Goal: Contribute content: Contribute content

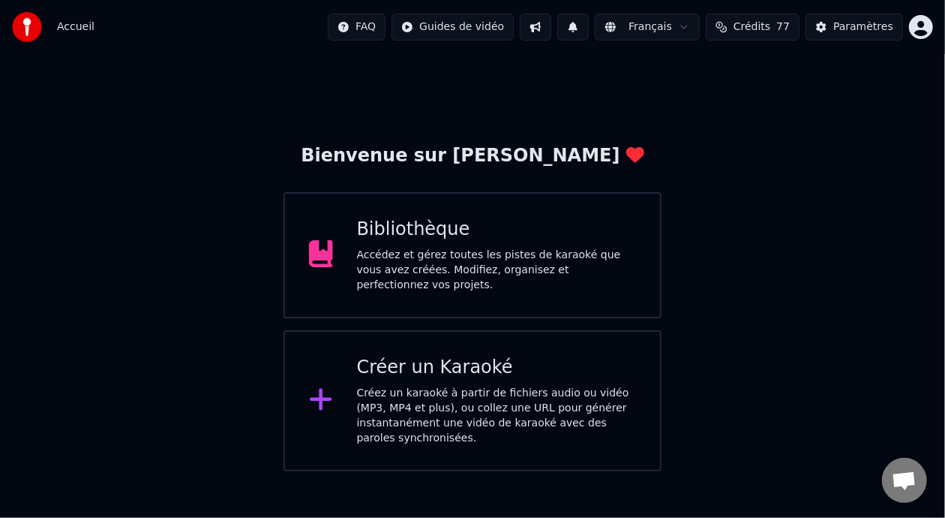
click at [533, 251] on div "Accédez et gérez toutes les pistes de karaoké que vous avez créées. Modifiez, o…" at bounding box center [497, 270] width 280 height 45
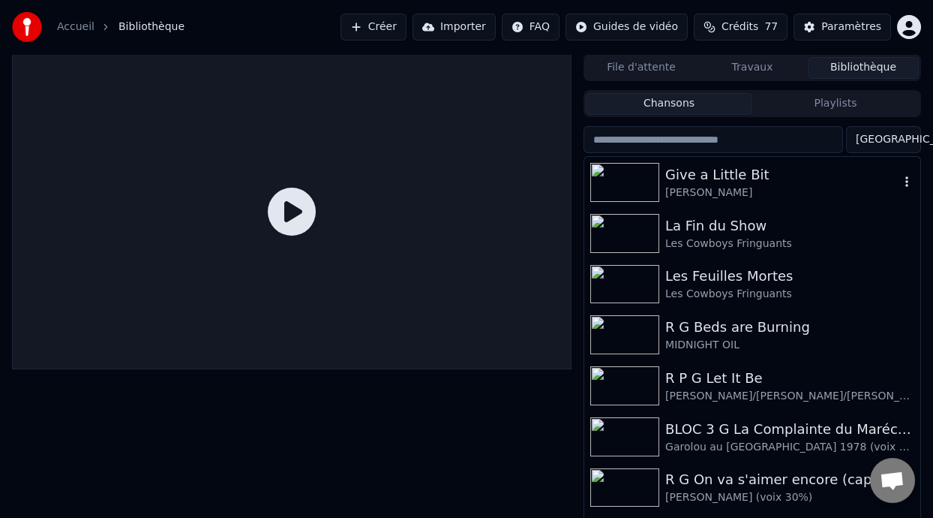
click at [713, 184] on div "Give a Little Bit" at bounding box center [782, 174] width 234 height 21
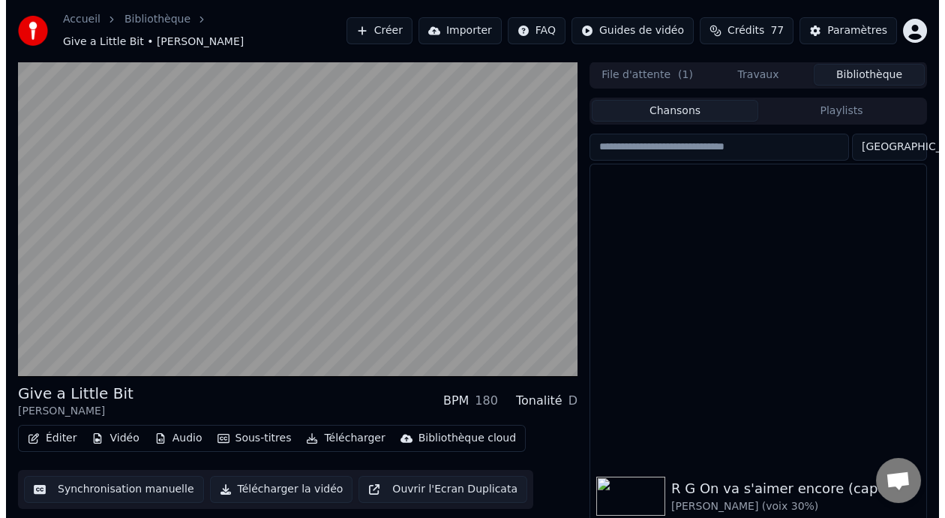
scroll to position [338, 0]
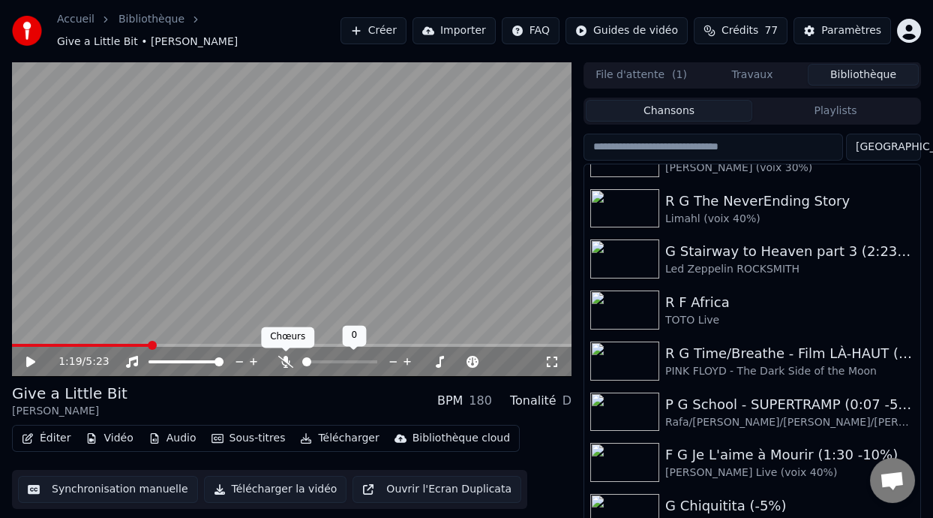
click at [284, 357] on icon at bounding box center [285, 362] width 15 height 12
click at [53, 435] on button "Éditer" at bounding box center [46, 438] width 61 height 21
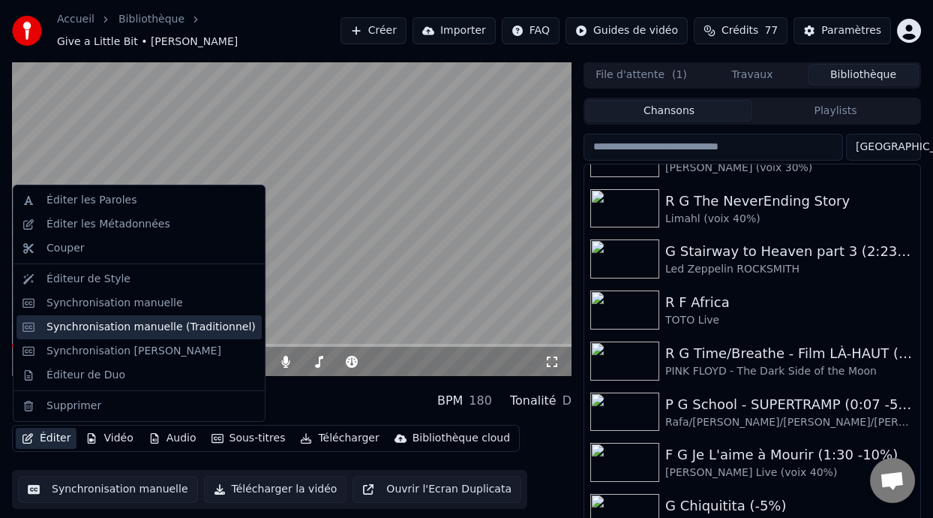
click at [170, 324] on div "Synchronisation manuelle (Traditionnel)" at bounding box center [151, 327] width 209 height 15
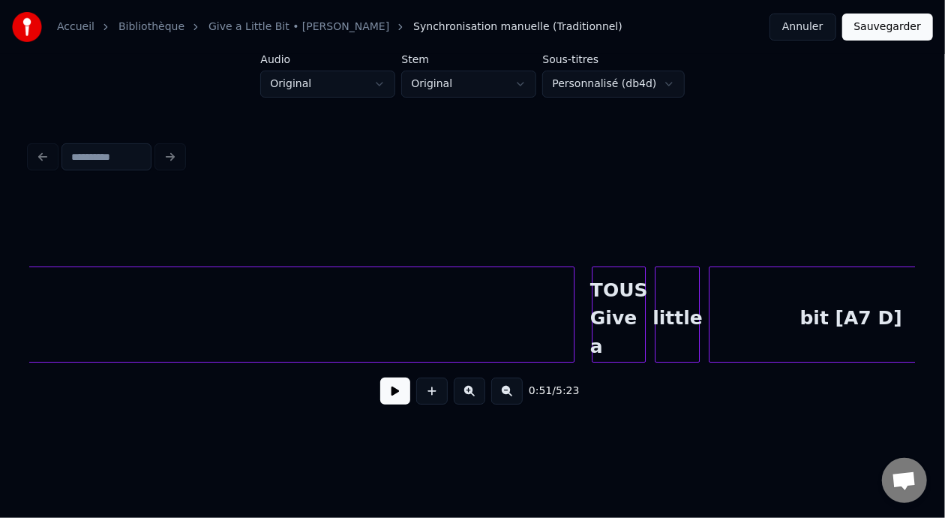
scroll to position [0, 10843]
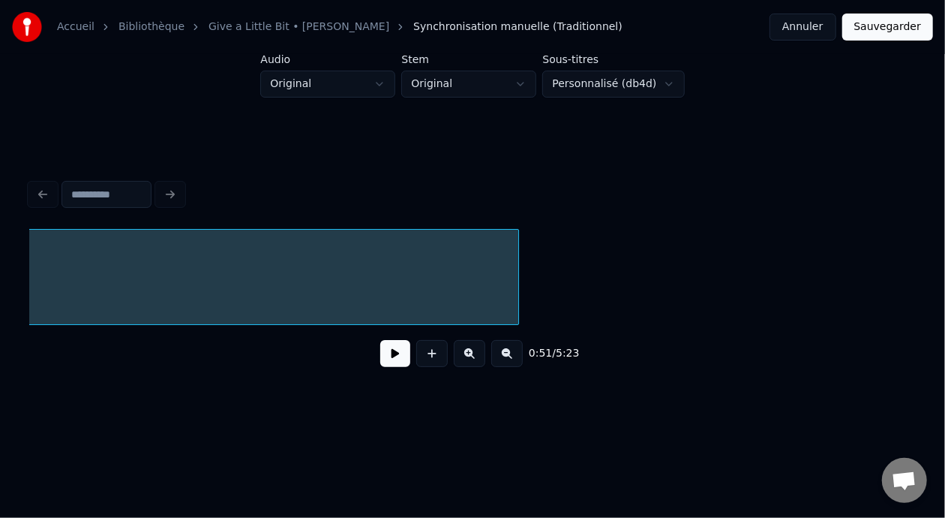
scroll to position [0, 7682]
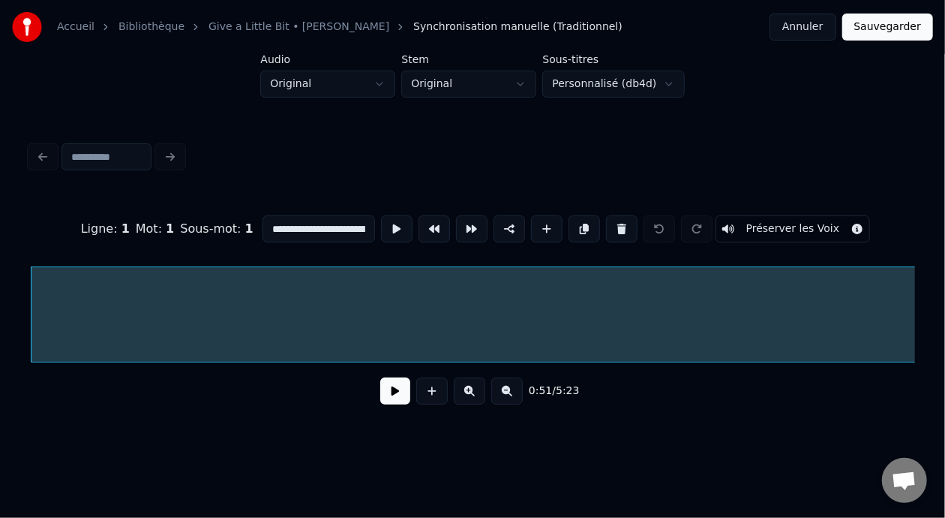
click at [383, 398] on button at bounding box center [395, 390] width 30 height 27
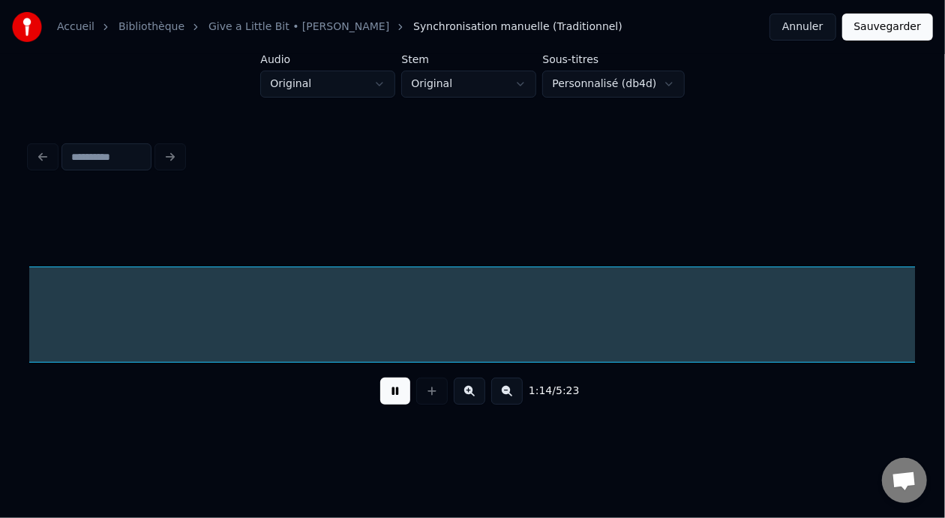
scroll to position [0, 11226]
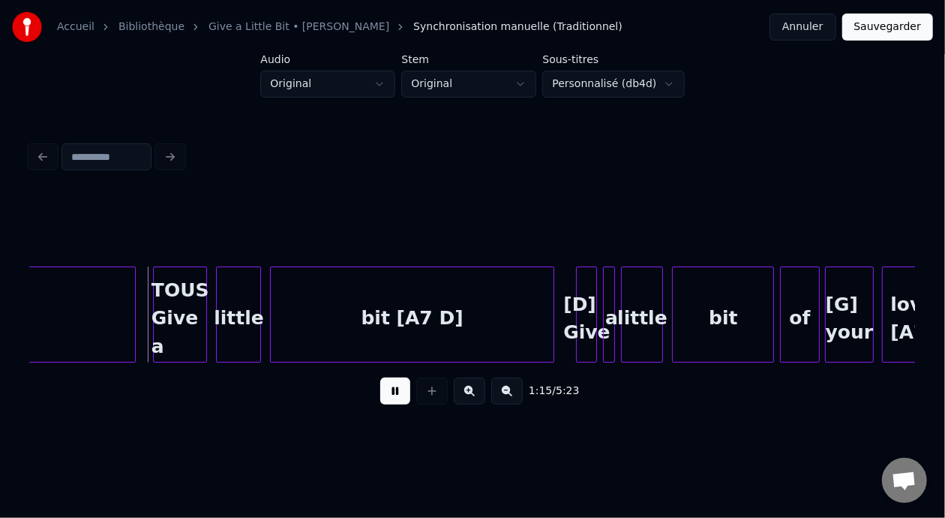
click at [380, 377] on button at bounding box center [395, 390] width 30 height 27
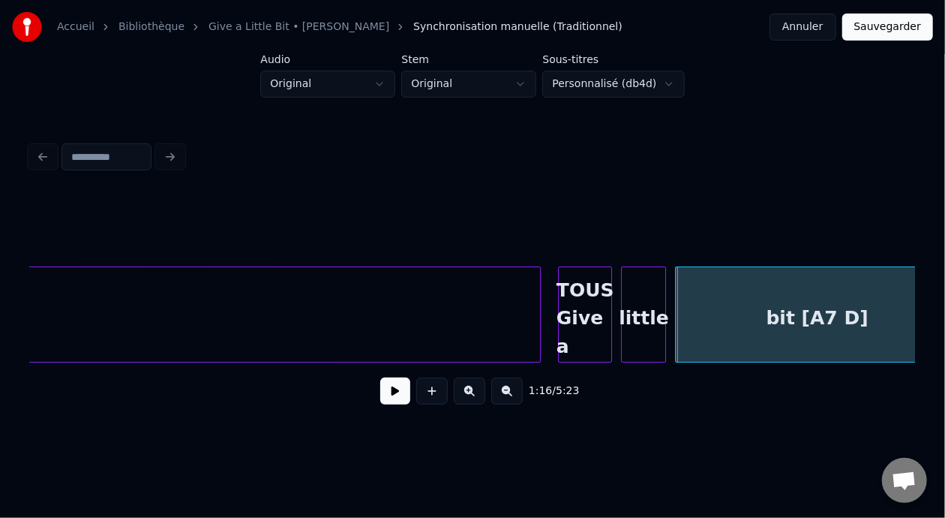
scroll to position [0, 10784]
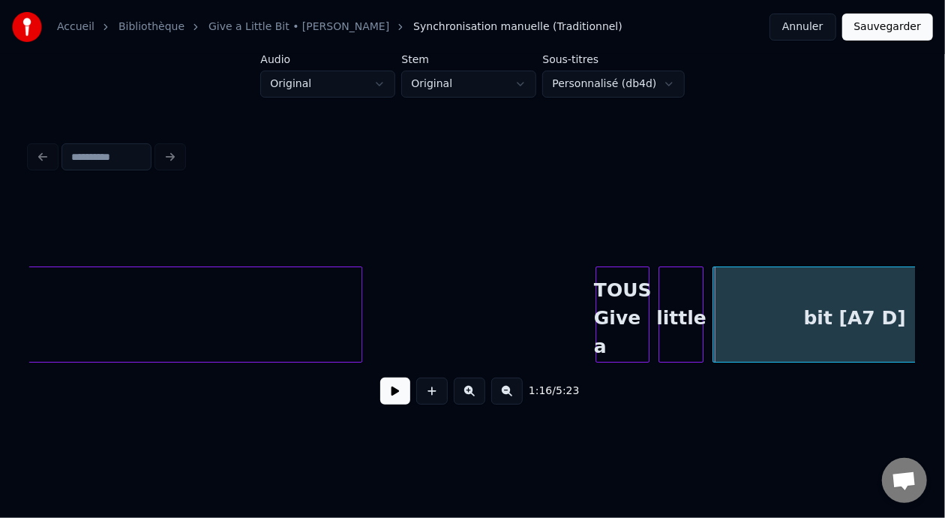
click at [357, 317] on div at bounding box center [359, 314] width 5 height 95
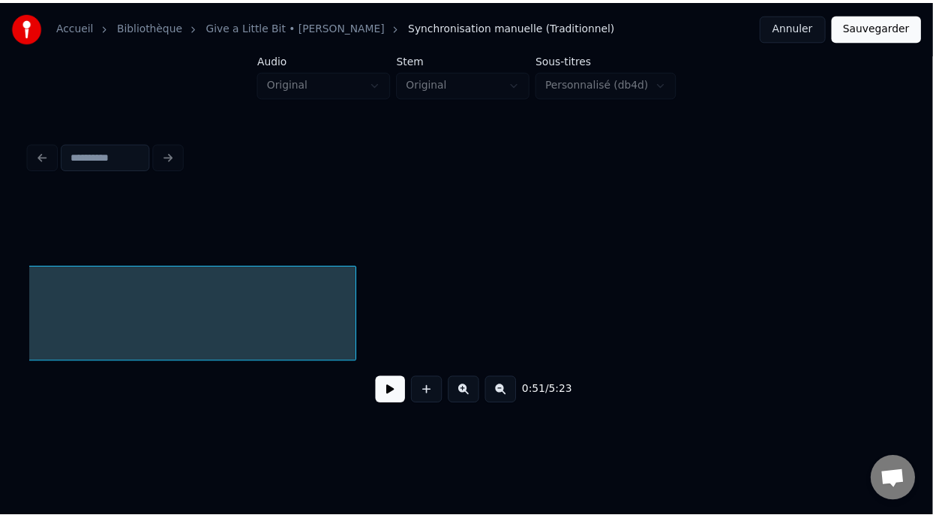
scroll to position [0, 7682]
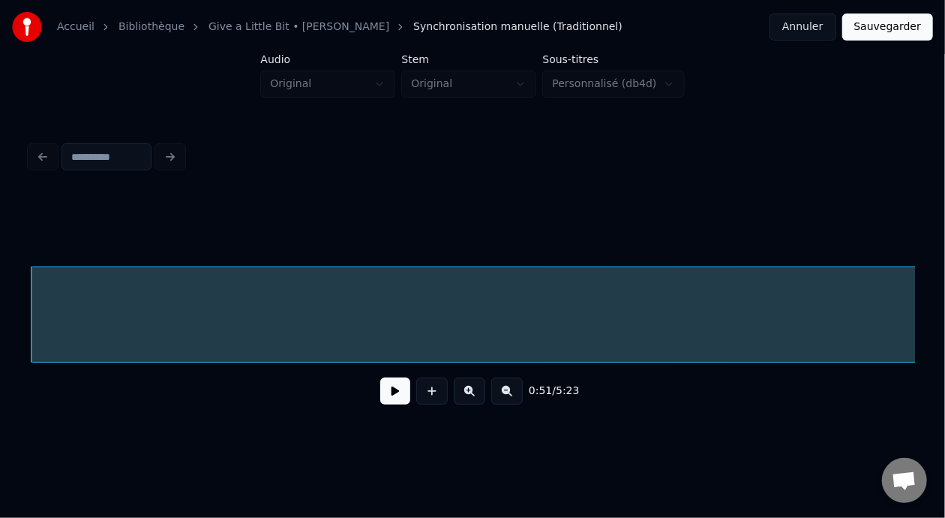
click at [881, 26] on button "Sauvegarder" at bounding box center [887, 27] width 91 height 27
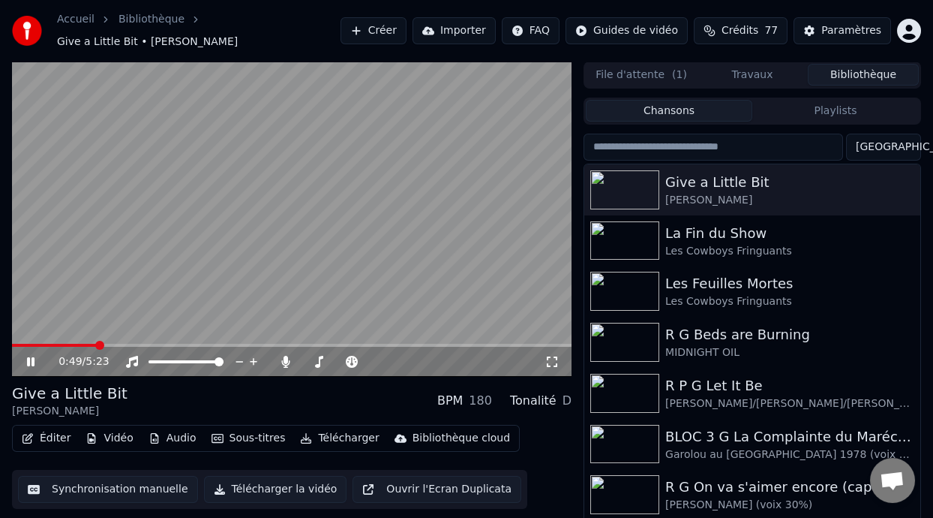
click at [97, 343] on span at bounding box center [99, 345] width 9 height 9
click at [97, 344] on span at bounding box center [292, 345] width 560 height 3
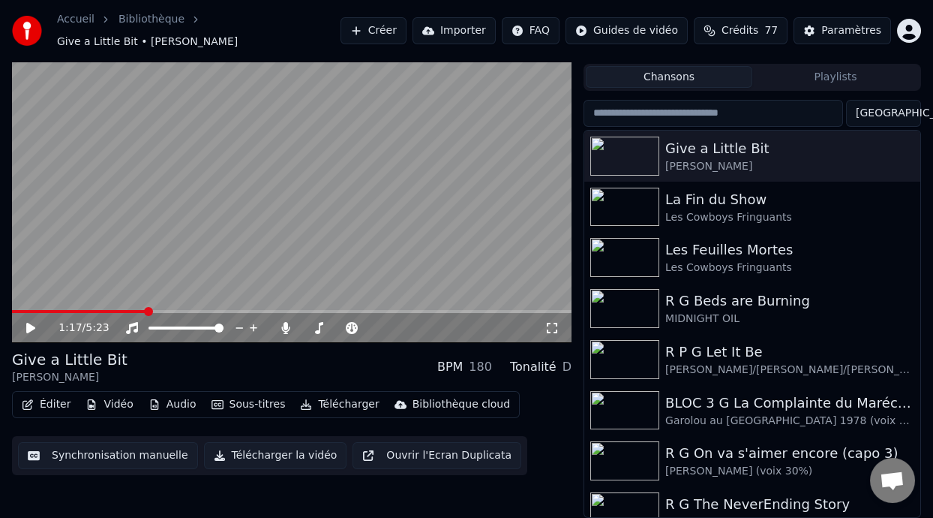
click at [110, 310] on span at bounding box center [79, 311] width 134 height 3
click at [34, 327] on icon at bounding box center [30, 328] width 9 height 11
click at [58, 401] on button "Éditer" at bounding box center [46, 404] width 61 height 21
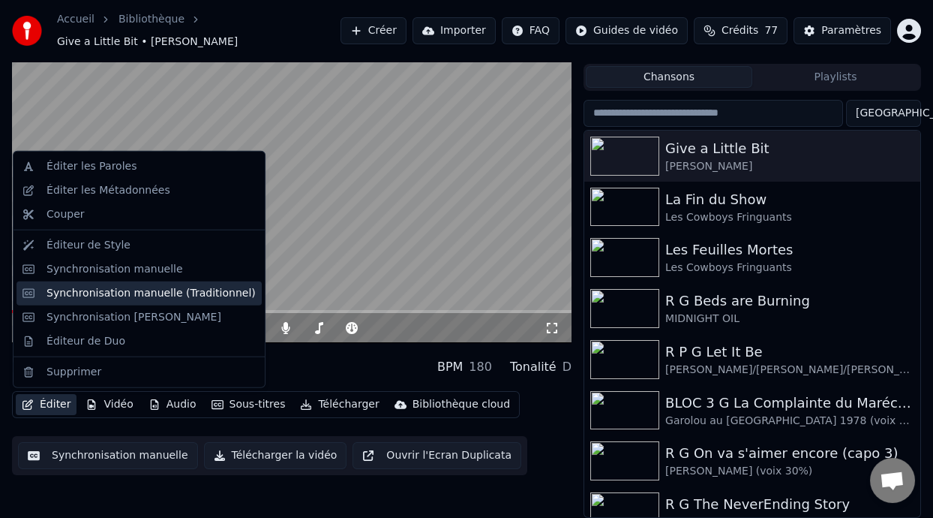
click at [182, 291] on div "Synchronisation manuelle (Traditionnel)" at bounding box center [151, 293] width 209 height 15
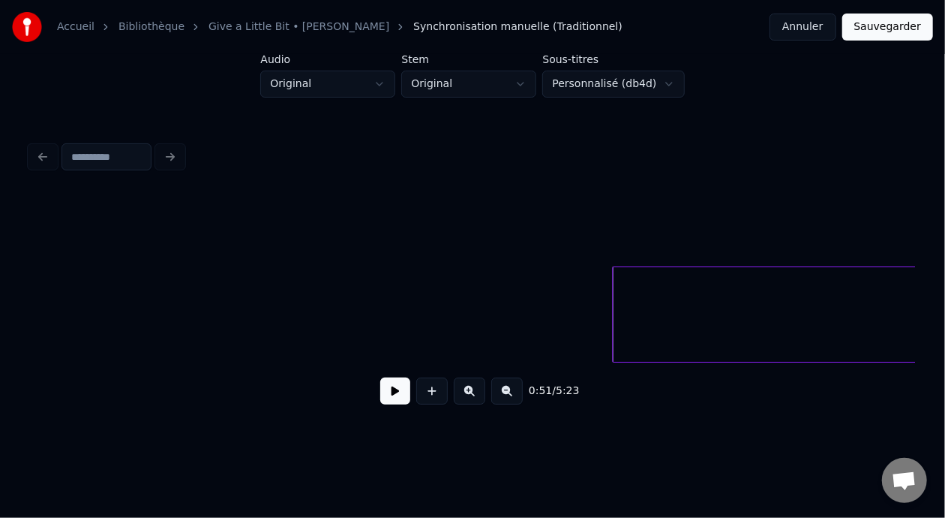
scroll to position [0, 7211]
click at [380, 392] on button at bounding box center [395, 390] width 30 height 27
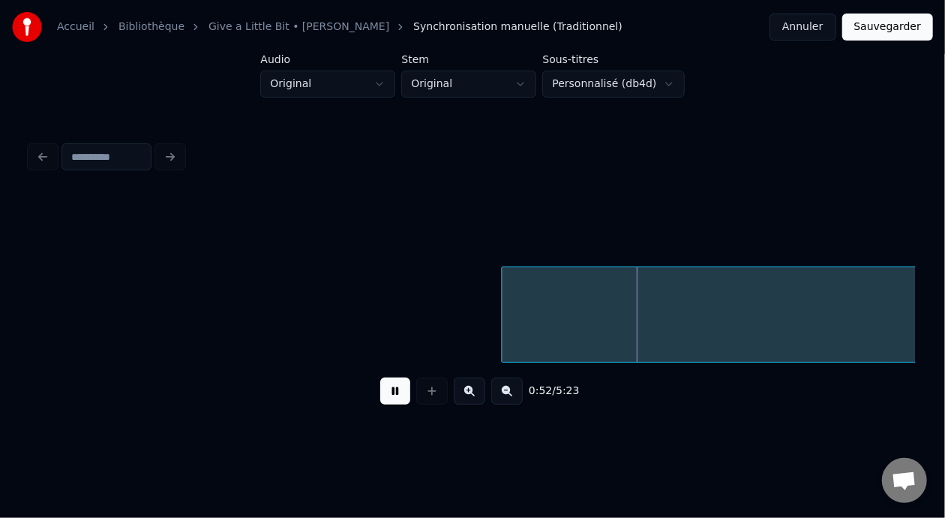
click at [380, 392] on button at bounding box center [395, 390] width 30 height 27
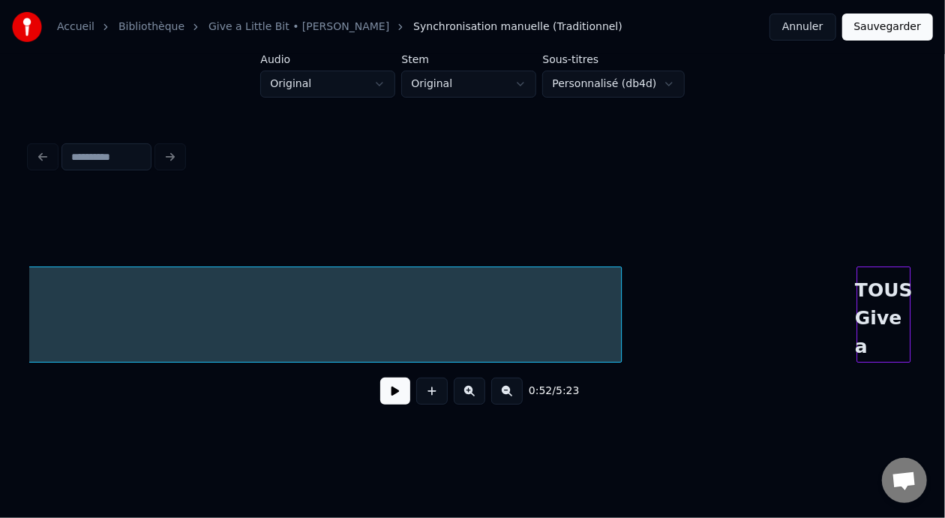
scroll to position [0, 10551]
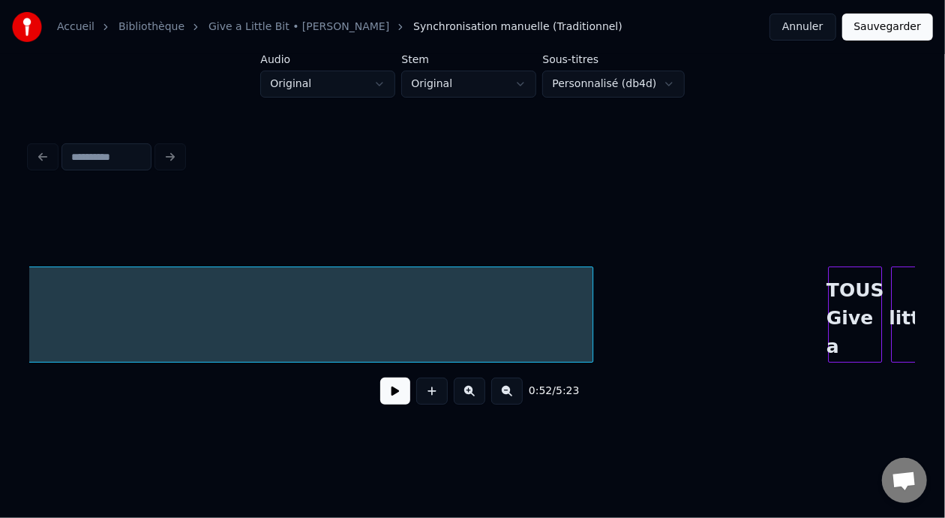
click at [645, 119] on div "Accueil Bibliothèque Give a Little Bit • [PERSON_NAME] Synchronisation manuelle…" at bounding box center [472, 216] width 945 height 432
click at [591, 177] on div "1:12 / 5:23" at bounding box center [472, 276] width 897 height 297
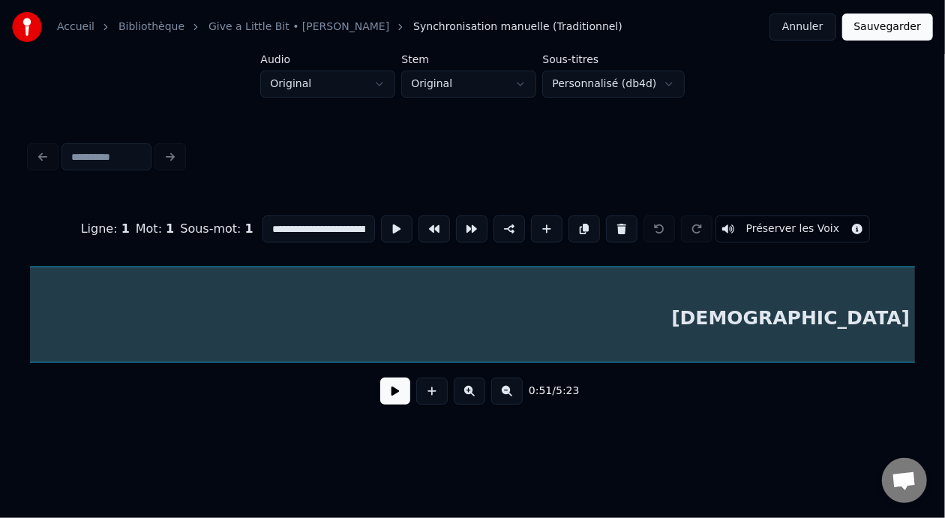
scroll to position [0, 8486]
click at [518, 395] on button at bounding box center [507, 390] width 32 height 27
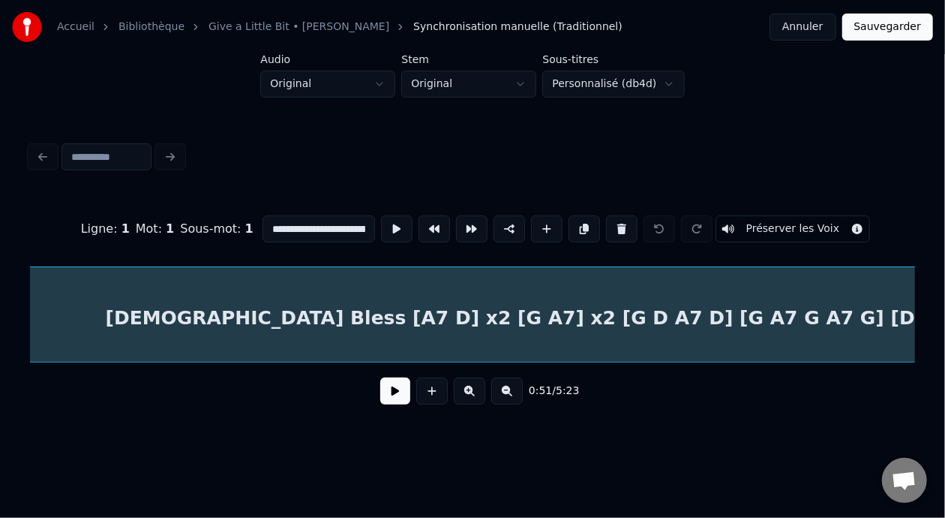
click at [518, 395] on button at bounding box center [507, 390] width 32 height 27
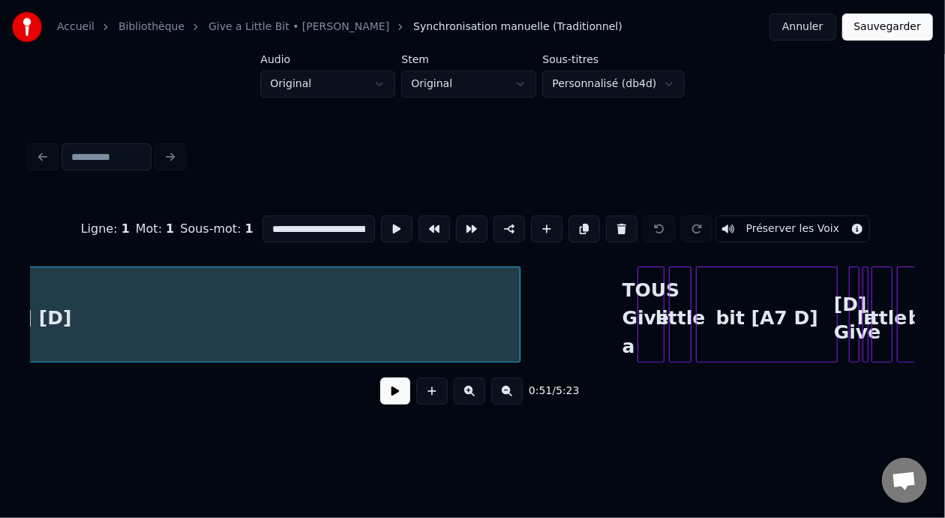
scroll to position [0, 5133]
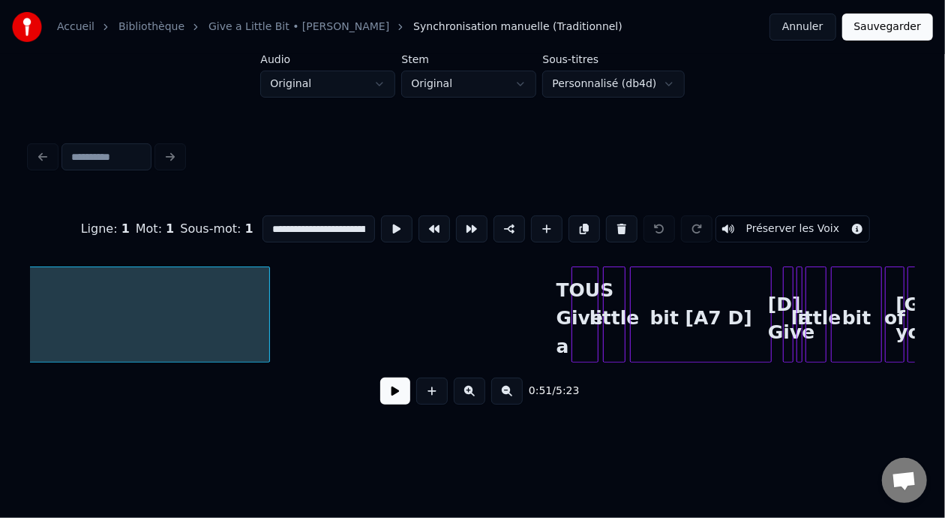
click at [268, 311] on div at bounding box center [267, 314] width 5 height 95
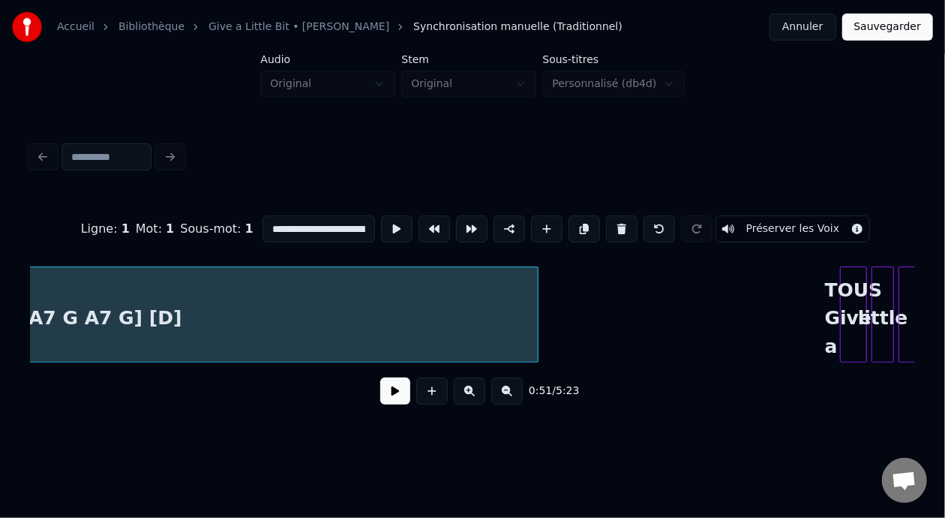
scroll to position [0, 4921]
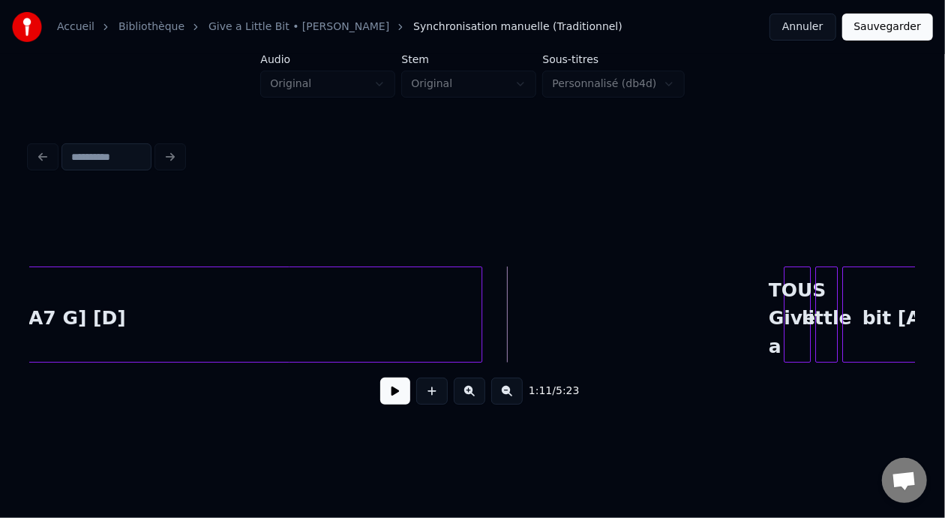
click at [380, 402] on button at bounding box center [395, 390] width 30 height 27
click at [380, 401] on button at bounding box center [395, 390] width 30 height 27
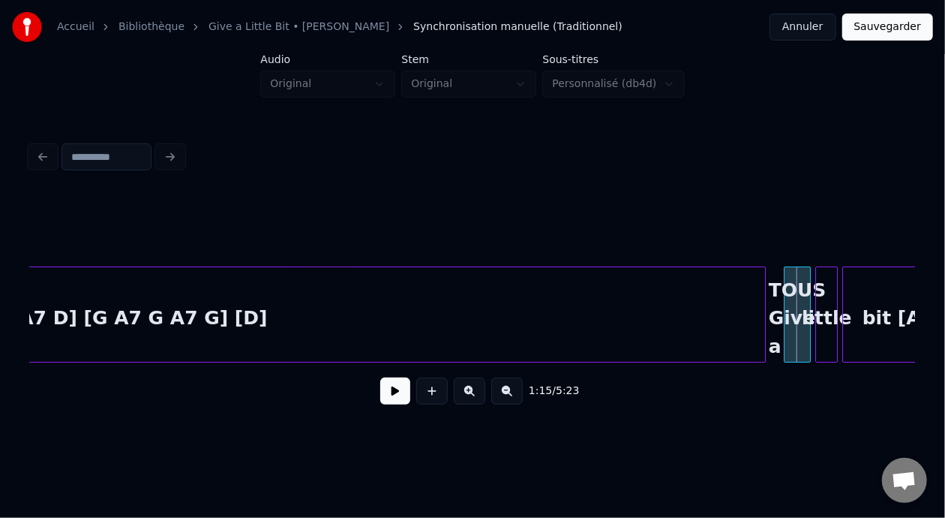
click at [764, 311] on div at bounding box center [763, 314] width 5 height 95
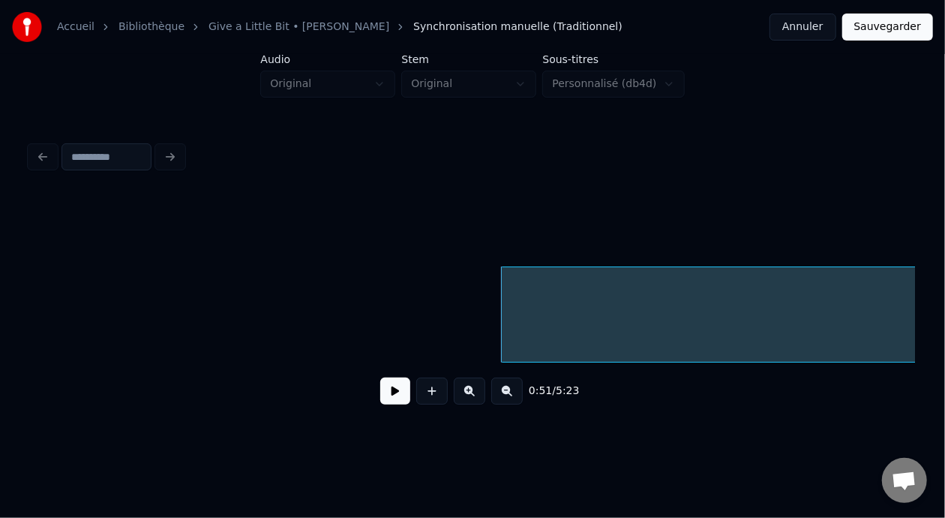
scroll to position [0, 3351]
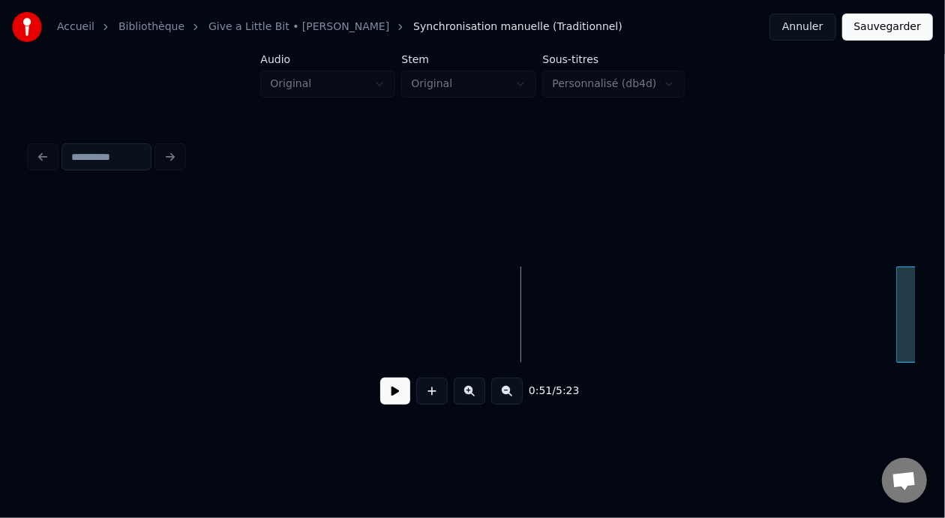
click at [897, 344] on div at bounding box center [899, 314] width 5 height 95
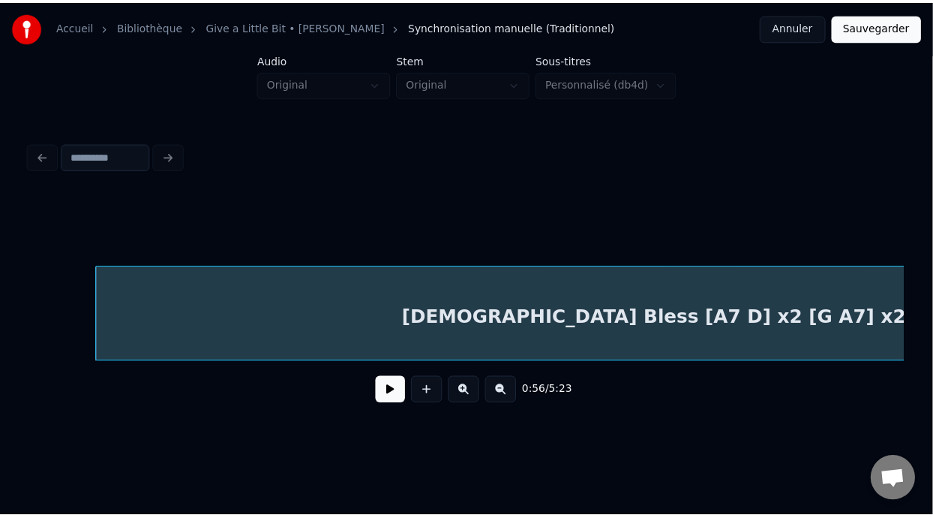
scroll to position [0, 4253]
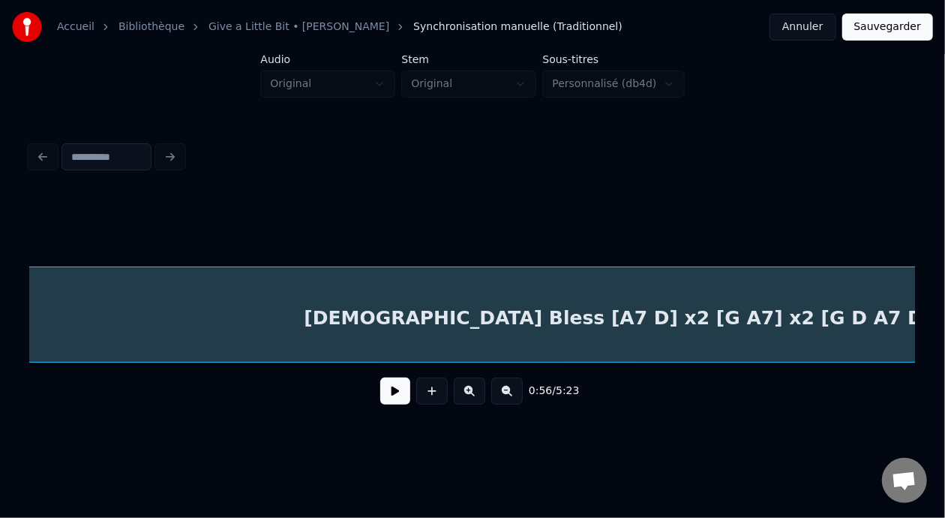
click at [887, 20] on button "Sauvegarder" at bounding box center [887, 27] width 91 height 27
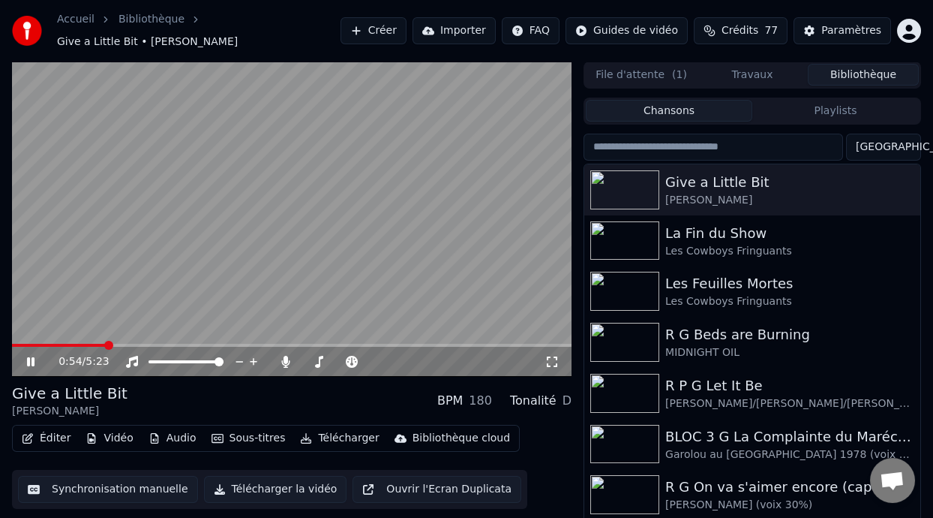
click at [106, 344] on span at bounding box center [292, 345] width 560 height 3
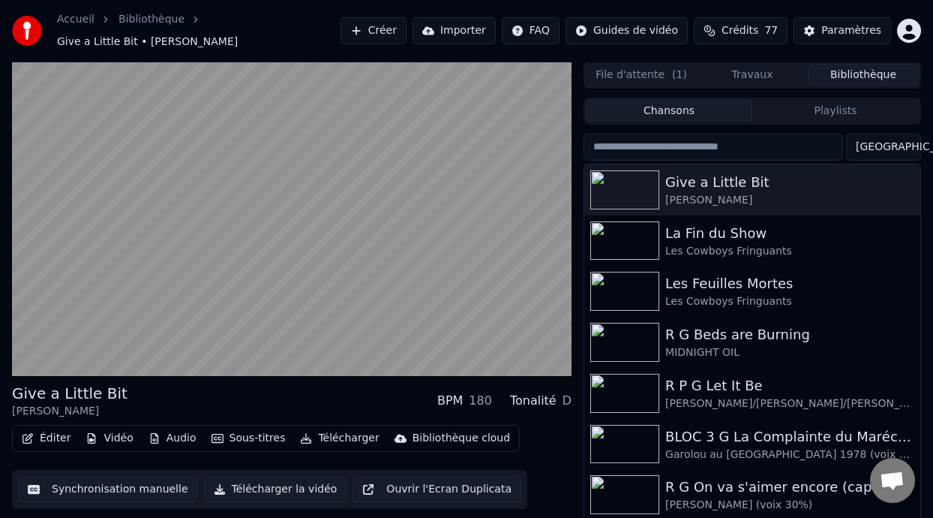
click at [245, 401] on div "Give a Little Bit [PERSON_NAME] BPM 180 Tonalité D" at bounding box center [292, 401] width 560 height 36
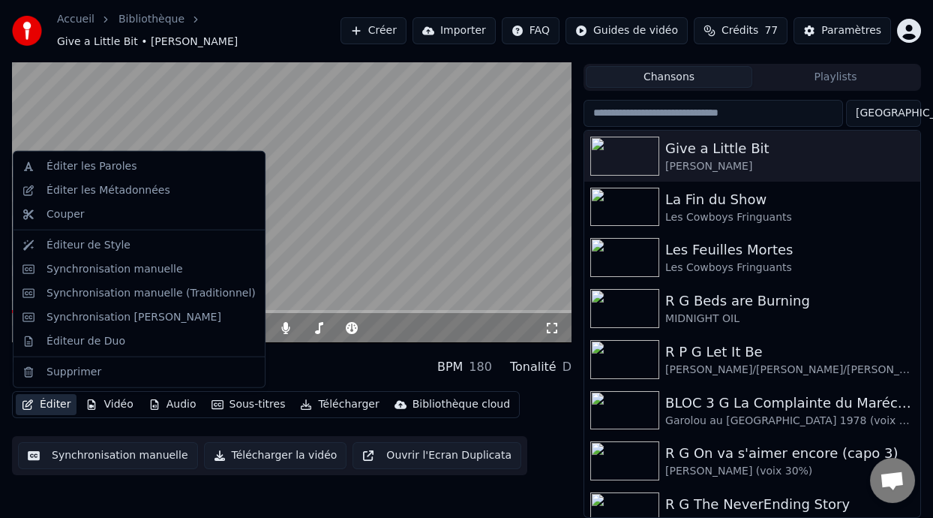
click at [59, 403] on button "Éditer" at bounding box center [46, 404] width 61 height 21
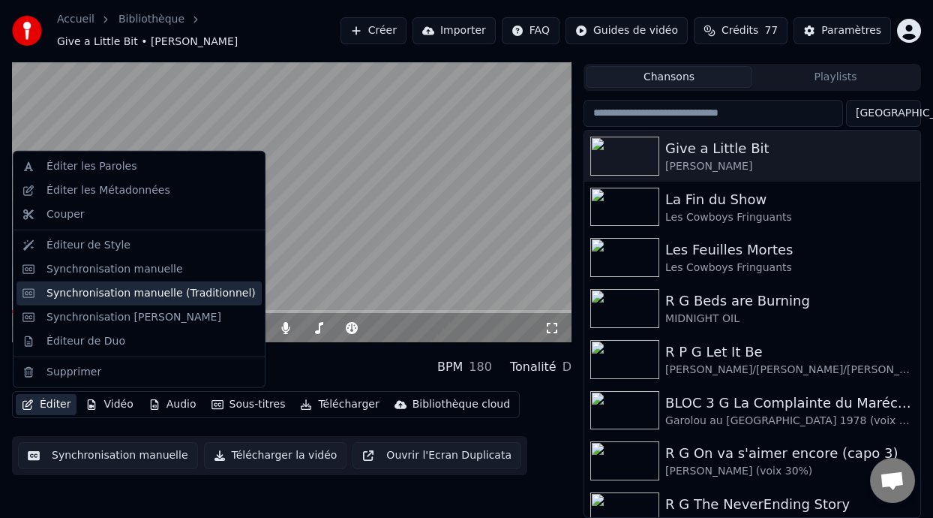
click at [184, 292] on div "Synchronisation manuelle (Traditionnel)" at bounding box center [151, 293] width 209 height 15
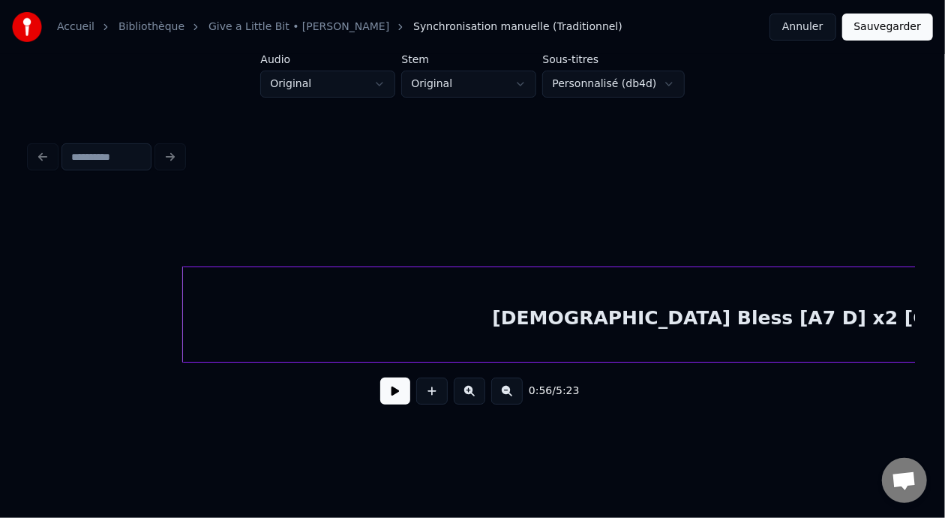
scroll to position [0, 4000]
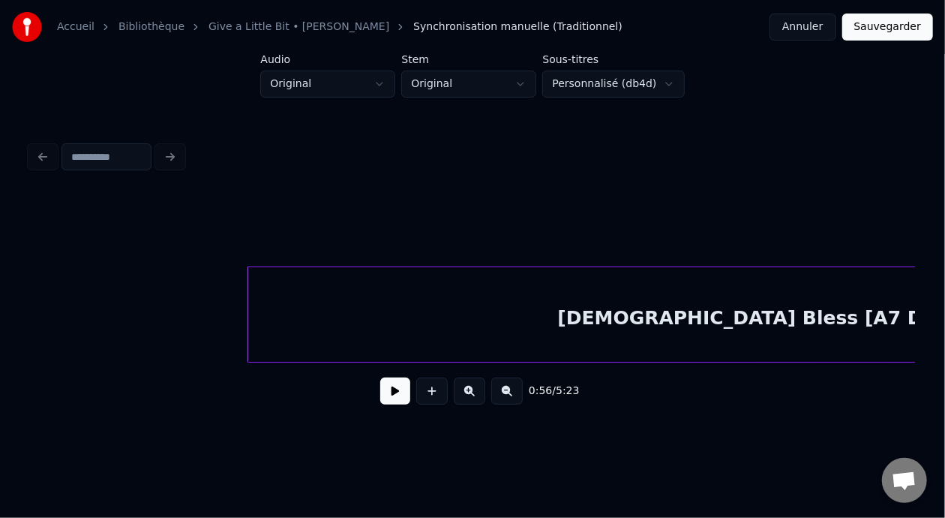
click at [393, 398] on button at bounding box center [395, 390] width 30 height 27
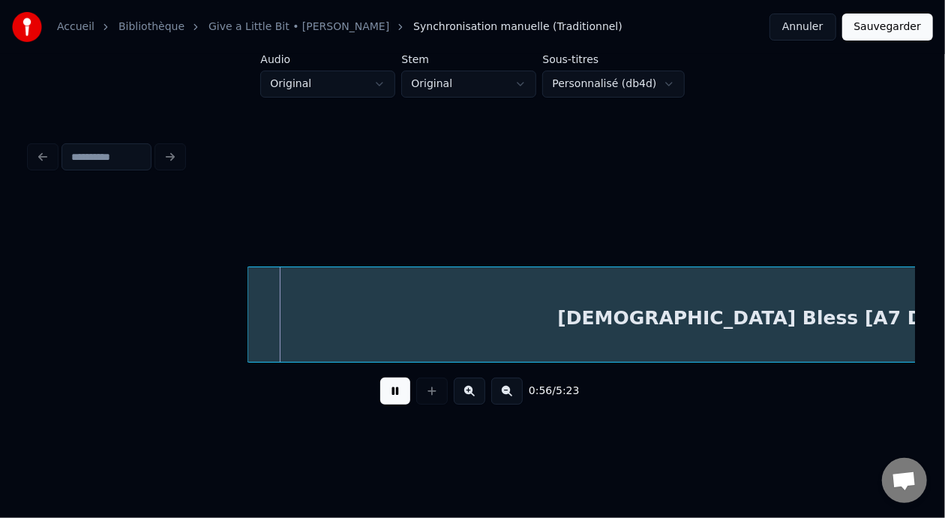
click at [393, 398] on button at bounding box center [395, 390] width 30 height 27
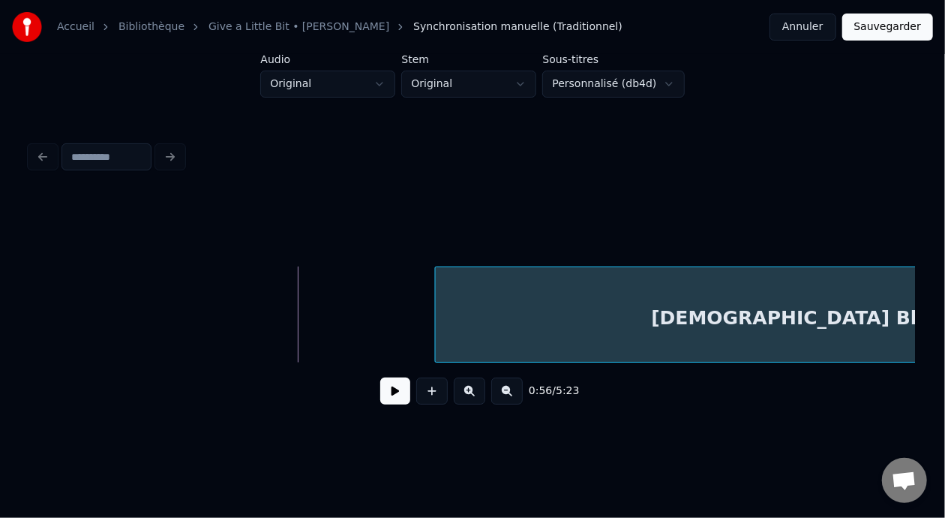
click at [436, 317] on div at bounding box center [438, 314] width 5 height 95
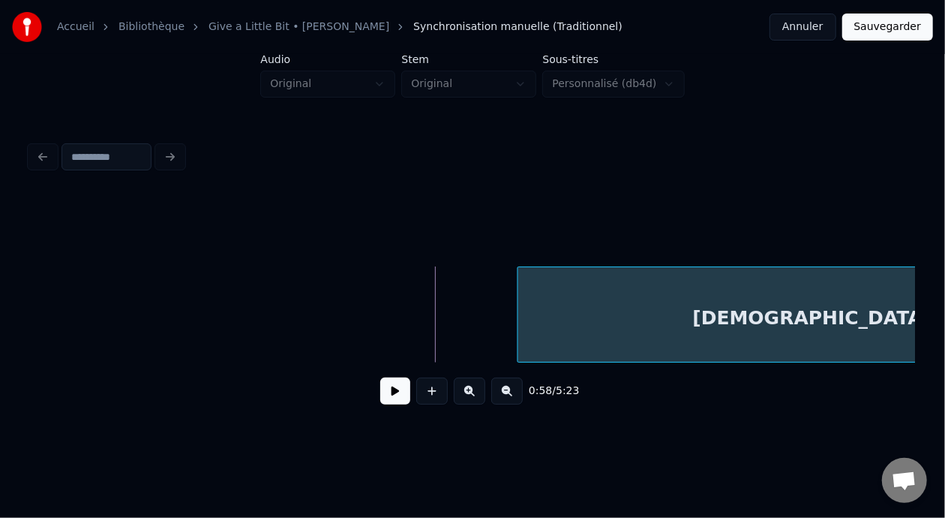
click at [518, 313] on div at bounding box center [520, 314] width 5 height 95
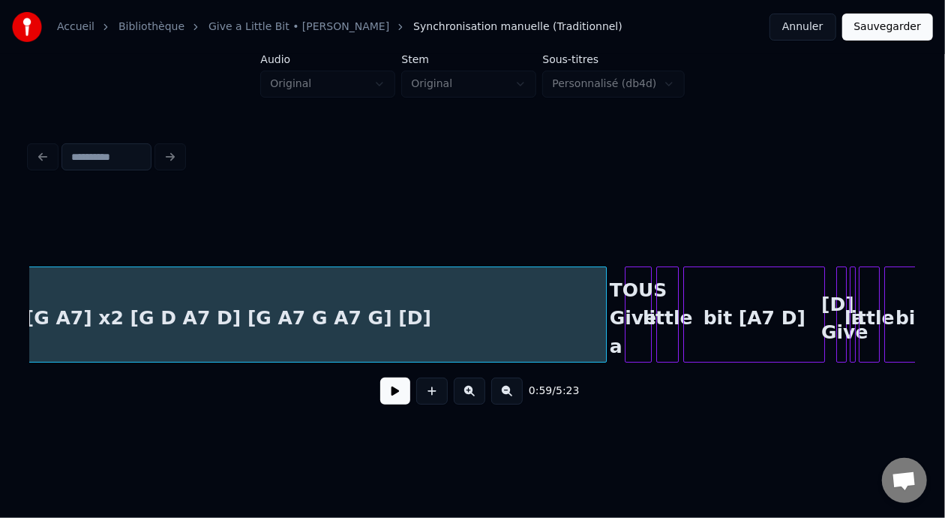
scroll to position [0, 5089]
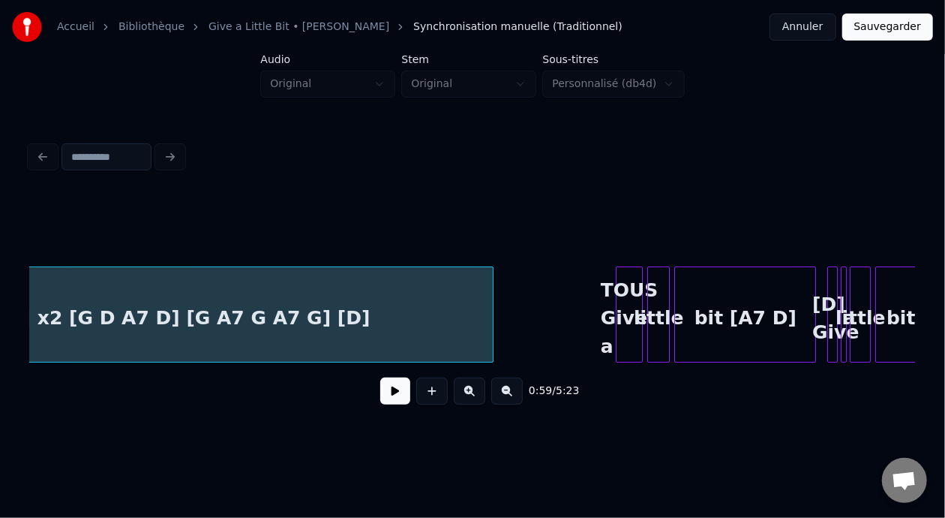
click at [491, 311] on div at bounding box center [490, 314] width 5 height 95
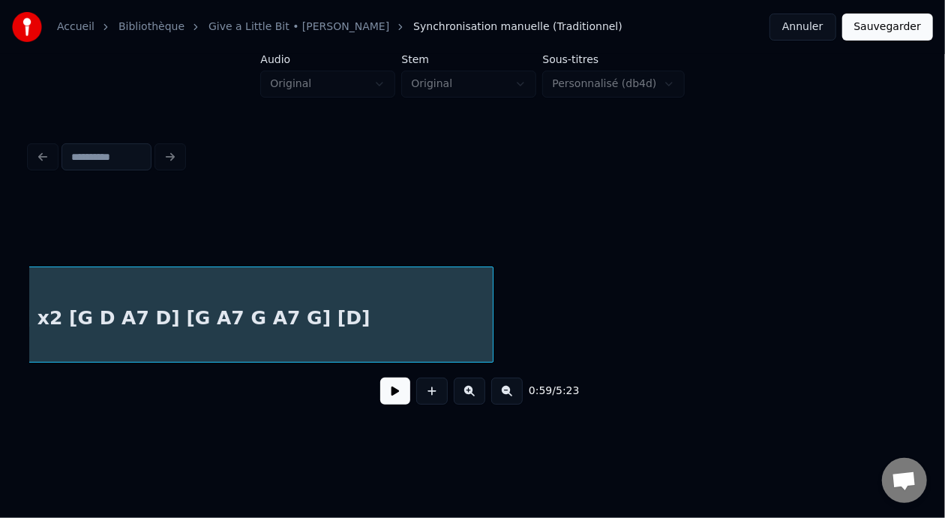
scroll to position [0, 4487]
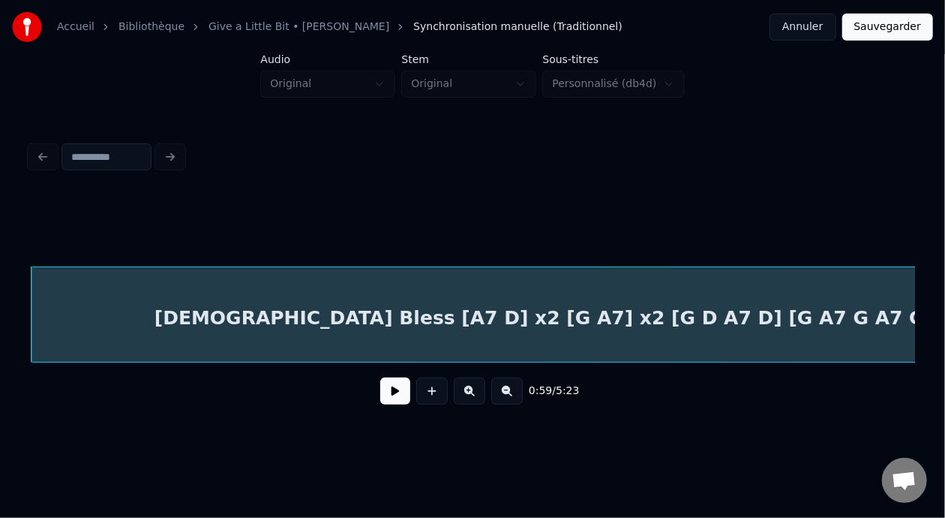
click at [903, 30] on button "Sauvegarder" at bounding box center [887, 27] width 91 height 27
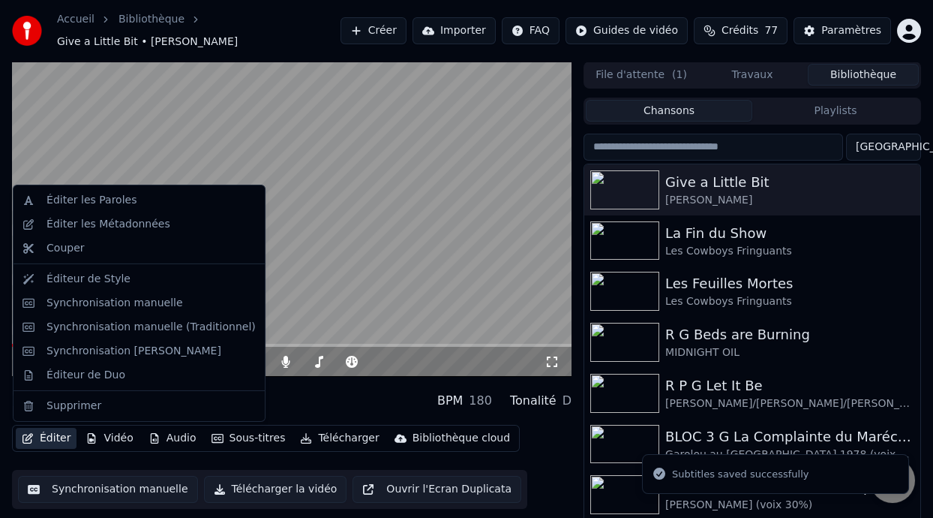
click at [46, 435] on button "Éditer" at bounding box center [46, 438] width 61 height 21
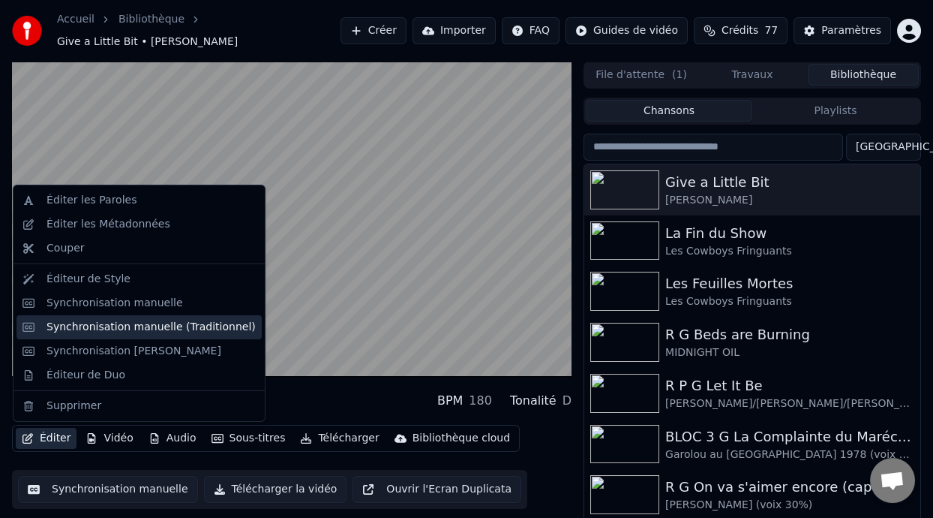
click at [139, 326] on div "Synchronisation manuelle (Traditionnel)" at bounding box center [151, 327] width 209 height 15
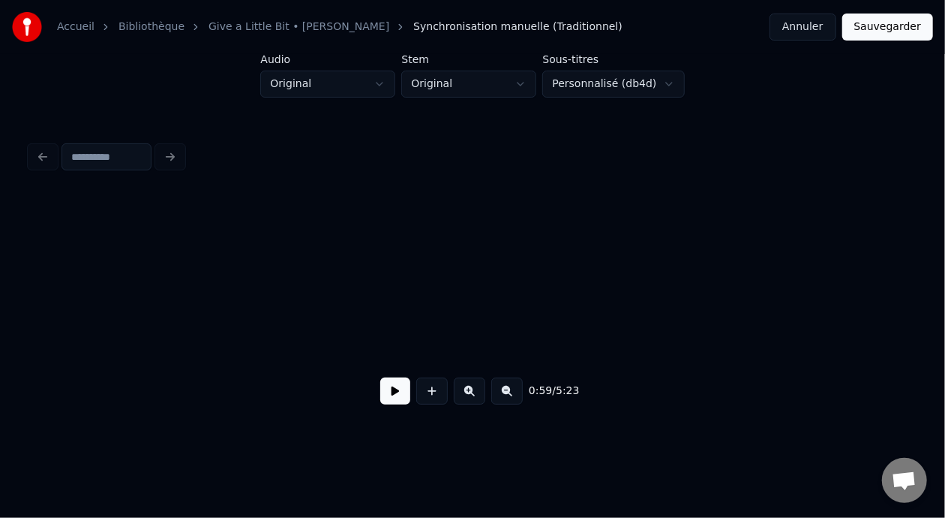
scroll to position [0, 4487]
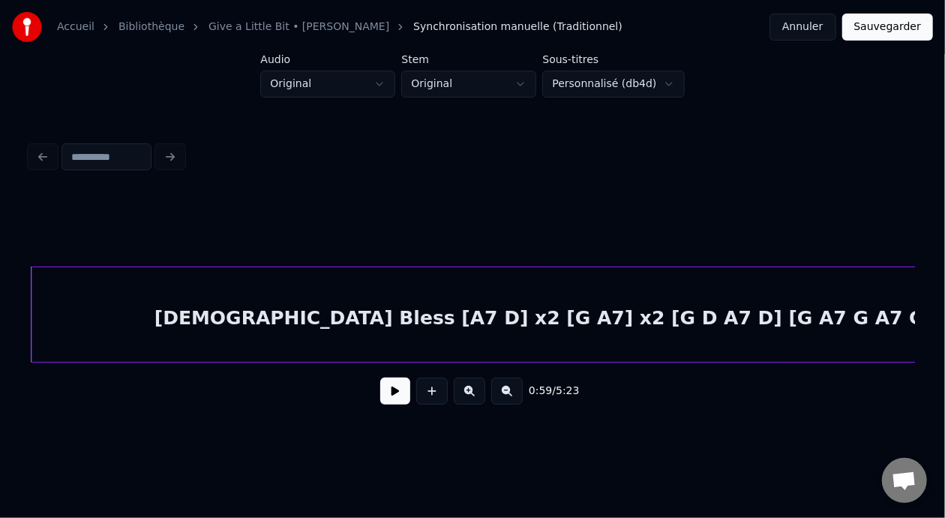
click at [815, 24] on button "Annuler" at bounding box center [803, 27] width 66 height 27
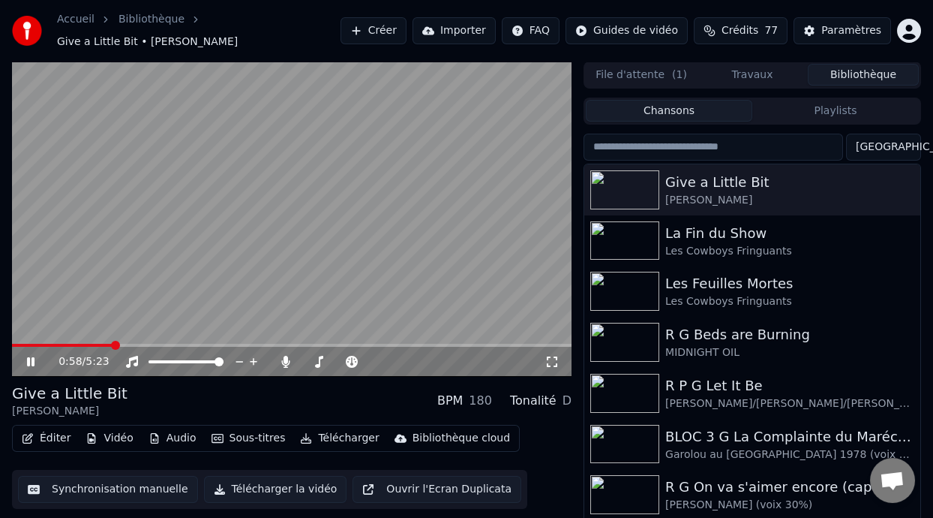
click at [113, 344] on span at bounding box center [292, 345] width 560 height 3
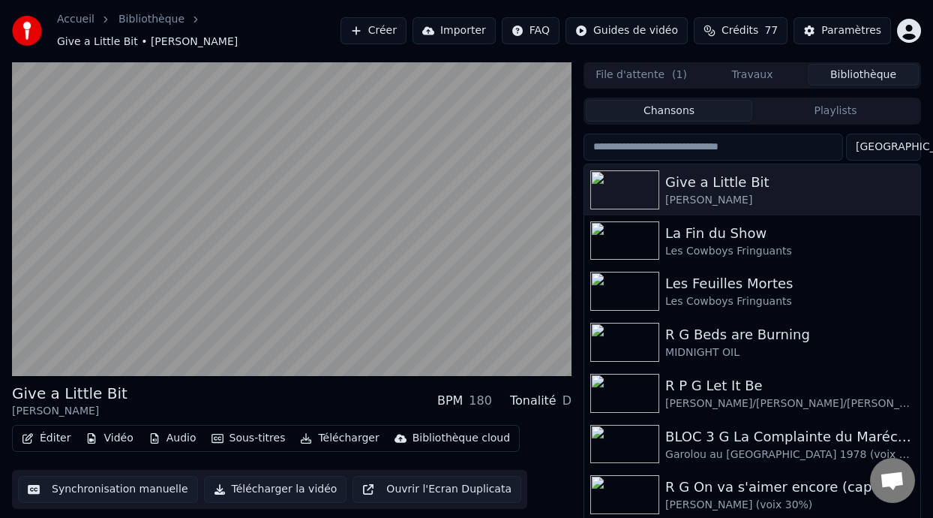
click at [245, 410] on div "Give a Little Bit [PERSON_NAME] BPM 180 Tonalité D" at bounding box center [292, 401] width 560 height 36
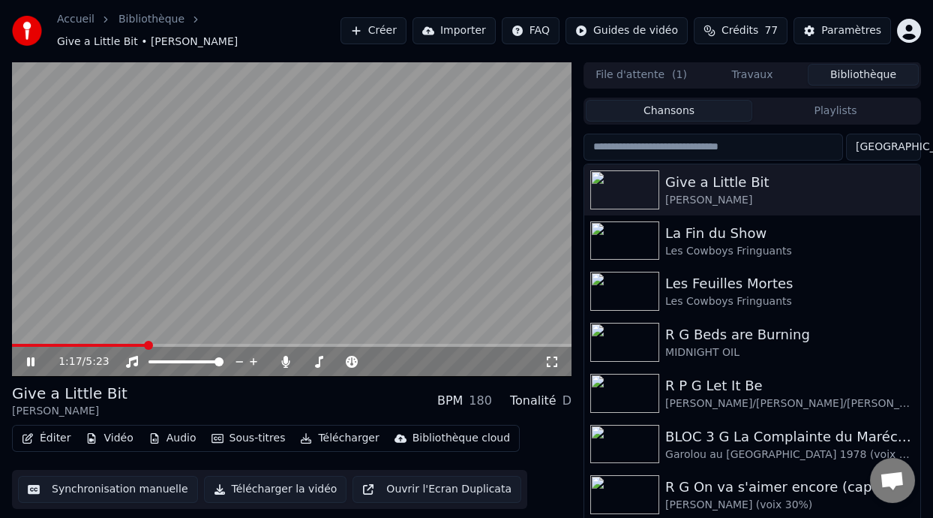
click at [27, 359] on icon at bounding box center [31, 361] width 8 height 9
click at [62, 437] on button "Éditer" at bounding box center [46, 438] width 61 height 21
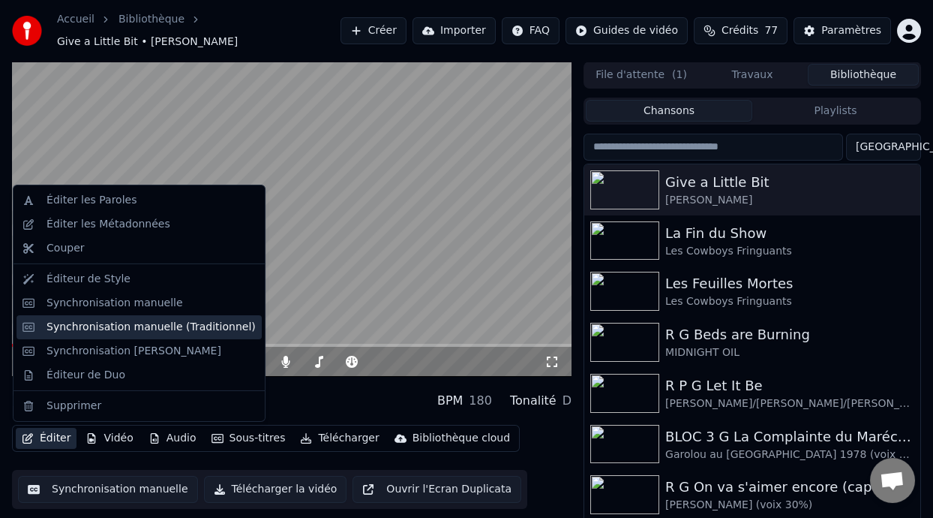
click at [140, 327] on div "Synchronisation manuelle (Traditionnel)" at bounding box center [151, 327] width 209 height 15
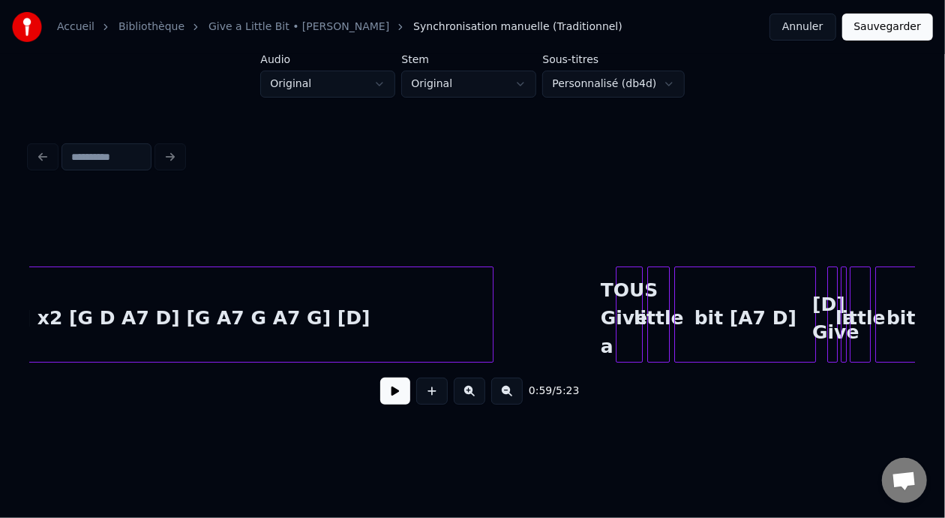
scroll to position [0, 5145]
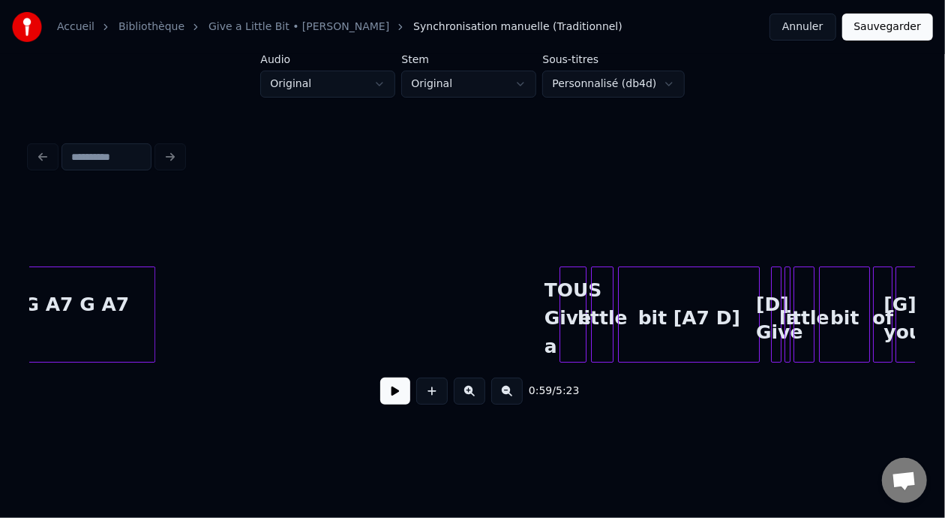
click at [151, 307] on div at bounding box center [152, 314] width 5 height 95
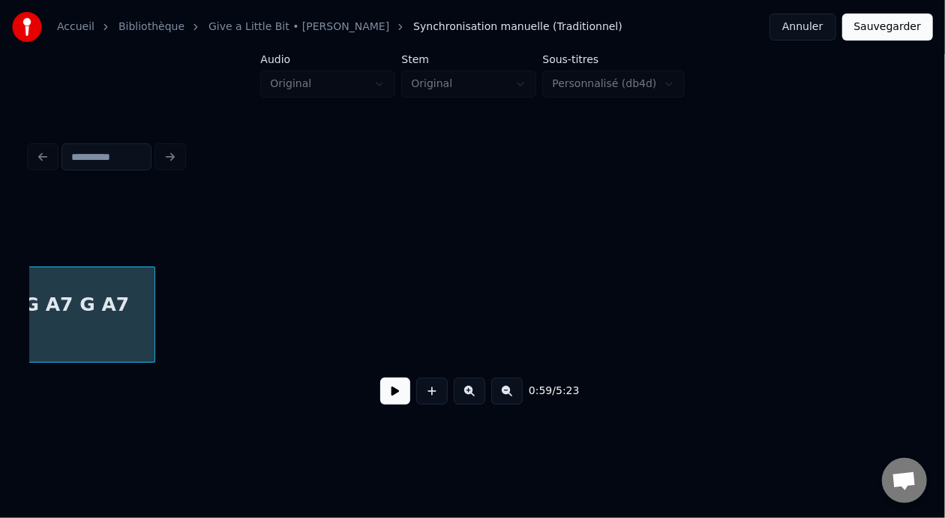
scroll to position [0, 4487]
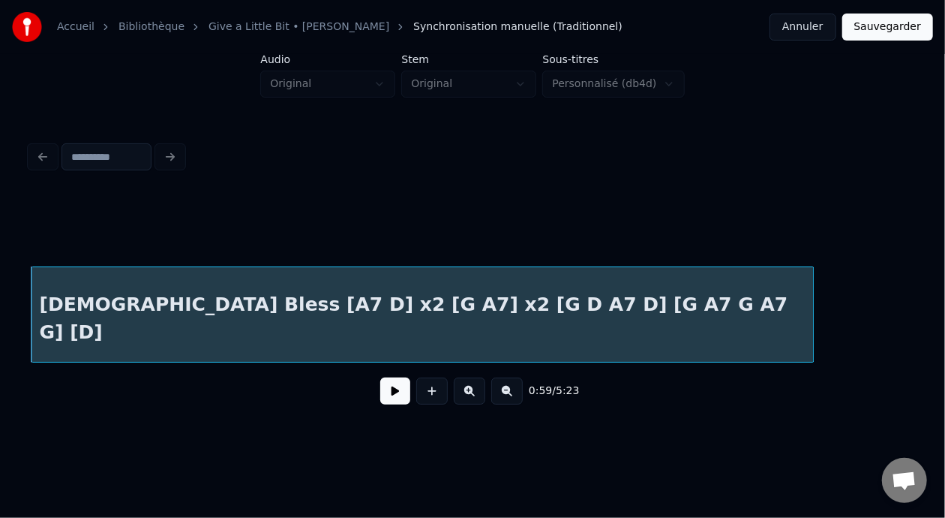
click at [894, 26] on button "Sauvegarder" at bounding box center [887, 27] width 91 height 27
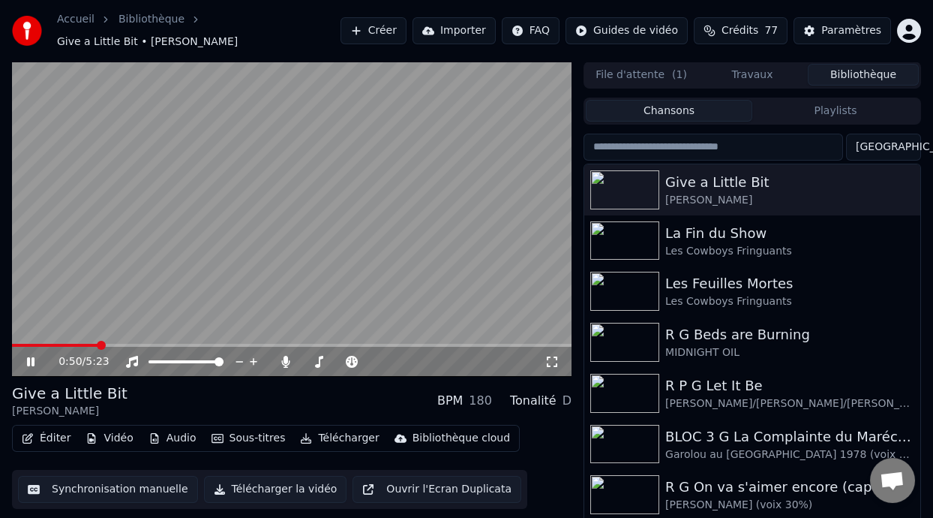
click at [99, 344] on span at bounding box center [292, 345] width 560 height 3
click at [214, 404] on div "Give a Little Bit [PERSON_NAME] BPM 180 Tonalité D" at bounding box center [292, 401] width 560 height 36
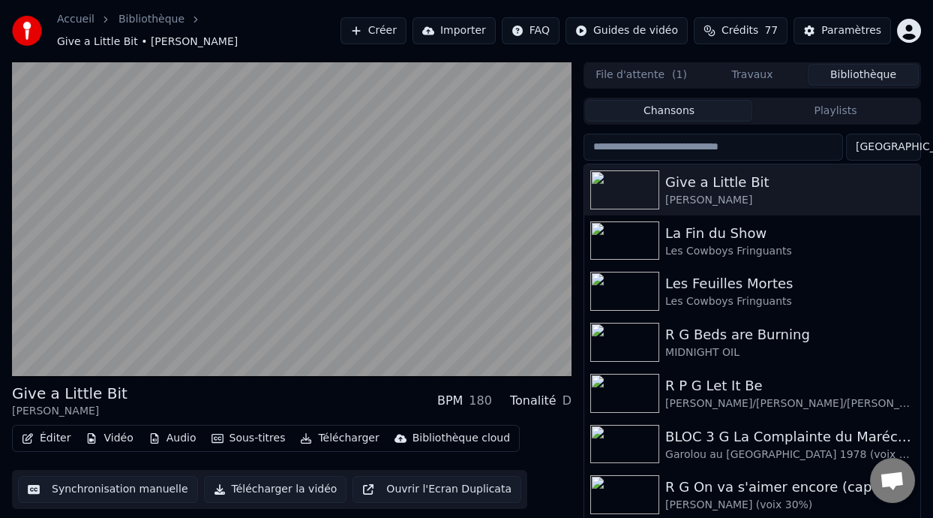
click at [221, 406] on div "Give a Little Bit [PERSON_NAME] BPM 180 Tonalité D" at bounding box center [292, 401] width 560 height 36
click at [221, 410] on div "Give a Little Bit [PERSON_NAME] BPM 180 Tonalité D" at bounding box center [292, 401] width 560 height 36
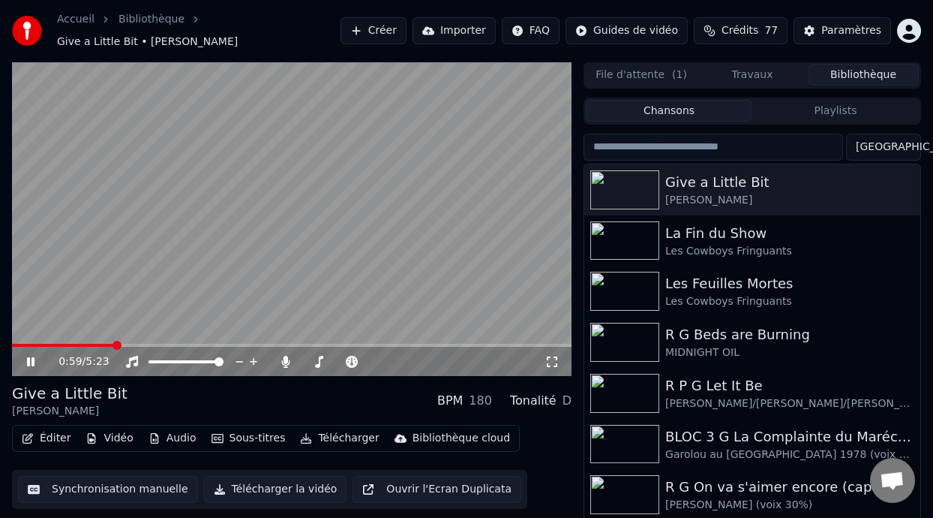
click at [27, 356] on icon at bounding box center [41, 362] width 35 height 12
click at [27, 356] on icon at bounding box center [30, 361] width 9 height 11
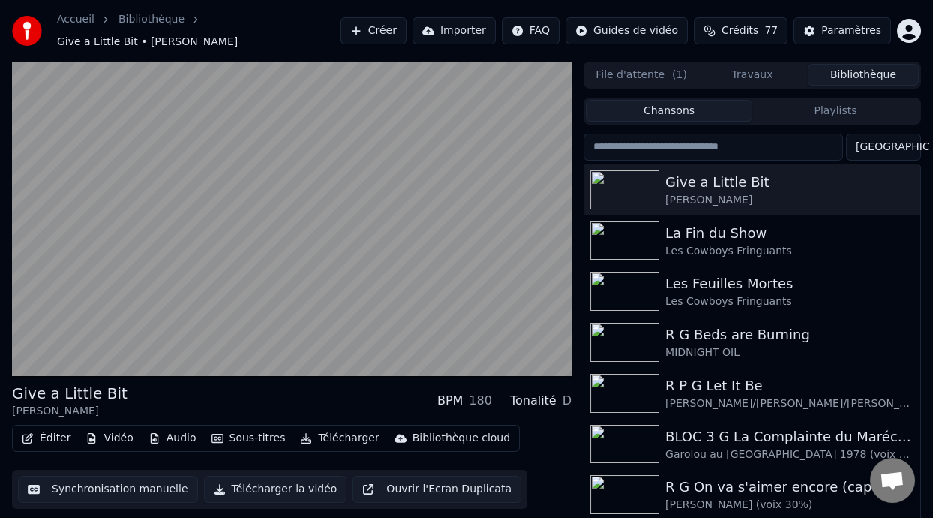
click at [311, 407] on div "Give a Little Bit [PERSON_NAME] BPM 180 Tonalité D" at bounding box center [292, 401] width 560 height 36
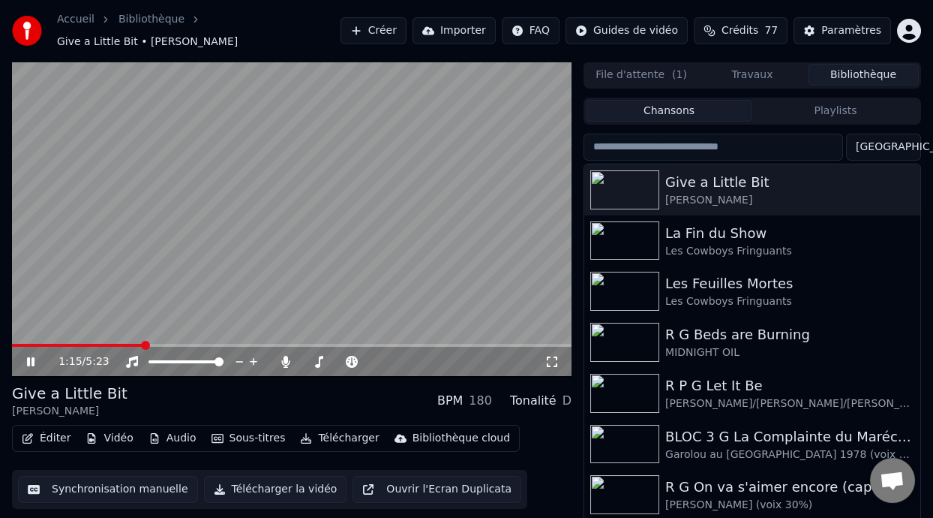
click at [32, 359] on icon at bounding box center [31, 361] width 8 height 9
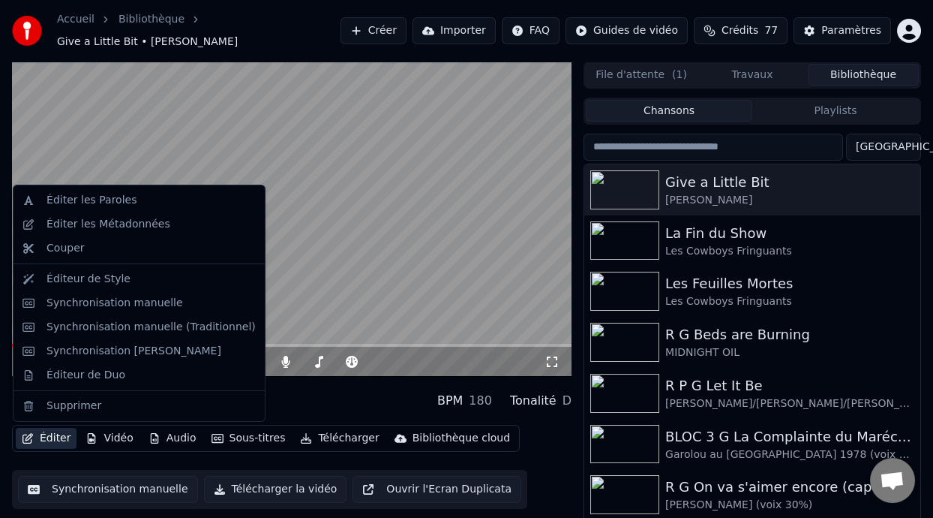
click at [64, 437] on button "Éditer" at bounding box center [46, 438] width 61 height 21
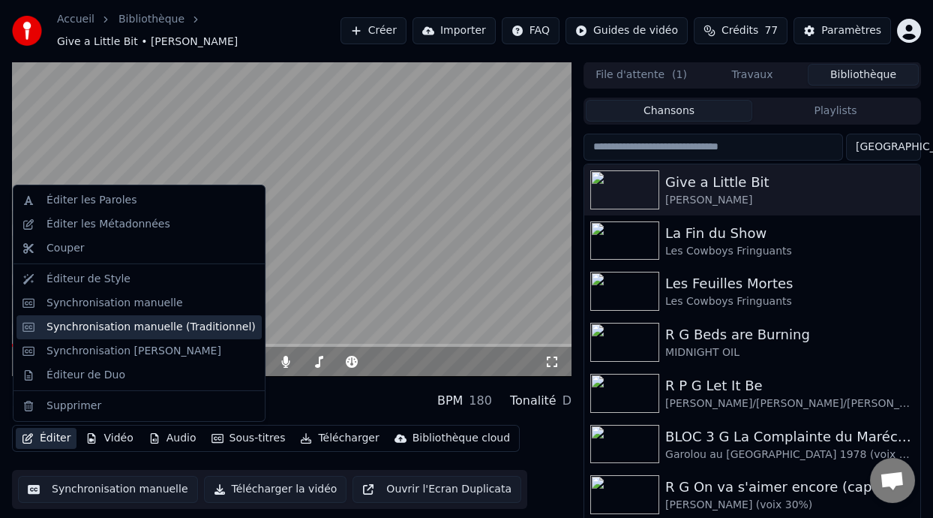
click at [188, 328] on div "Synchronisation manuelle (Traditionnel)" at bounding box center [151, 327] width 209 height 15
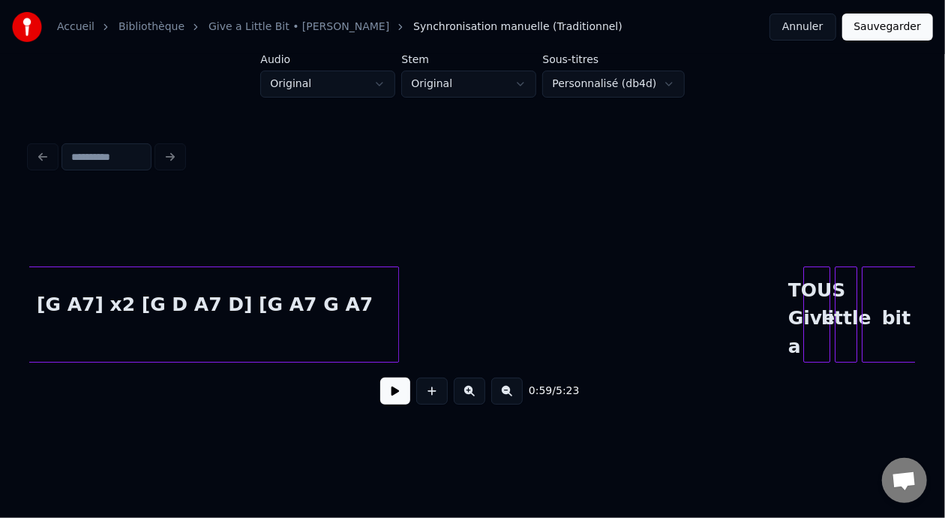
scroll to position [0, 4939]
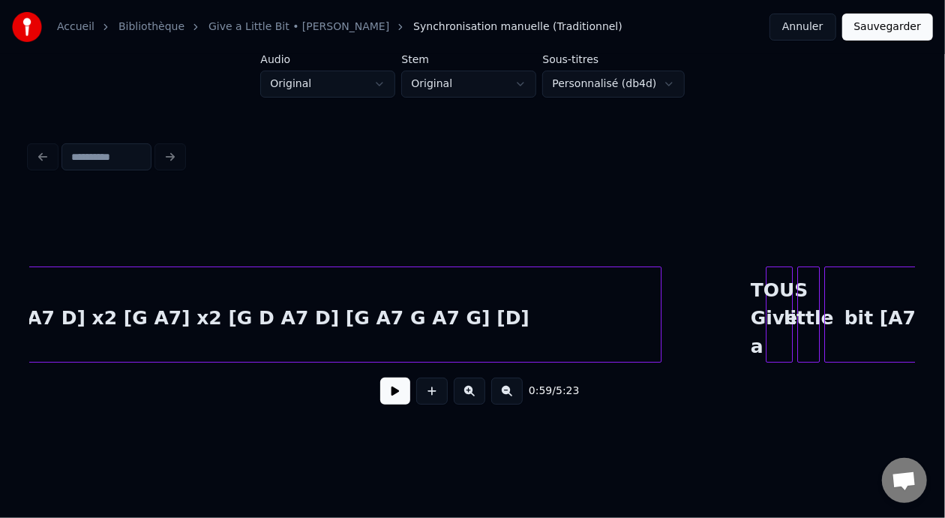
click at [659, 308] on div at bounding box center [658, 314] width 5 height 95
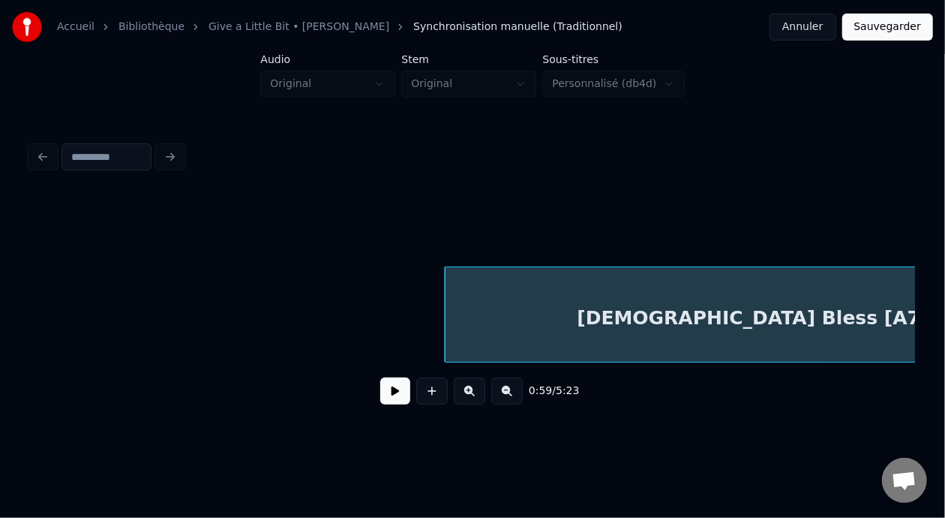
scroll to position [0, 3998]
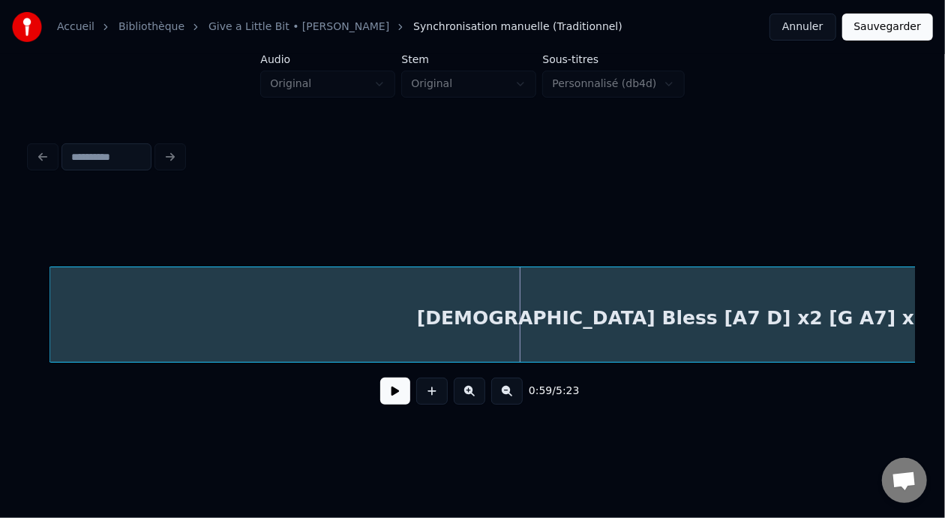
click at [50, 323] on div at bounding box center [52, 314] width 5 height 95
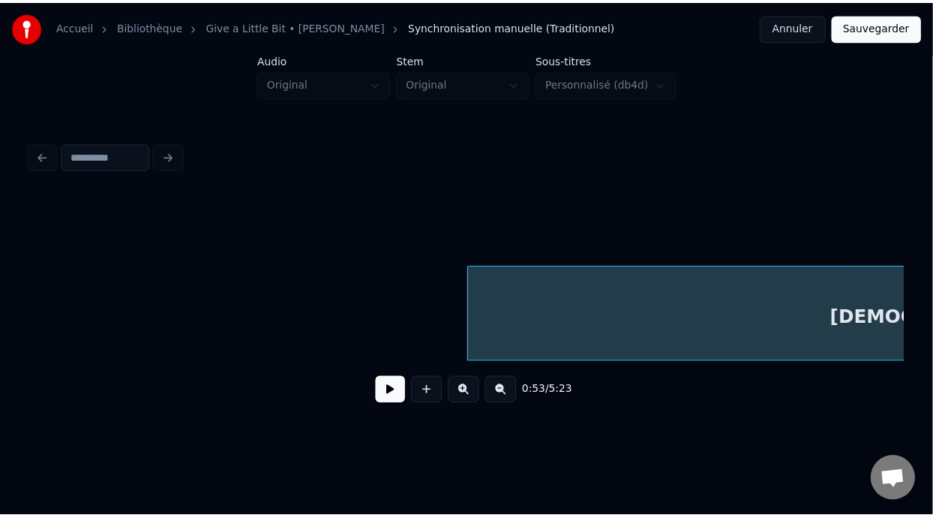
scroll to position [0, 3452]
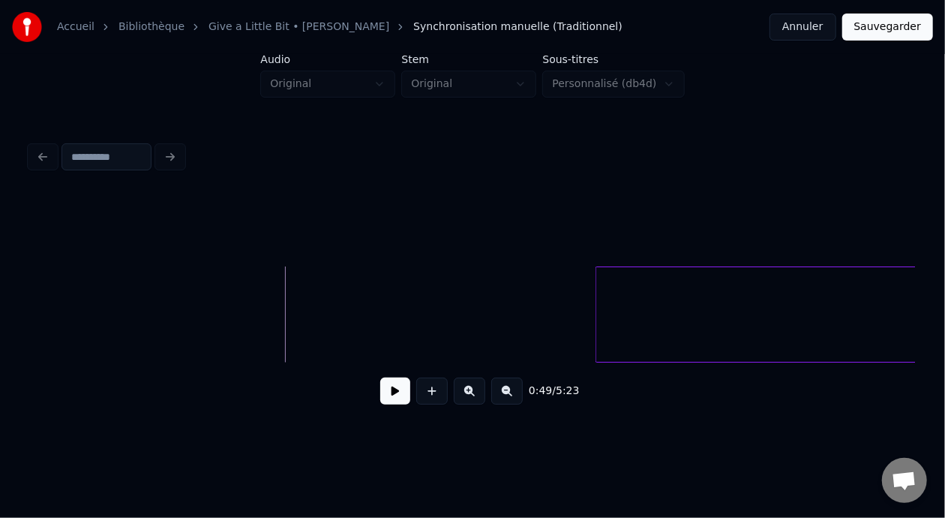
click at [392, 398] on button at bounding box center [395, 390] width 30 height 27
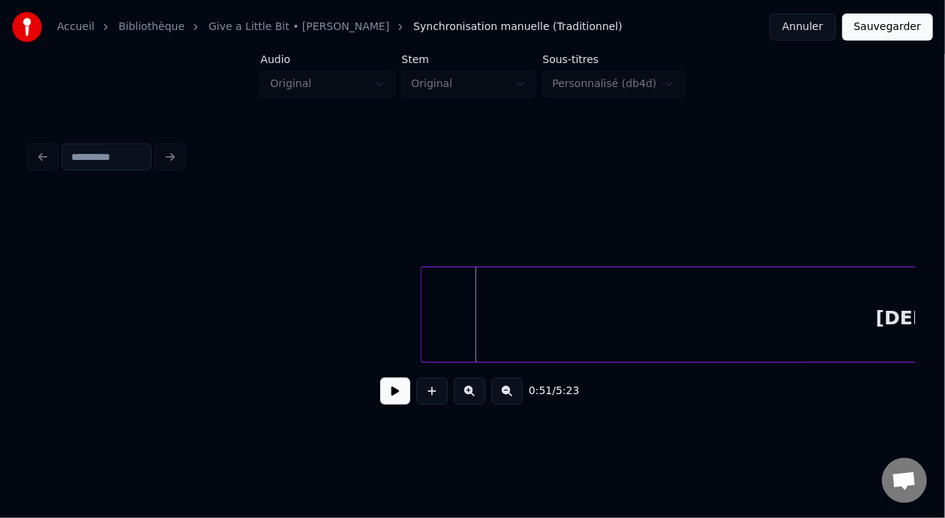
click at [422, 308] on div at bounding box center [424, 314] width 5 height 95
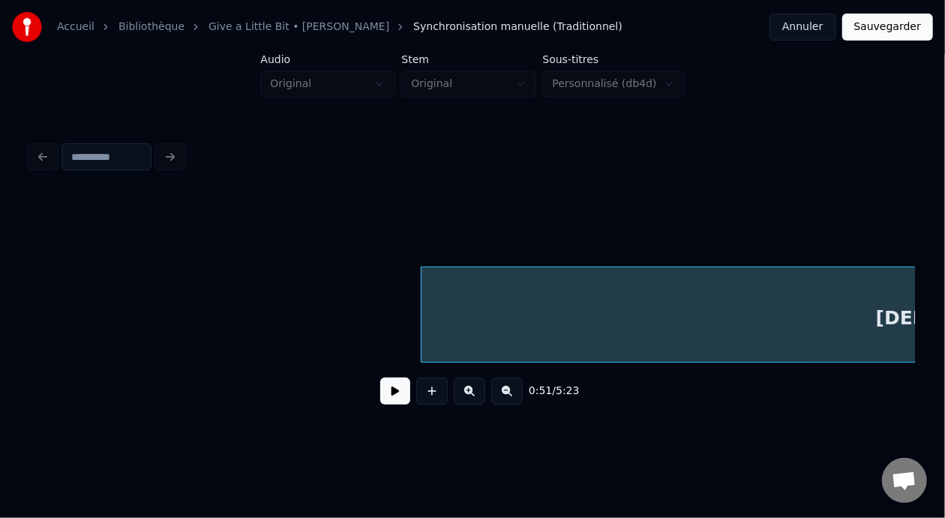
click at [897, 30] on button "Sauvegarder" at bounding box center [887, 27] width 91 height 27
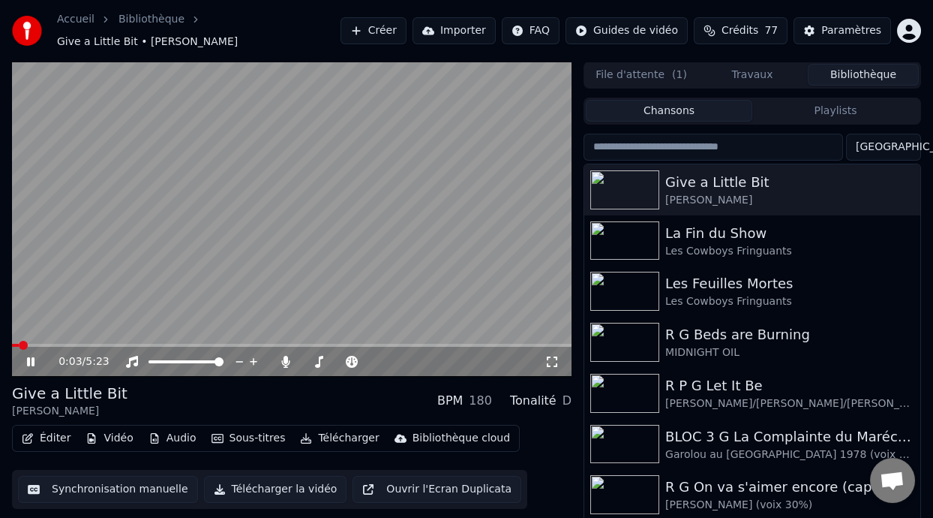
click at [31, 358] on icon at bounding box center [41, 362] width 35 height 12
click at [30, 356] on icon at bounding box center [41, 362] width 35 height 12
click at [101, 344] on span at bounding box center [292, 345] width 560 height 3
click at [107, 343] on span at bounding box center [110, 345] width 9 height 9
click at [257, 392] on div "Give a Little Bit [PERSON_NAME] BPM 180 Tonalité D" at bounding box center [292, 401] width 560 height 36
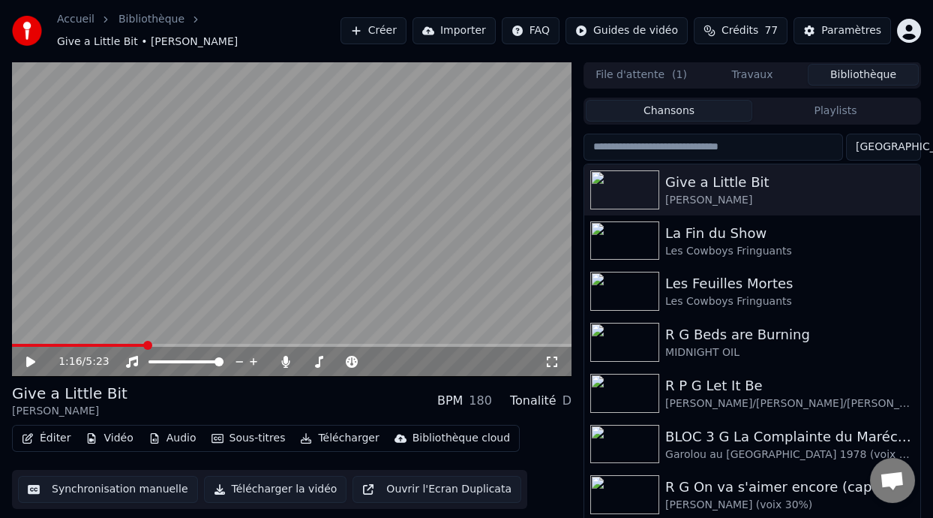
scroll to position [34, 0]
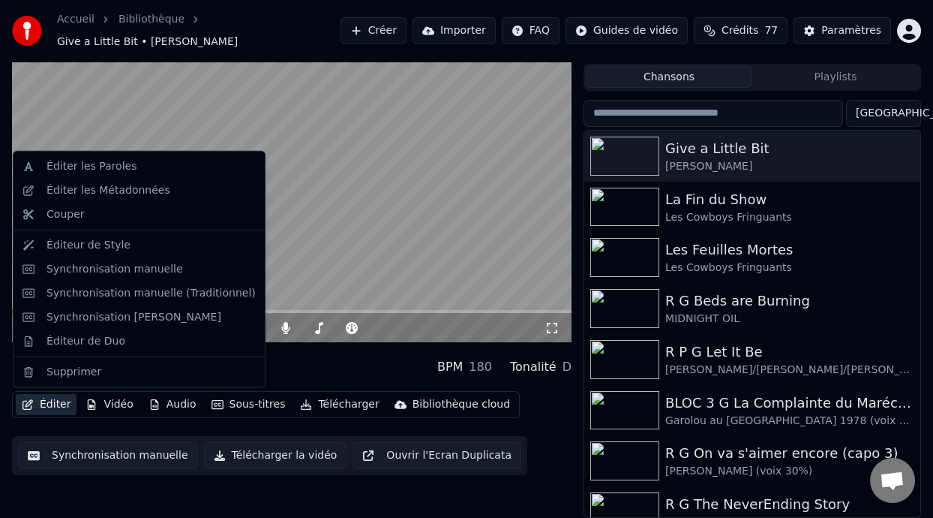
click at [58, 404] on button "Éditer" at bounding box center [46, 404] width 61 height 21
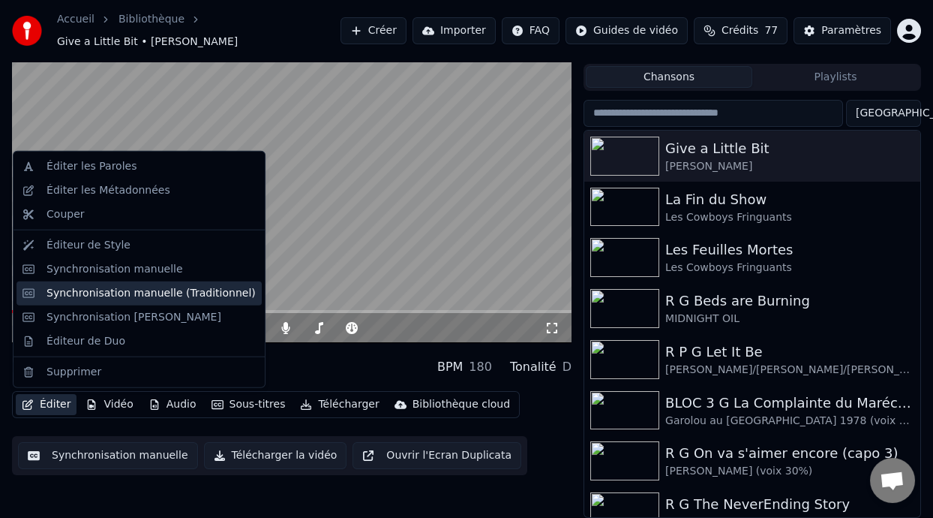
click at [179, 286] on div "Synchronisation manuelle (Traditionnel)" at bounding box center [151, 293] width 209 height 15
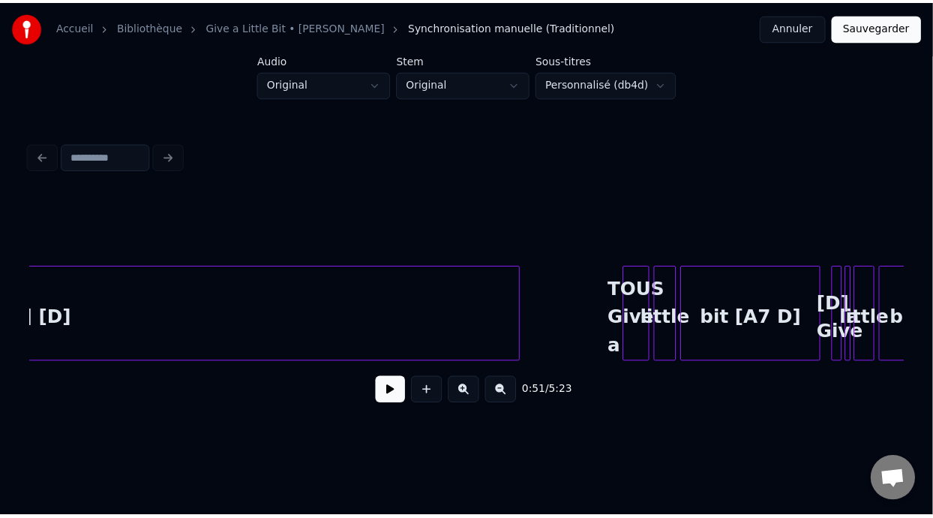
scroll to position [0, 5093]
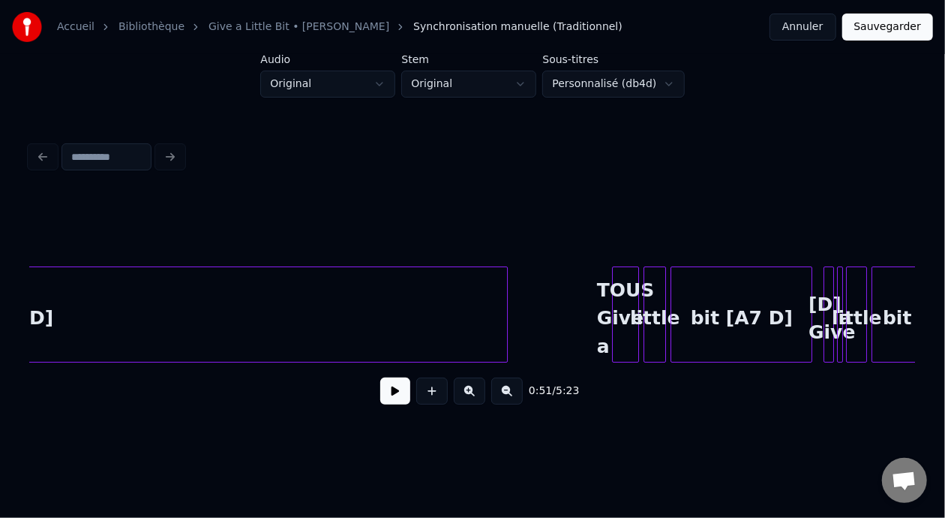
click at [629, 303] on div "TOUS Give a" at bounding box center [626, 318] width 26 height 102
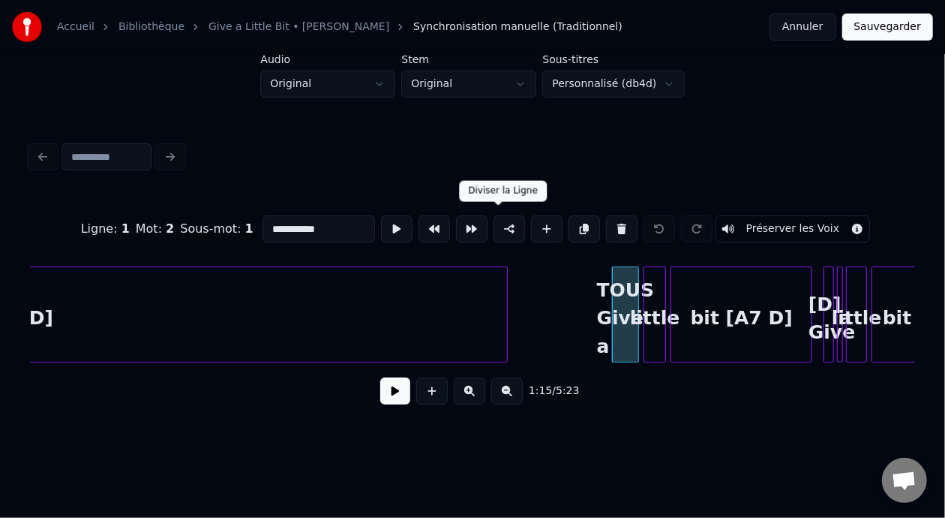
click at [502, 221] on button at bounding box center [510, 228] width 32 height 27
click at [893, 27] on button "Sauvegarder" at bounding box center [887, 27] width 91 height 27
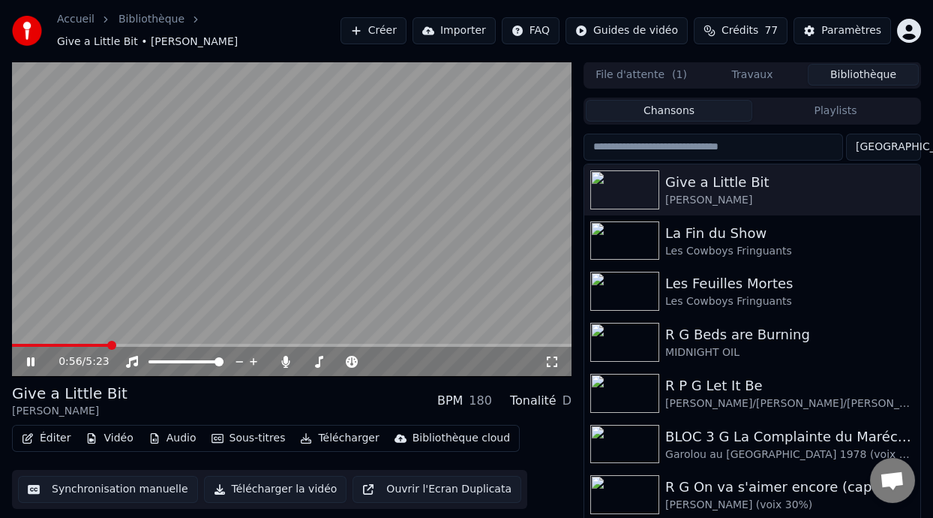
click at [108, 347] on span at bounding box center [111, 345] width 9 height 9
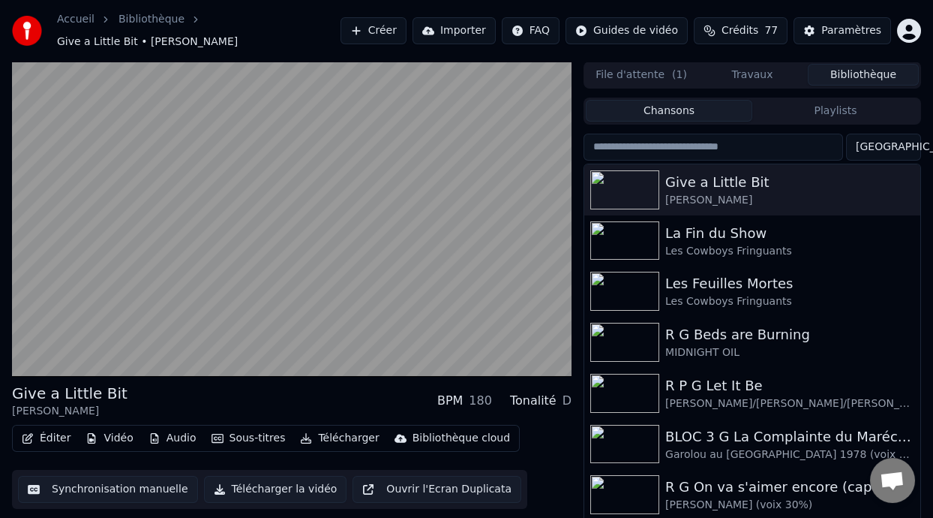
scroll to position [34, 0]
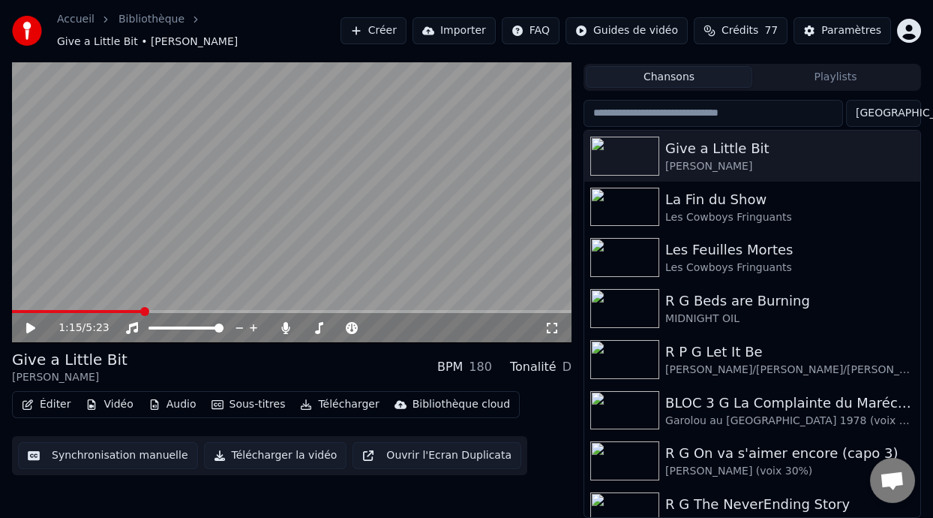
click at [48, 400] on button "Éditer" at bounding box center [46, 404] width 61 height 21
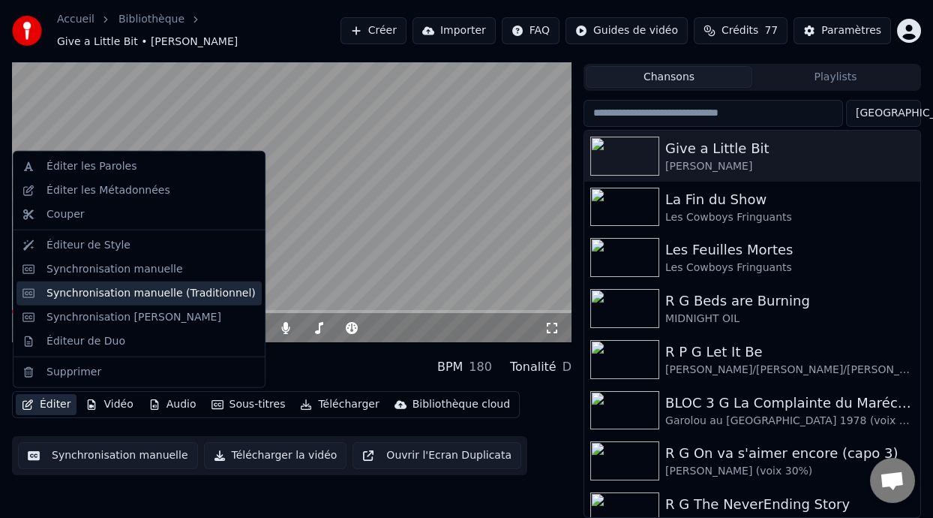
click at [177, 293] on div "Synchronisation manuelle (Traditionnel)" at bounding box center [151, 293] width 209 height 15
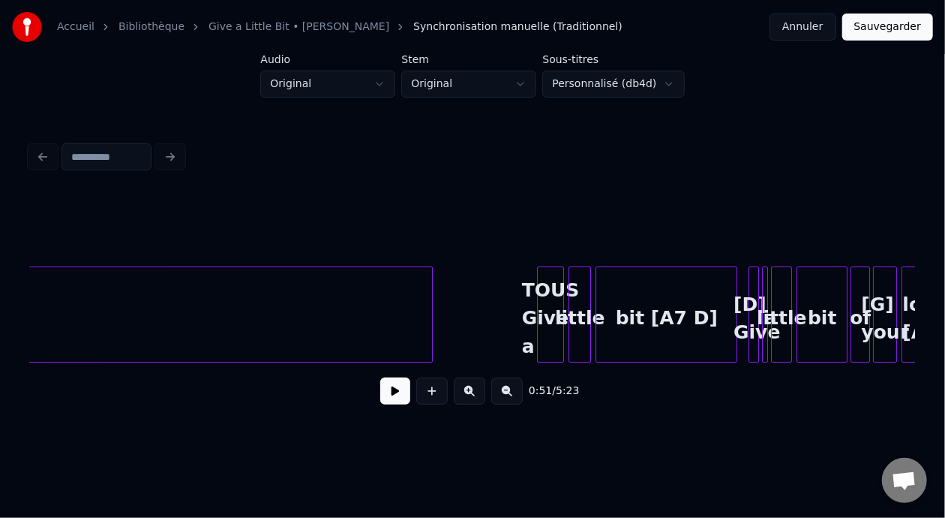
scroll to position [0, 5187]
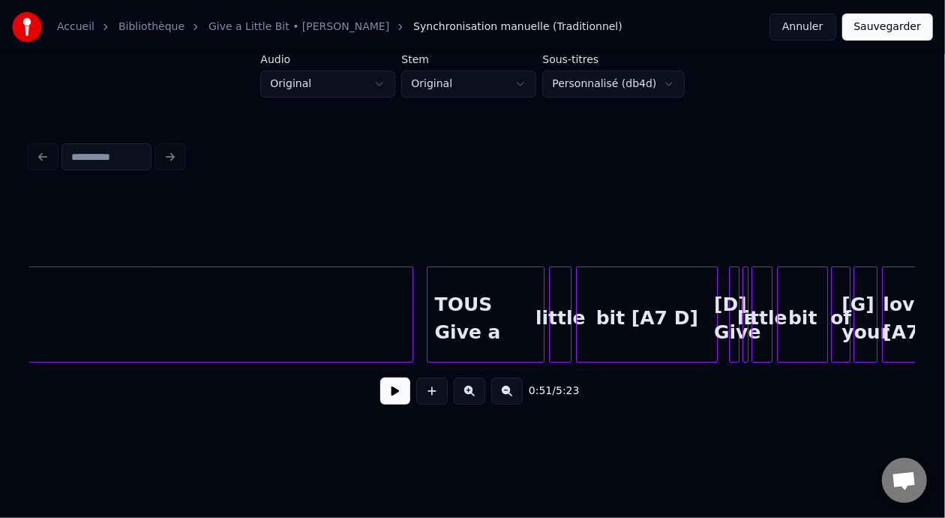
click at [428, 306] on div at bounding box center [430, 314] width 5 height 95
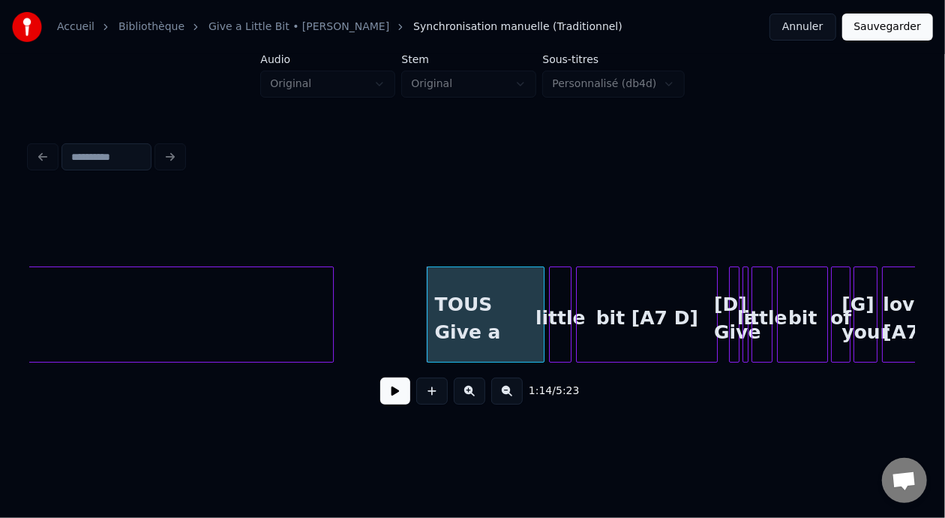
click at [331, 301] on div at bounding box center [331, 314] width 5 height 95
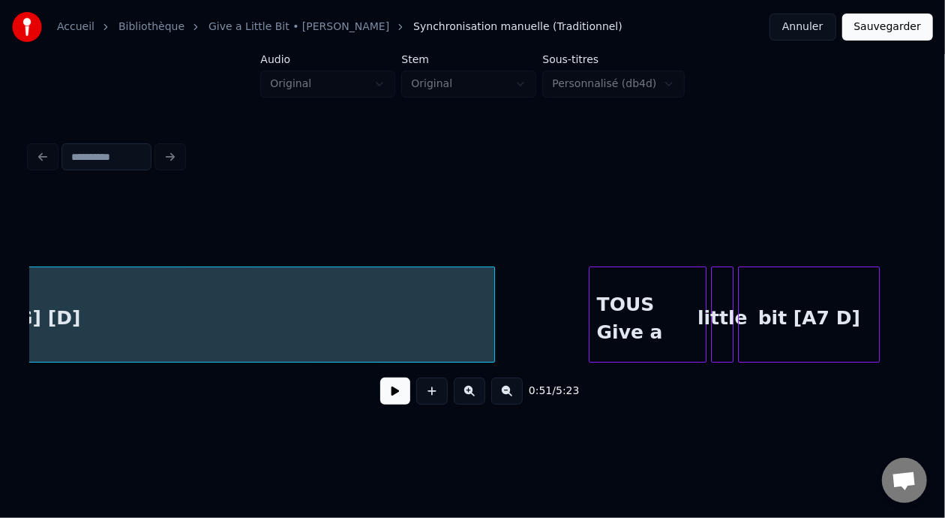
scroll to position [0, 5053]
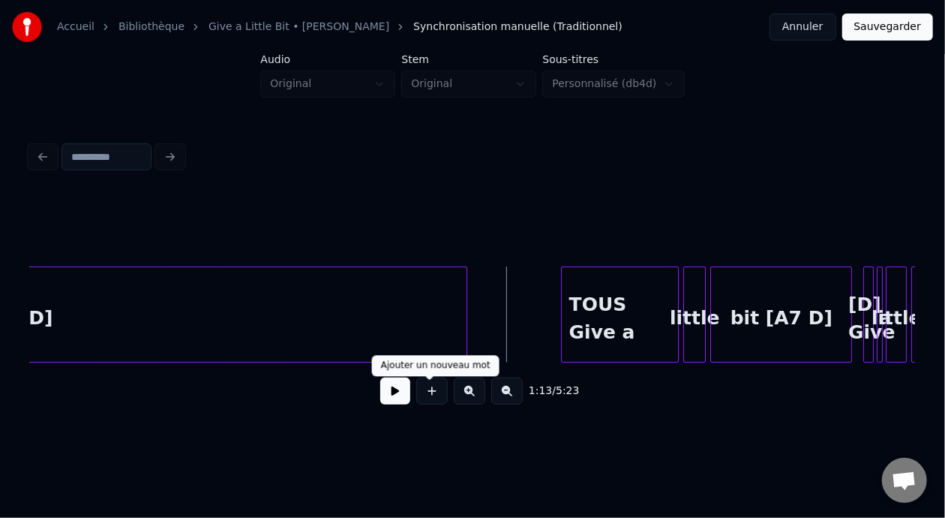
click at [387, 398] on button at bounding box center [395, 390] width 30 height 27
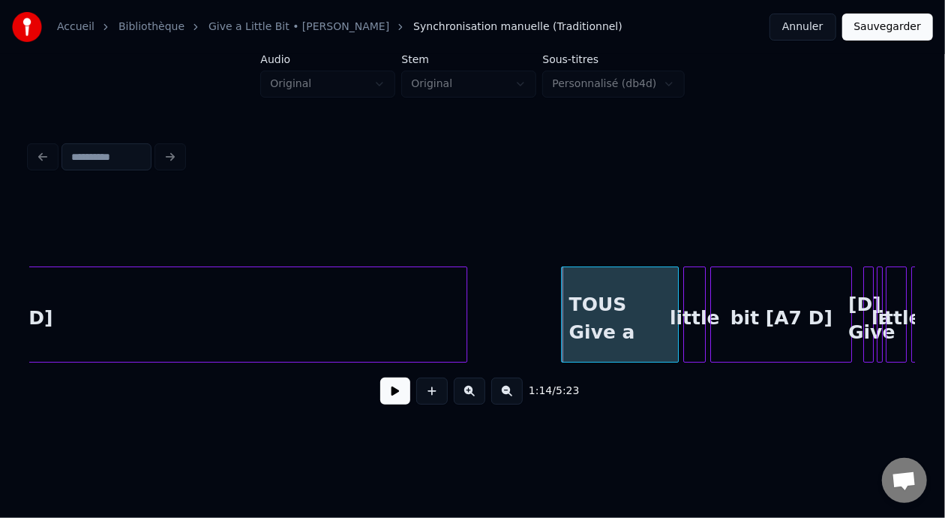
click at [387, 398] on button at bounding box center [395, 390] width 30 height 27
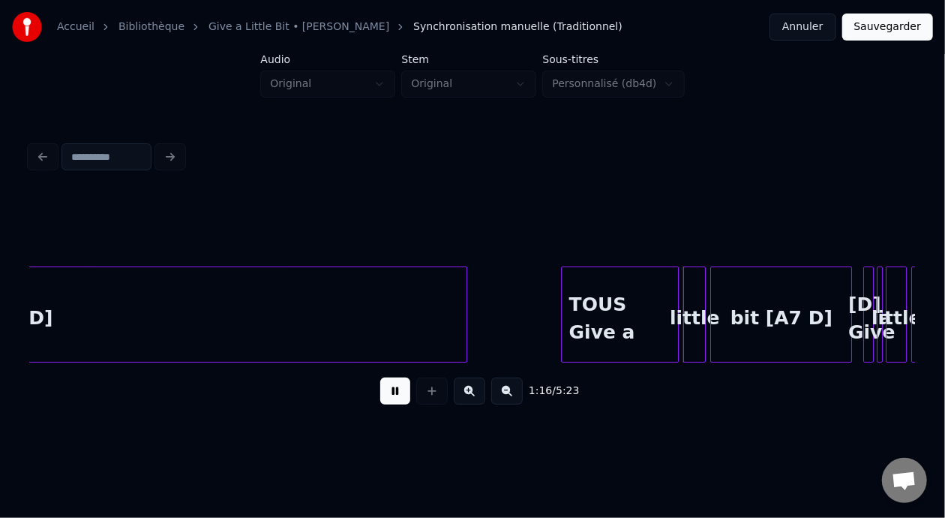
click at [387, 398] on button at bounding box center [395, 390] width 30 height 27
click at [383, 397] on button at bounding box center [395, 390] width 30 height 27
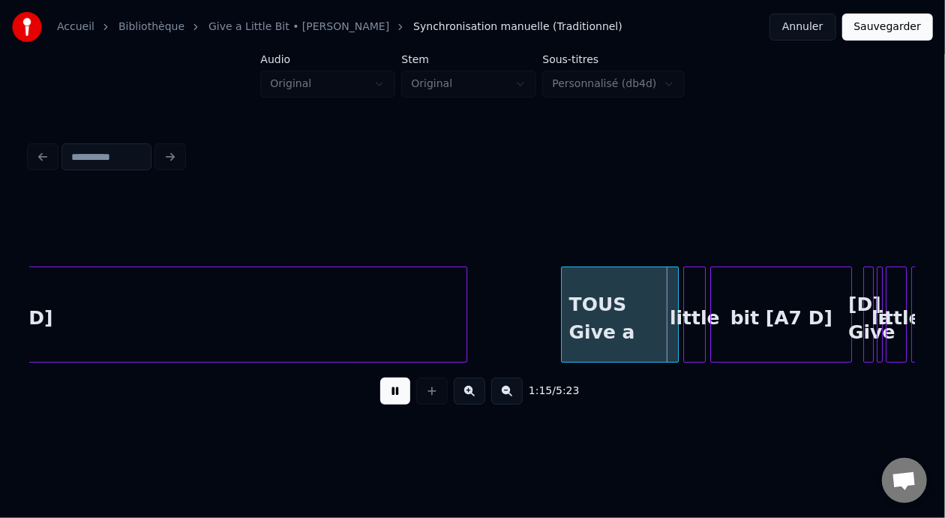
click at [383, 396] on button at bounding box center [395, 390] width 30 height 27
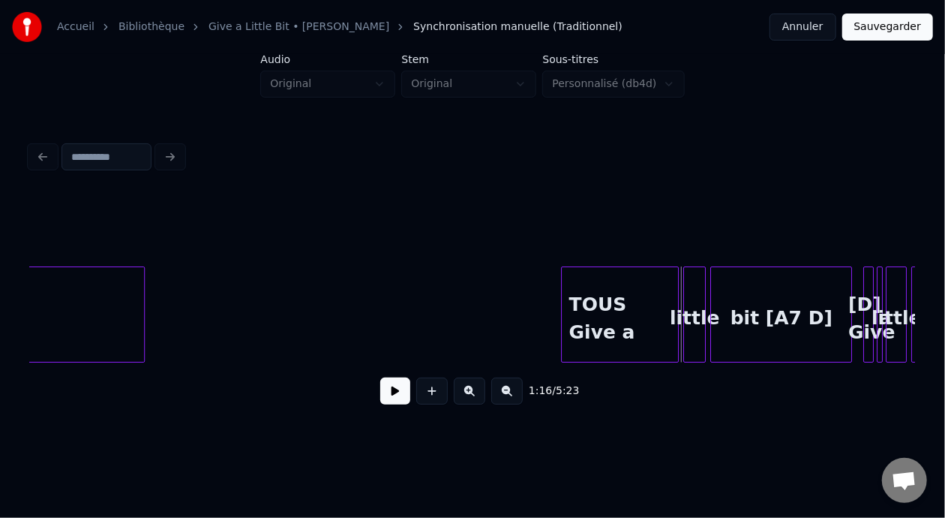
click at [143, 323] on div at bounding box center [142, 314] width 5 height 95
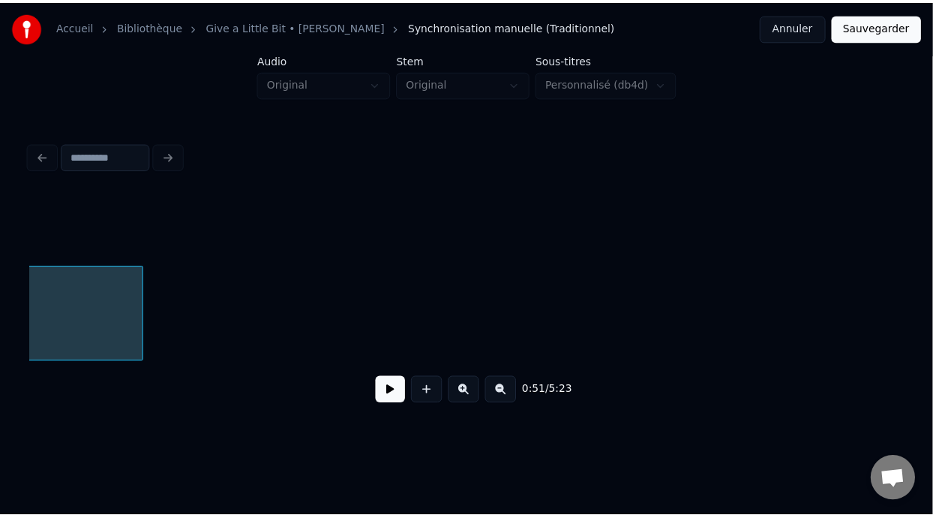
scroll to position [0, 3842]
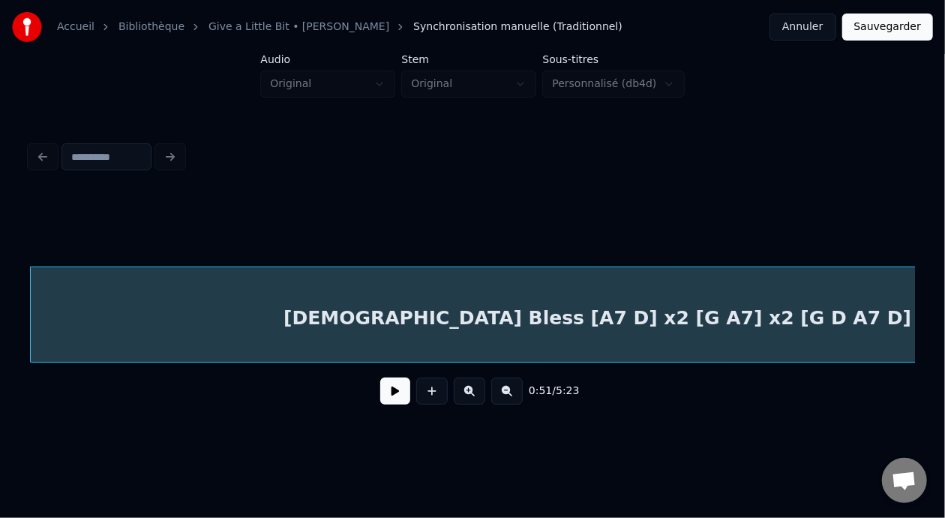
click at [626, 191] on div at bounding box center [472, 228] width 885 height 75
click at [644, 170] on div "0:51 / 5:23" at bounding box center [472, 276] width 897 height 297
click at [584, 238] on div at bounding box center [472, 228] width 885 height 75
click at [535, 310] on div "[DEMOGRAPHIC_DATA] Bless [A7 D] x2 [G A7] x2 [G D A7 D] [G A7 G A7 G] [D]" at bounding box center [693, 318] width 1324 height 102
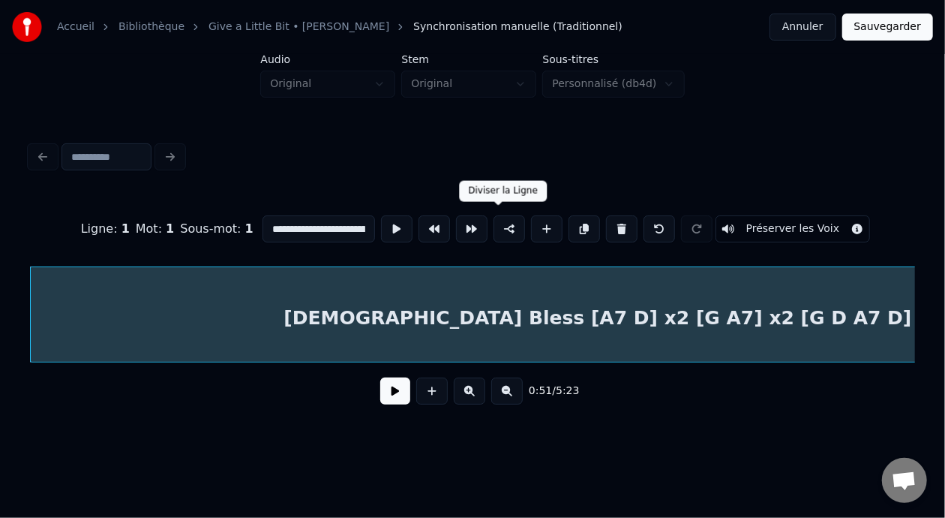
click at [503, 221] on button at bounding box center [510, 228] width 32 height 27
click at [886, 29] on button "Sauvegarder" at bounding box center [887, 27] width 91 height 27
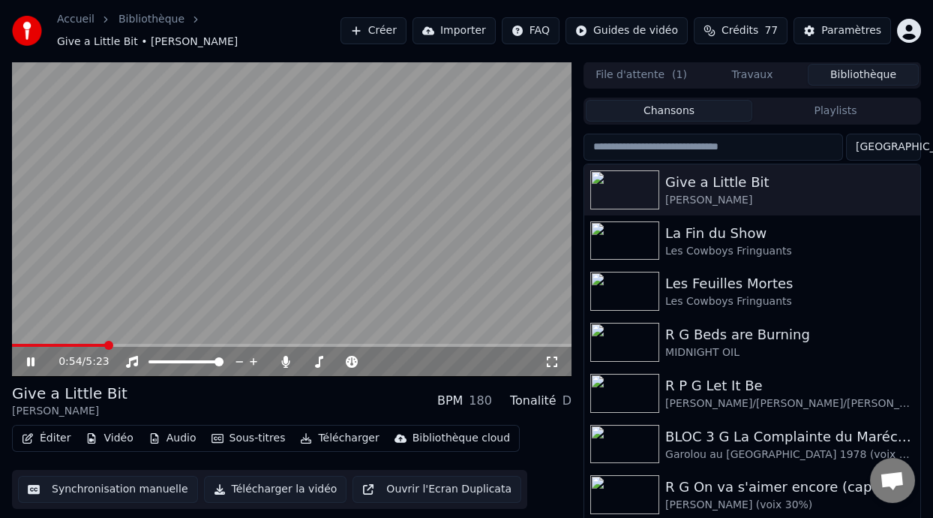
click at [106, 341] on span at bounding box center [108, 345] width 9 height 9
click at [275, 395] on div "Give a Little Bit [PERSON_NAME] BPM 180 Tonalité D" at bounding box center [292, 401] width 560 height 36
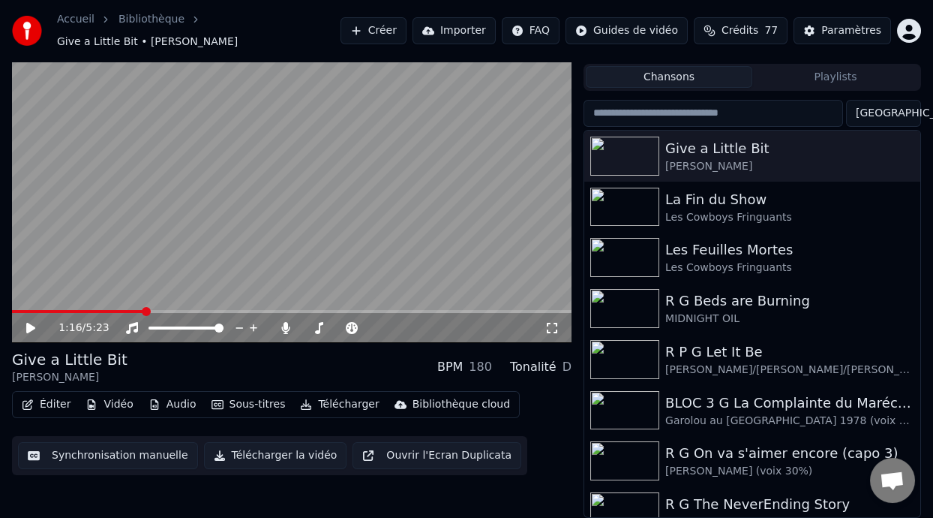
click at [54, 407] on button "Éditer" at bounding box center [46, 404] width 61 height 21
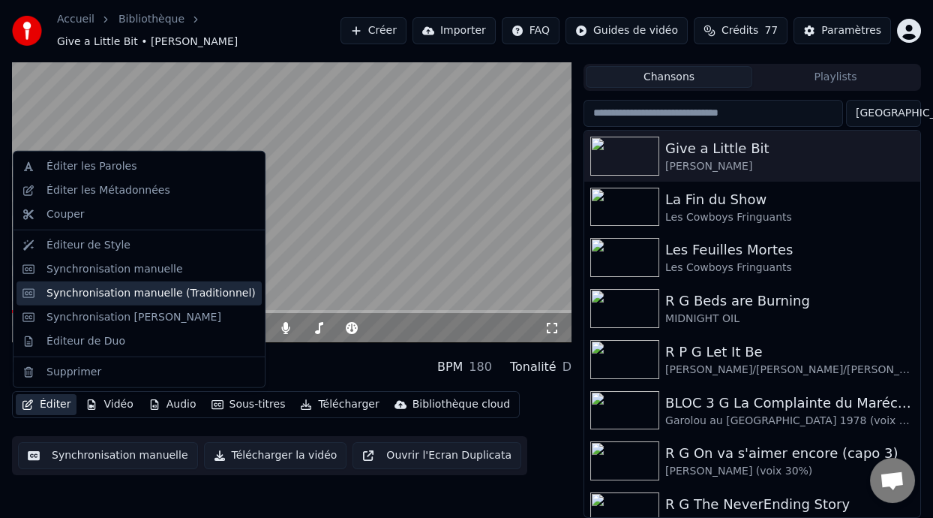
click at [185, 300] on div "Synchronisation manuelle (Traditionnel)" at bounding box center [139, 293] width 245 height 24
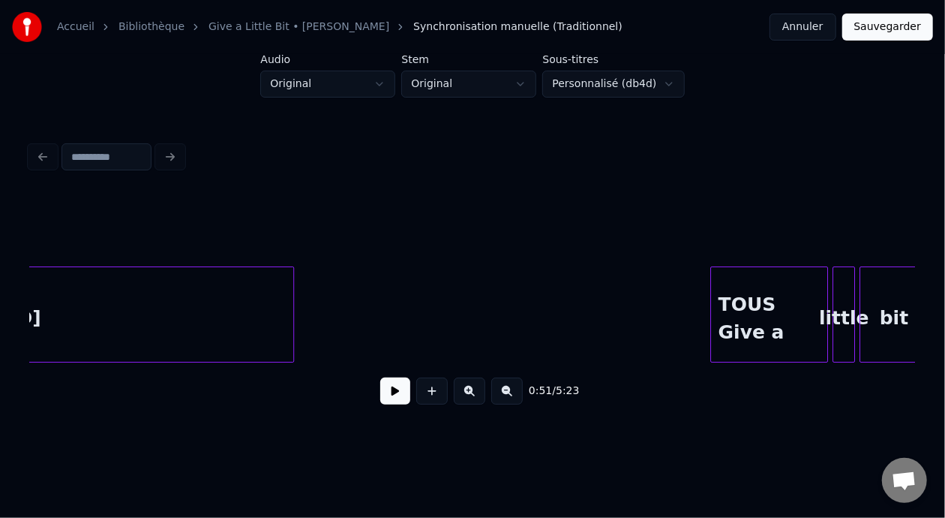
scroll to position [0, 4960]
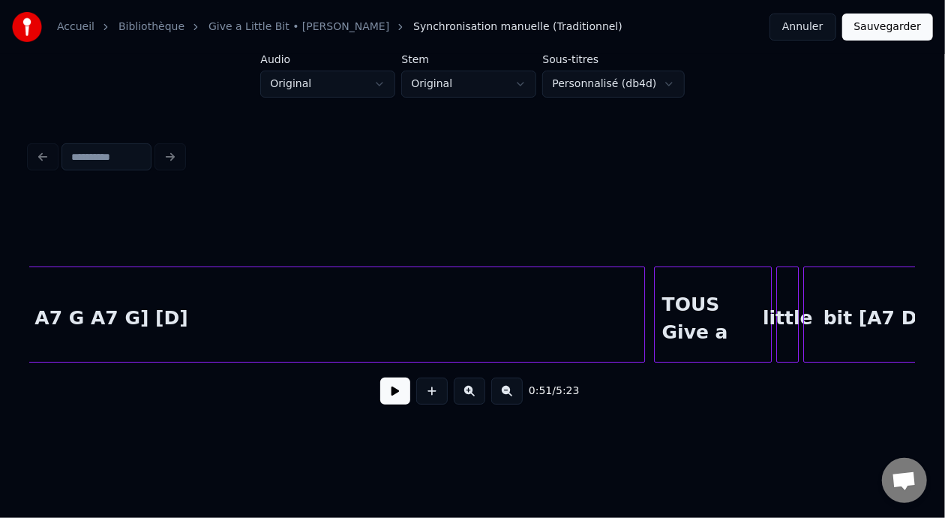
click at [644, 310] on div at bounding box center [642, 314] width 5 height 95
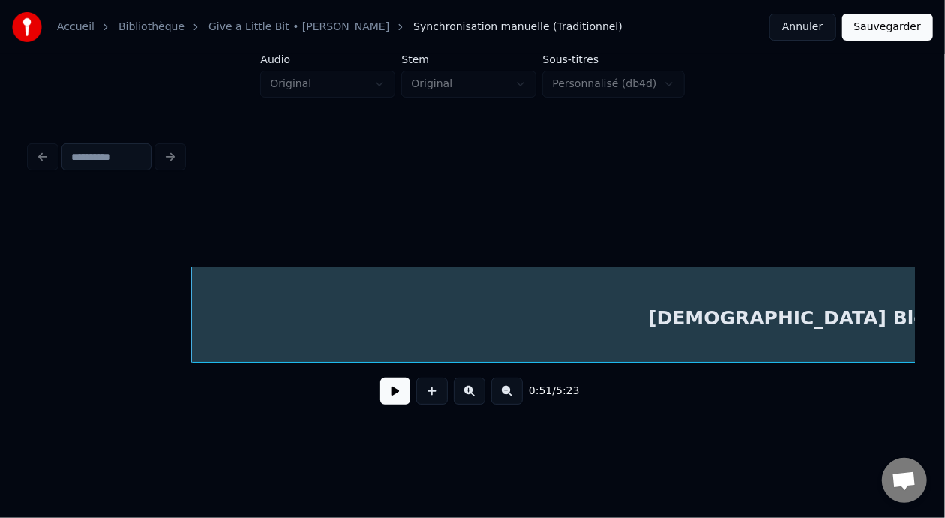
scroll to position [0, 3550]
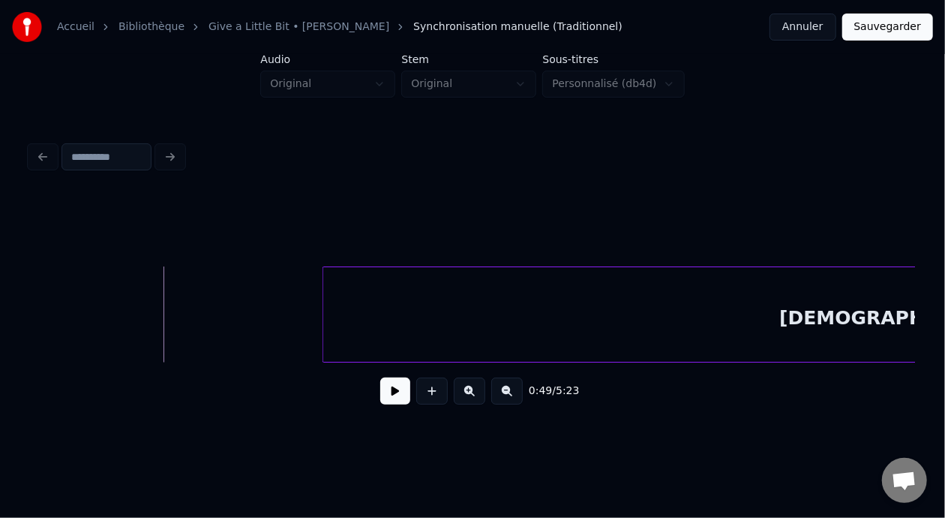
click at [396, 398] on button at bounding box center [395, 390] width 30 height 27
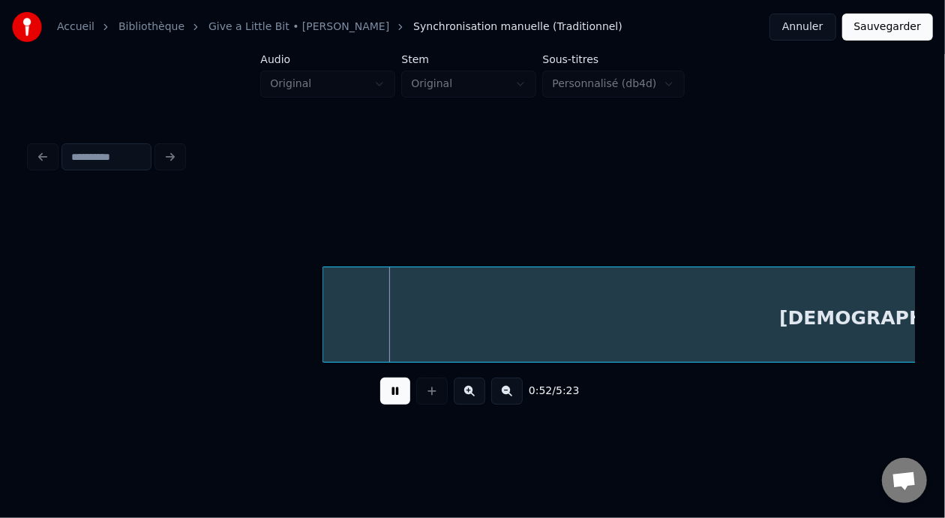
click at [395, 398] on button at bounding box center [395, 390] width 30 height 27
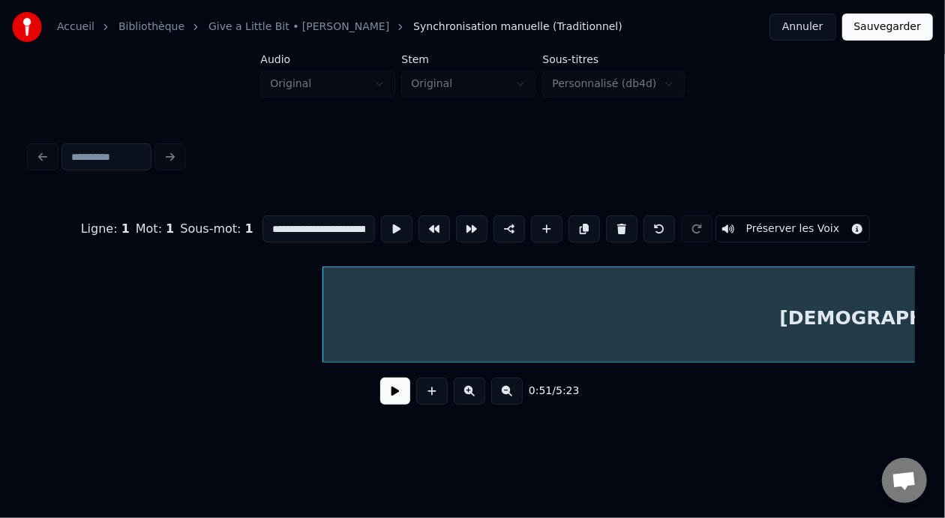
click at [818, 224] on button "Préserver les Voix" at bounding box center [793, 228] width 155 height 27
click at [871, 221] on button "Préserver les Voix" at bounding box center [793, 228] width 155 height 27
click at [456, 221] on button at bounding box center [472, 228] width 32 height 27
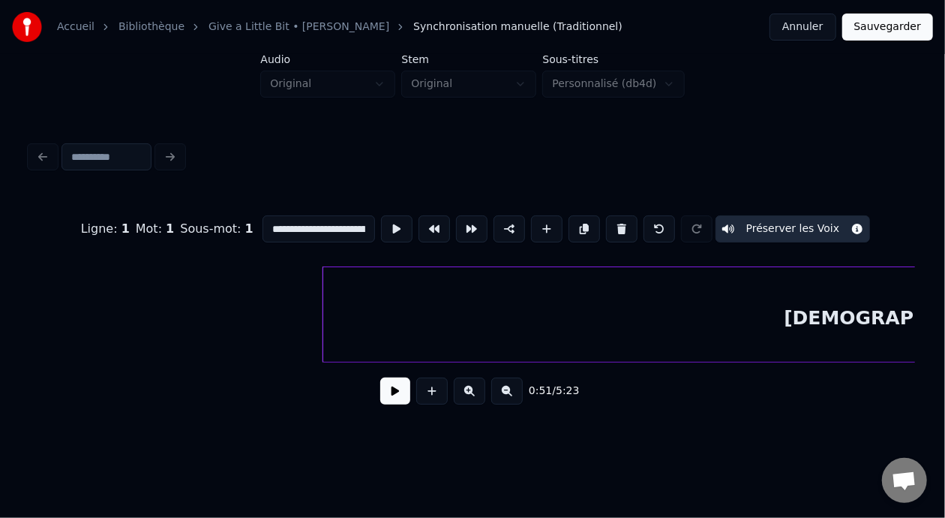
click at [912, 29] on button "Sauvegarder" at bounding box center [887, 27] width 91 height 27
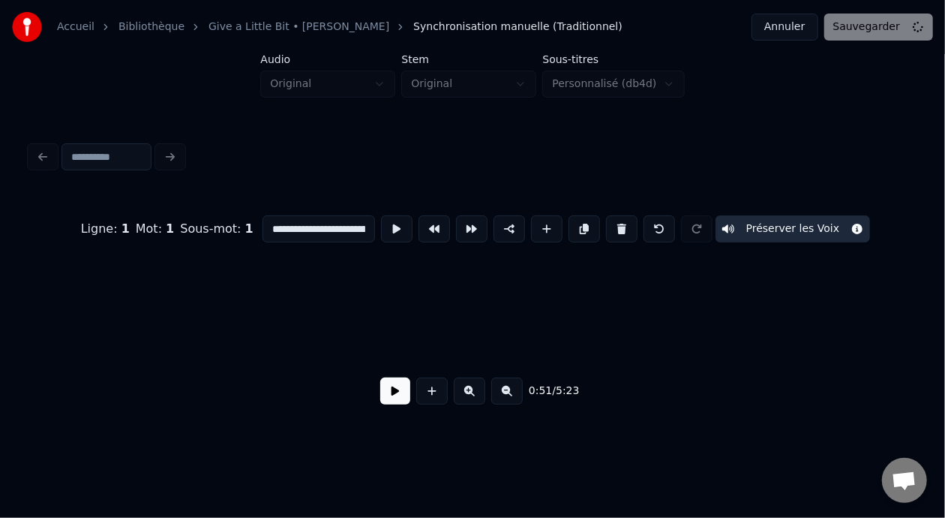
scroll to position [0, 3842]
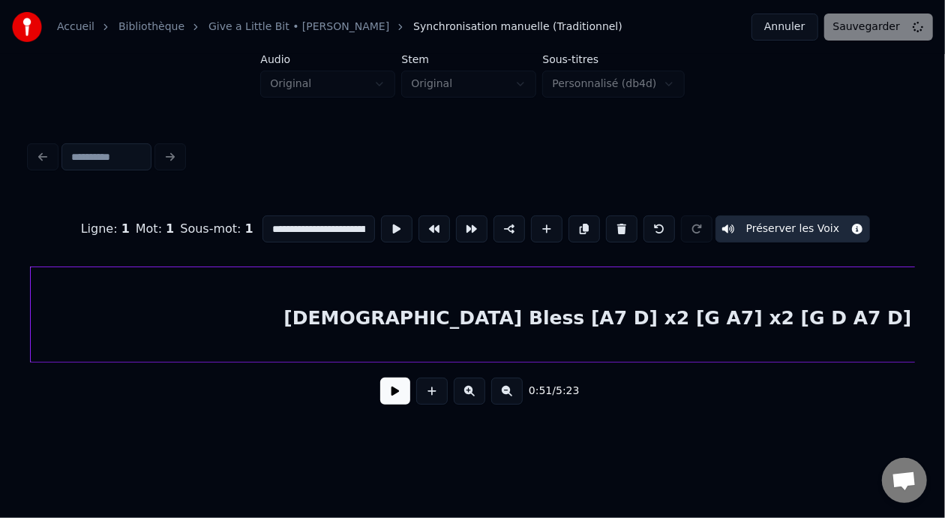
click at [896, 405] on div "0:51 / 5:23" at bounding box center [472, 390] width 861 height 33
click at [782, 157] on div at bounding box center [472, 156] width 897 height 33
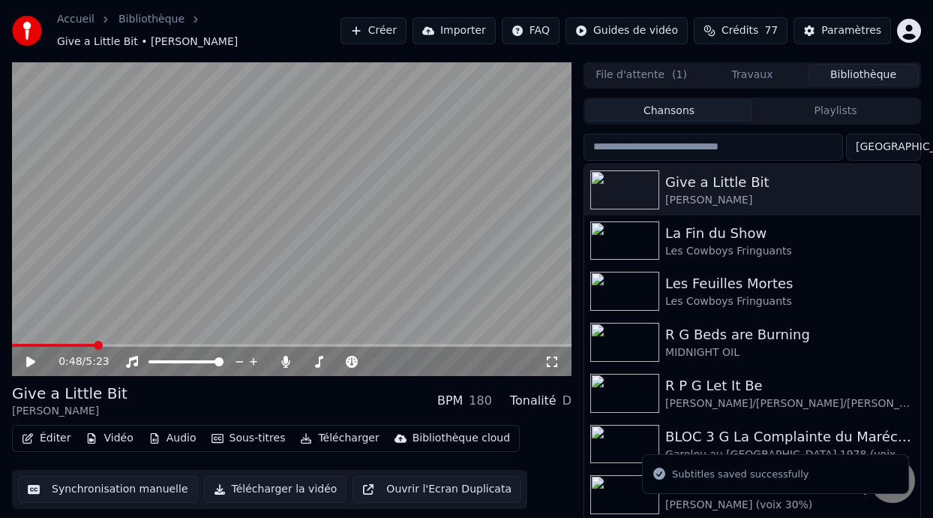
click at [94, 346] on span at bounding box center [98, 345] width 9 height 9
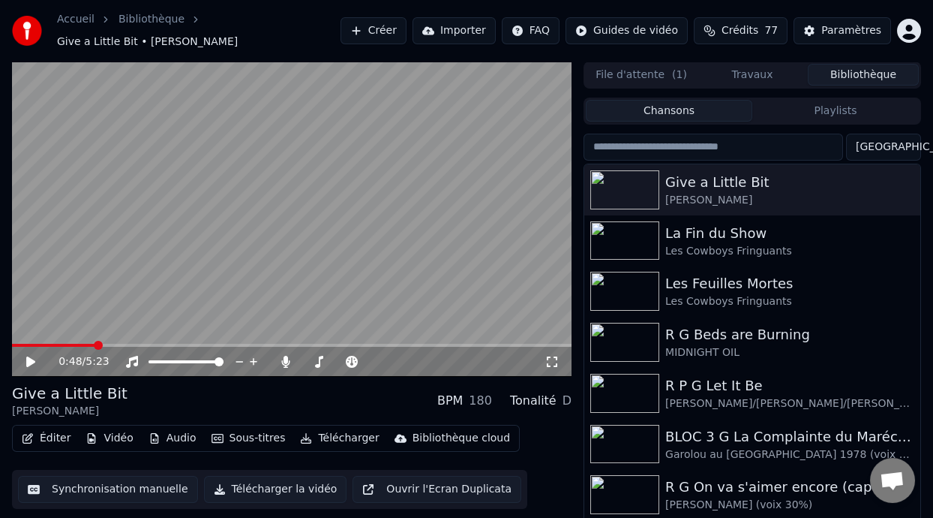
click at [26, 359] on icon at bounding box center [30, 361] width 9 height 11
click at [29, 360] on icon at bounding box center [31, 361] width 8 height 9
click at [29, 360] on icon at bounding box center [30, 361] width 9 height 11
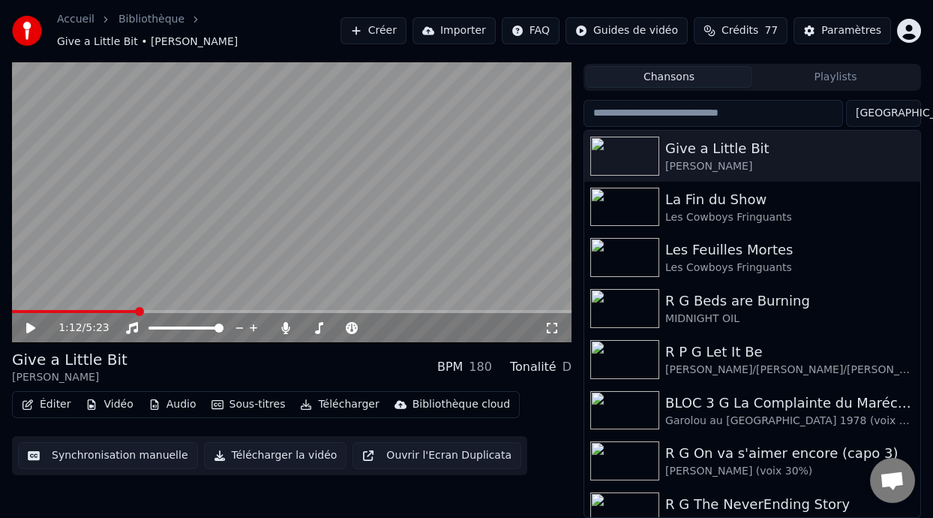
click at [64, 404] on button "Éditer" at bounding box center [46, 404] width 61 height 21
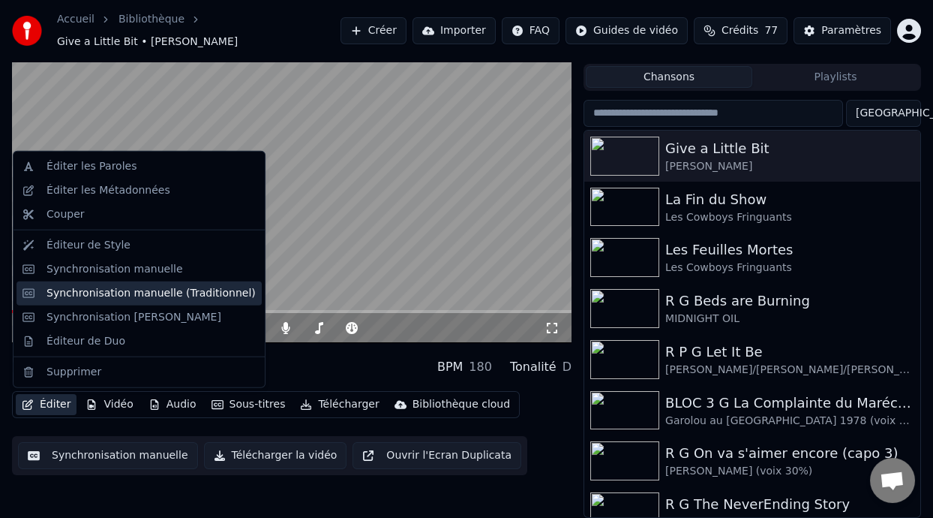
click at [188, 293] on div "Synchronisation manuelle (Traditionnel)" at bounding box center [151, 293] width 209 height 15
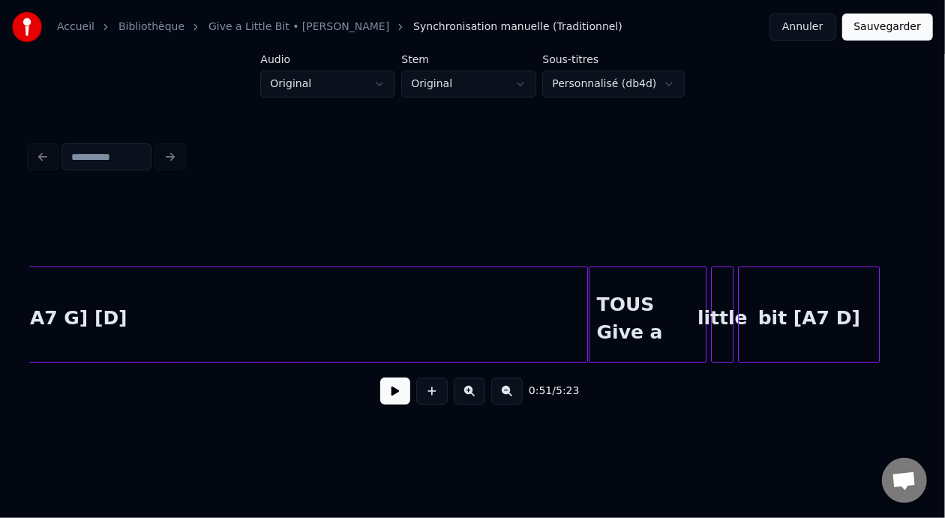
scroll to position [0, 5035]
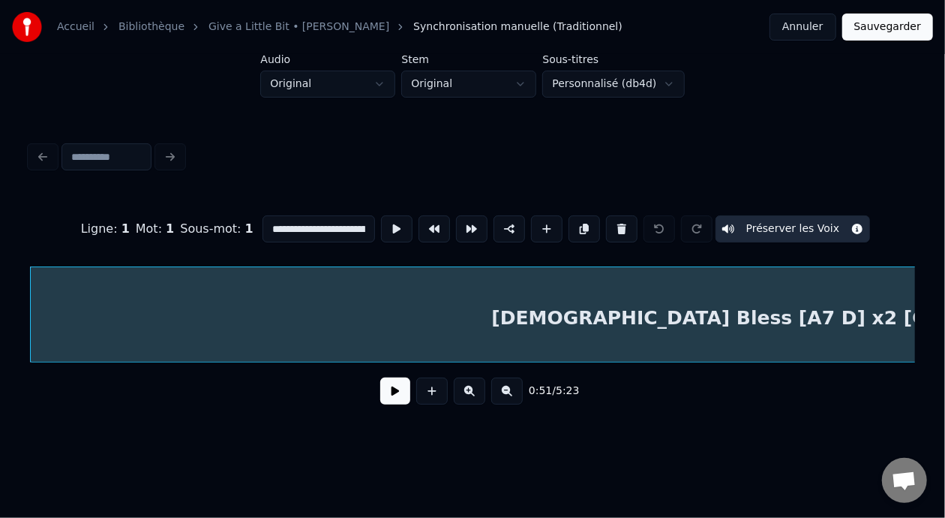
click at [523, 395] on button at bounding box center [507, 390] width 32 height 27
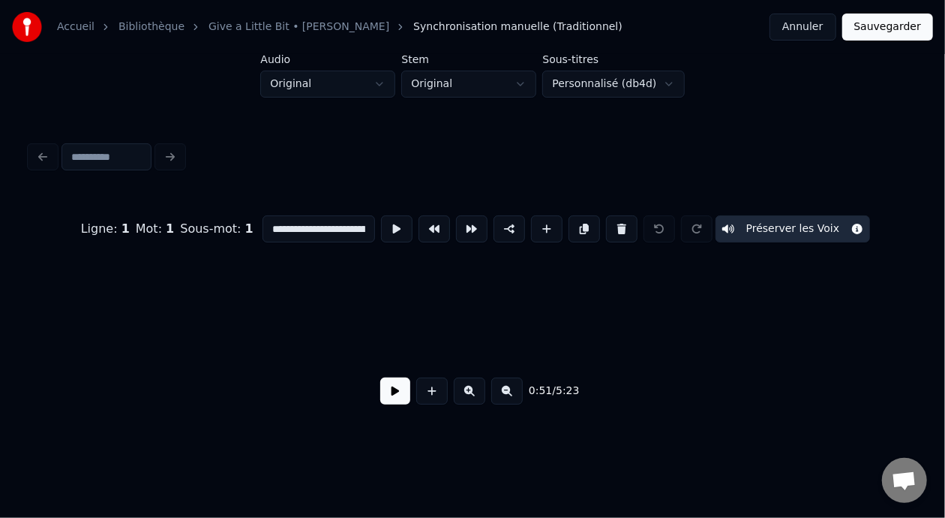
scroll to position [0, 1920]
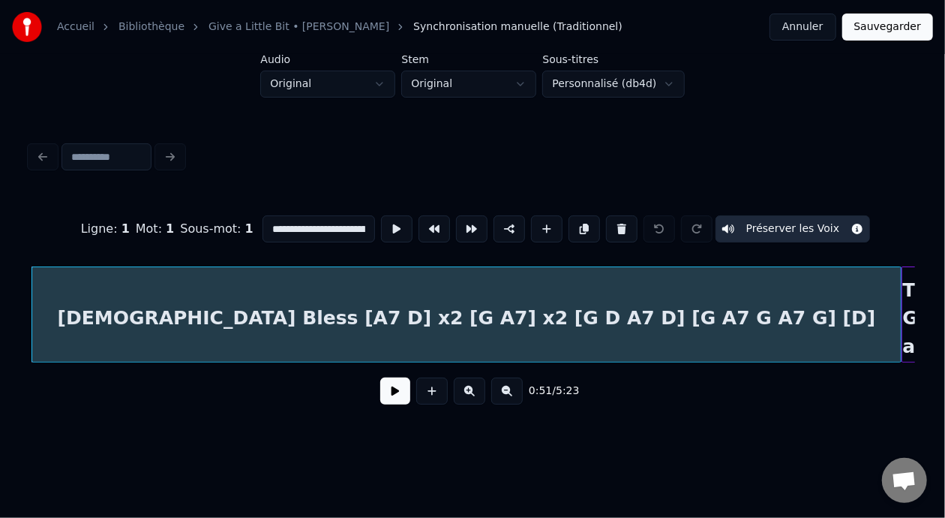
click at [523, 395] on button at bounding box center [507, 390] width 32 height 27
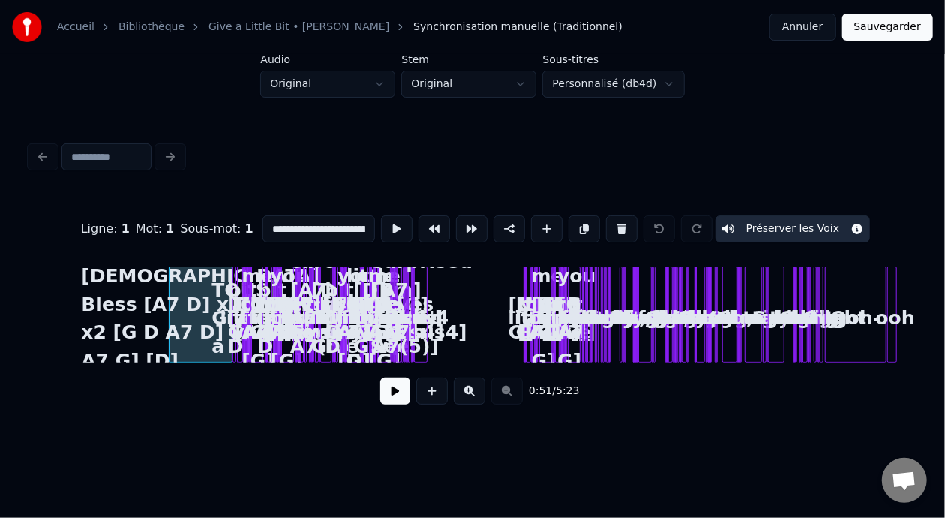
scroll to position [0, 0]
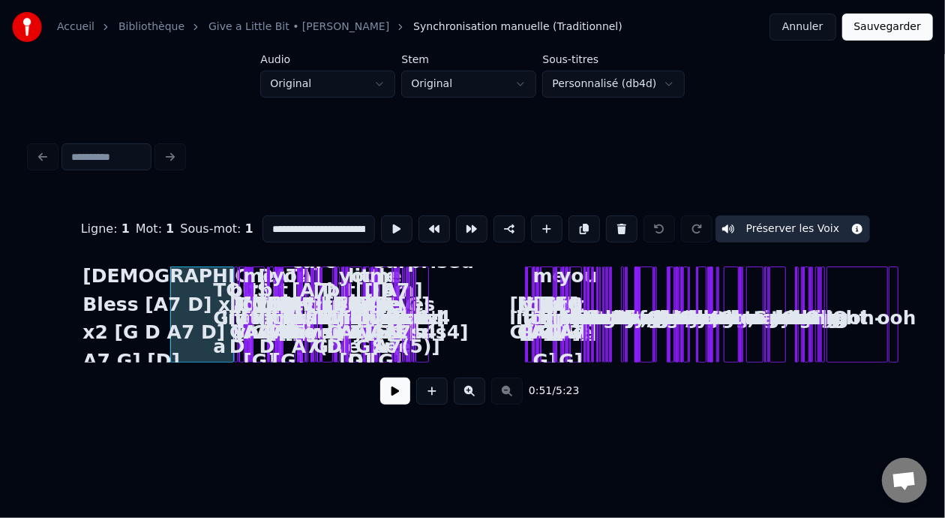
click at [472, 385] on button at bounding box center [470, 390] width 32 height 27
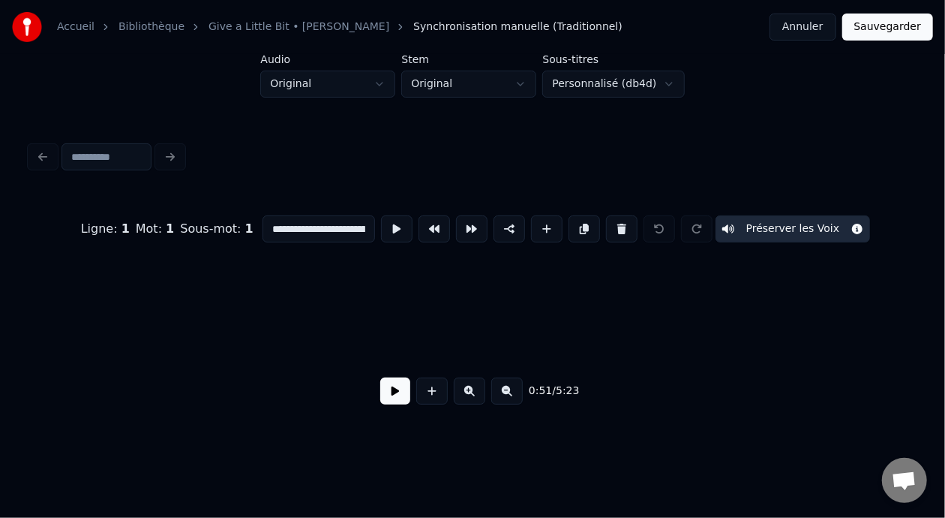
scroll to position [0, 1781]
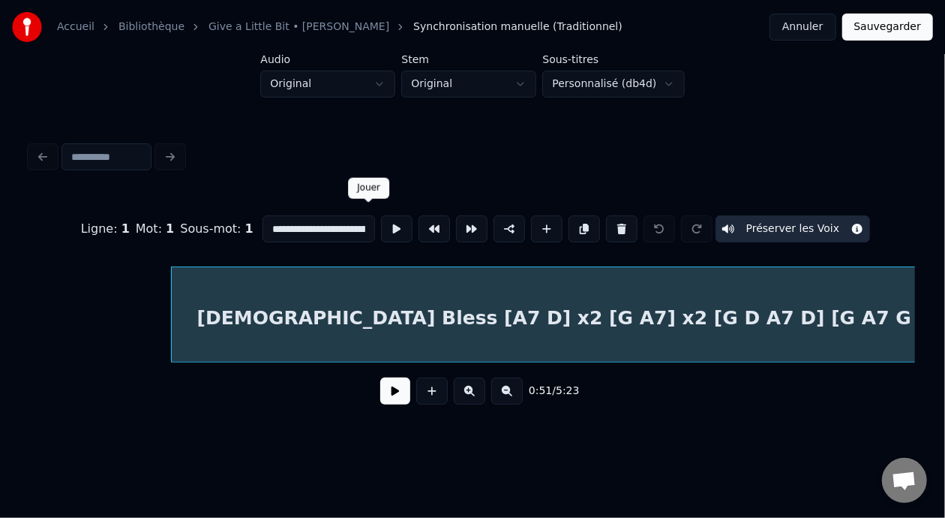
click at [381, 220] on button at bounding box center [397, 228] width 32 height 27
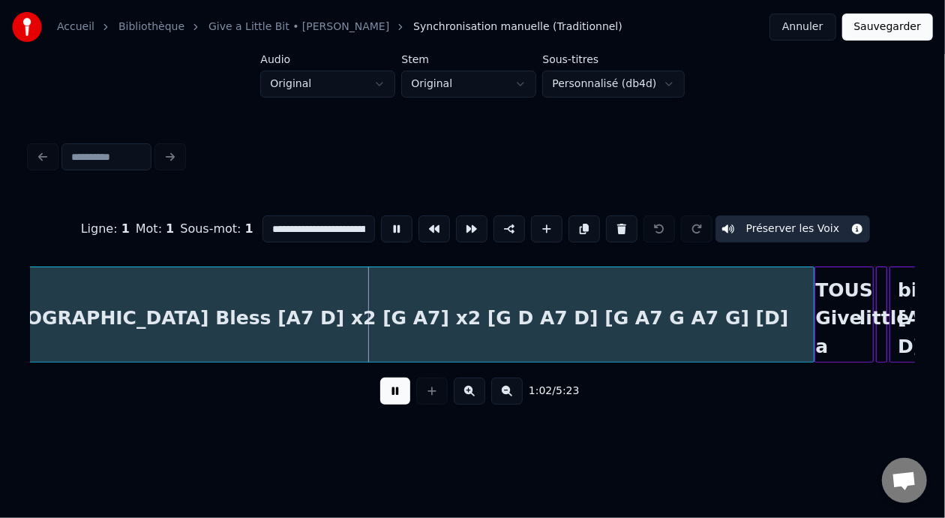
scroll to position [0, 2045]
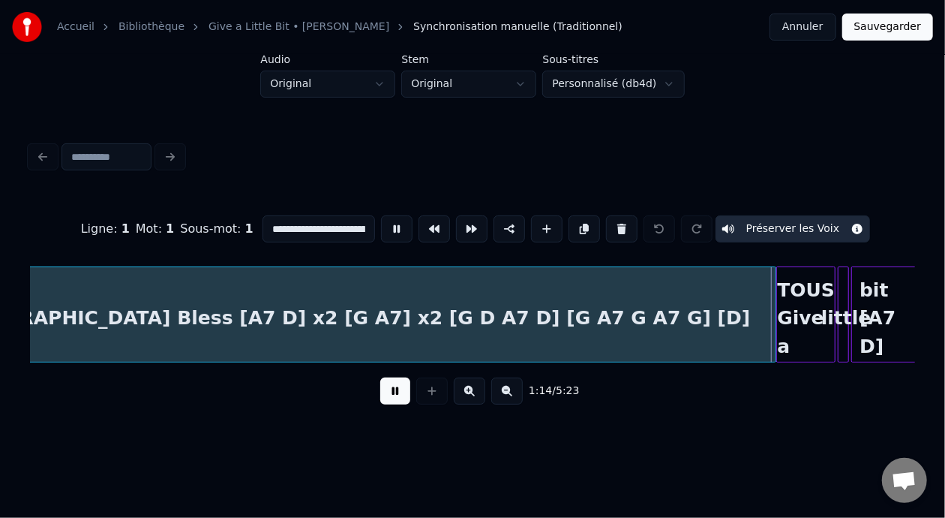
click at [392, 395] on button at bounding box center [395, 390] width 30 height 27
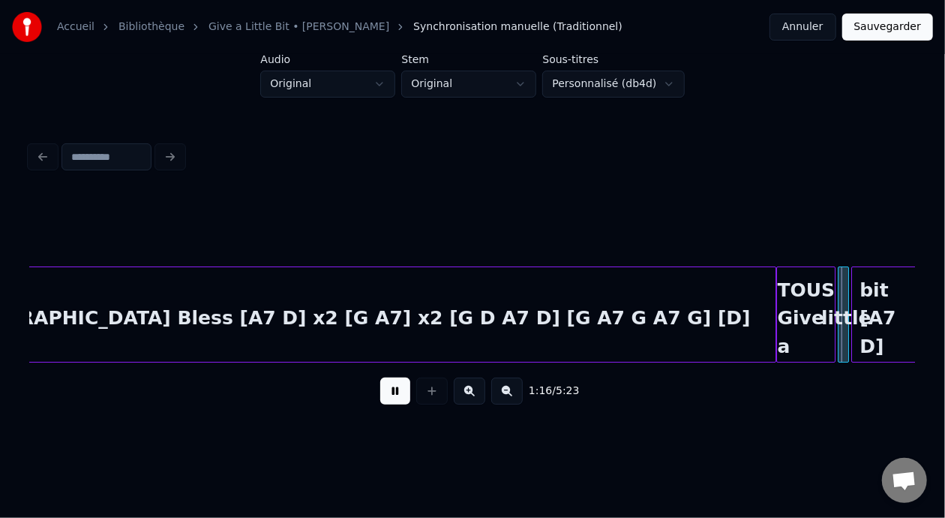
click at [392, 395] on button at bounding box center [395, 390] width 30 height 27
click at [389, 89] on html "Accueil Bibliothèque Give a Little Bit • [PERSON_NAME] Synchronisation manuelle…" at bounding box center [472, 228] width 945 height 456
click at [388, 86] on html "Accueil Bibliothèque Give a Little Bit • [PERSON_NAME] Synchronisation manuelle…" at bounding box center [472, 228] width 945 height 456
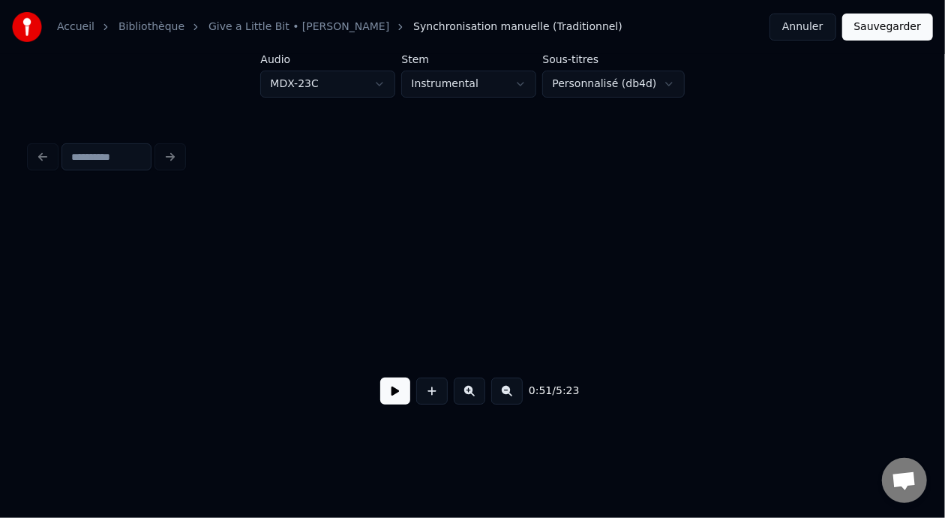
scroll to position [0, 1921]
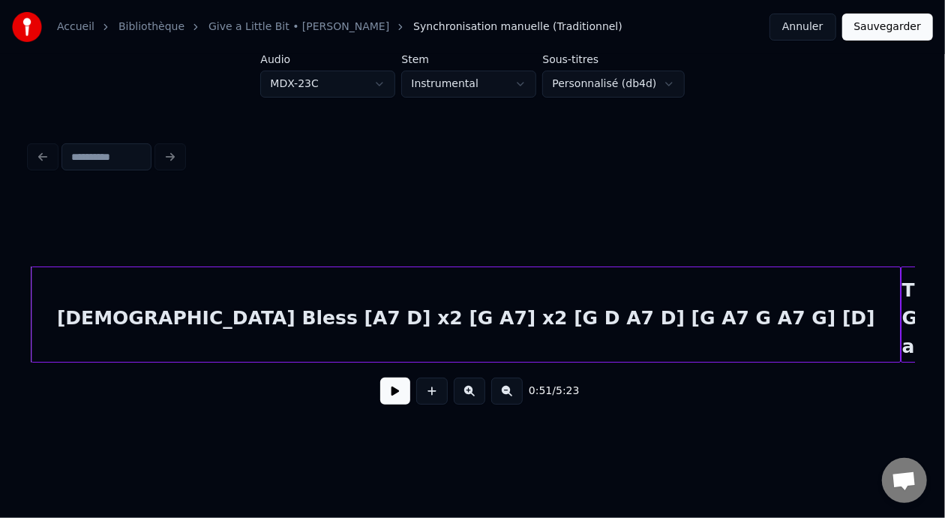
click at [531, 86] on html "Accueil Bibliothèque Give a Little Bit • [PERSON_NAME] Synchronisation manuelle…" at bounding box center [472, 228] width 945 height 456
click at [327, 78] on html "Accueil Bibliothèque Give a Little Bit • [PERSON_NAME] Synchronisation manuelle…" at bounding box center [472, 228] width 945 height 456
click at [328, 80] on html "Accueil Bibliothèque Give a Little Bit • [PERSON_NAME] Synchronisation manuelle…" at bounding box center [472, 228] width 945 height 456
click at [329, 80] on html "Accueil Bibliothèque Give a Little Bit • [PERSON_NAME] Synchronisation manuelle…" at bounding box center [472, 228] width 945 height 456
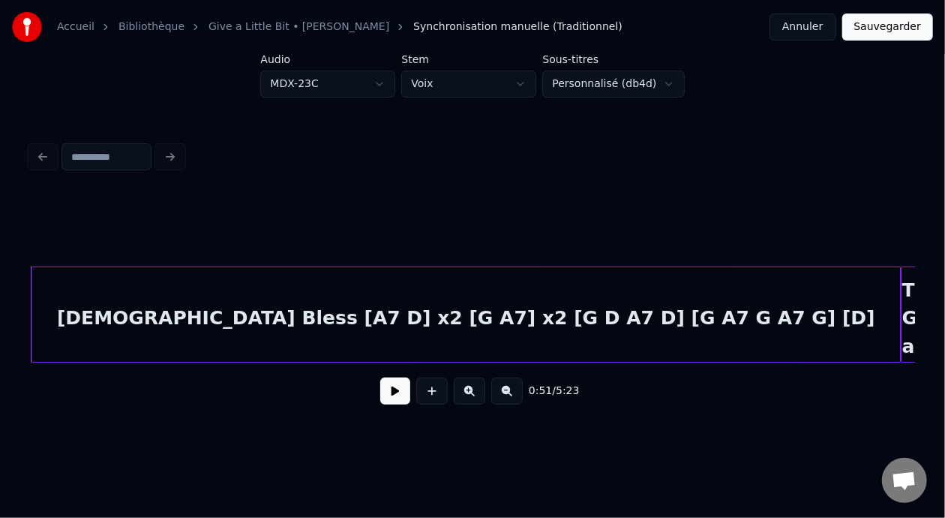
click at [384, 404] on button at bounding box center [395, 390] width 30 height 27
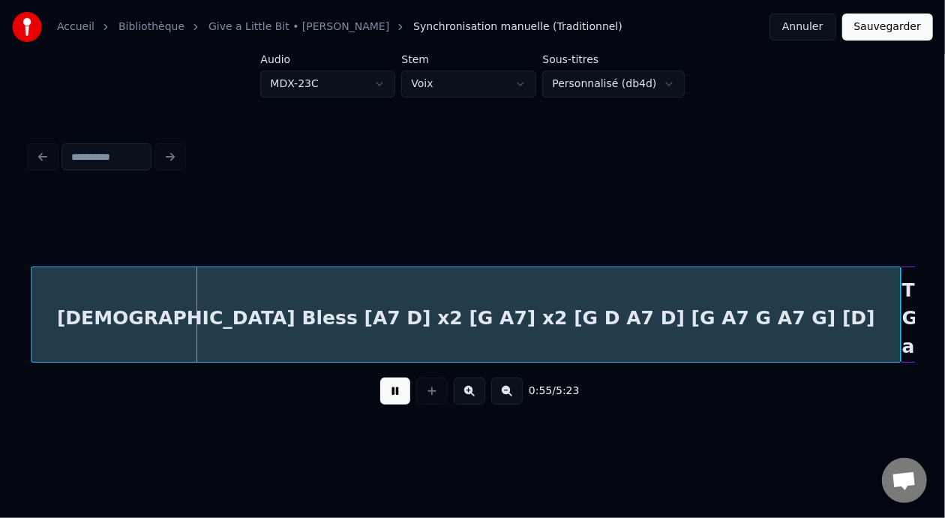
click at [386, 404] on button at bounding box center [395, 390] width 30 height 27
click at [387, 404] on button at bounding box center [395, 390] width 30 height 27
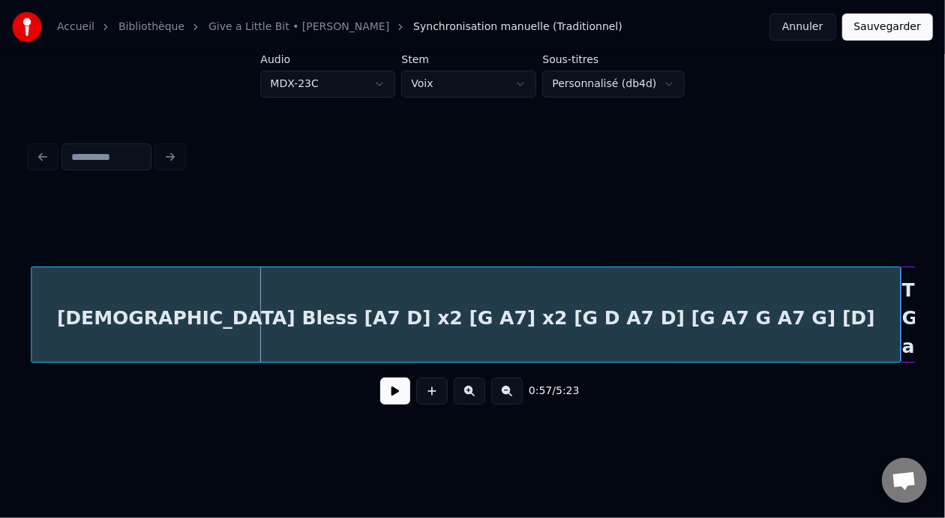
click at [447, 81] on html "Accueil Bibliothèque Give a Little Bit • [PERSON_NAME] Synchronisation manuelle…" at bounding box center [472, 228] width 945 height 456
click at [448, 81] on html "Accueil Bibliothèque Give a Little Bit • [PERSON_NAME] Synchronisation manuelle…" at bounding box center [472, 228] width 945 height 456
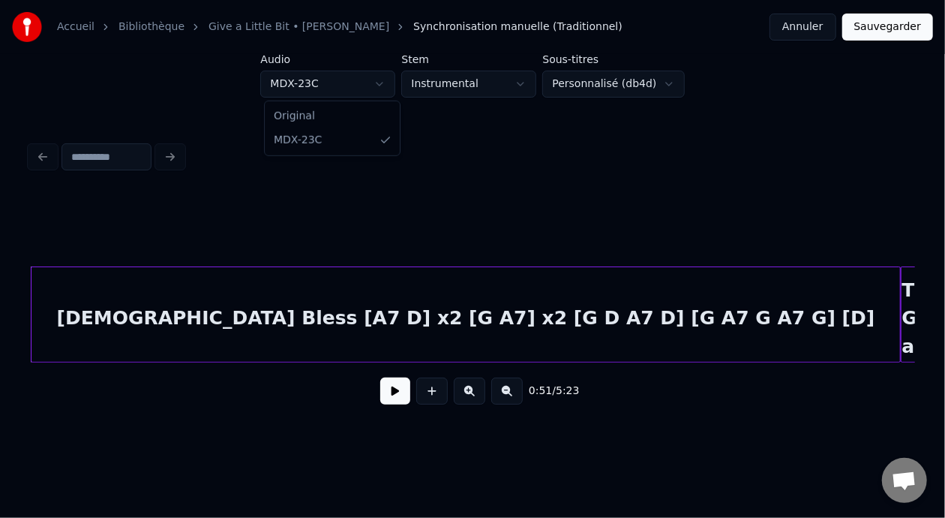
click at [326, 87] on html "Accueil Bibliothèque Give a Little Bit • [PERSON_NAME] Synchronisation manuelle…" at bounding box center [472, 228] width 945 height 456
click at [365, 85] on html "Accueil Bibliothèque Give a Little Bit • [PERSON_NAME] Synchronisation manuelle…" at bounding box center [472, 228] width 945 height 456
click at [809, 27] on button "Annuler" at bounding box center [803, 27] width 66 height 27
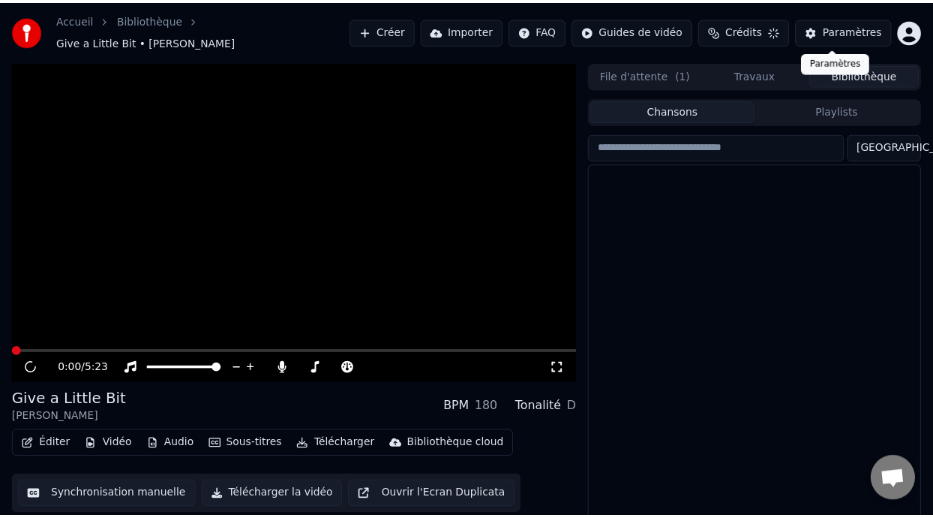
scroll to position [34, 0]
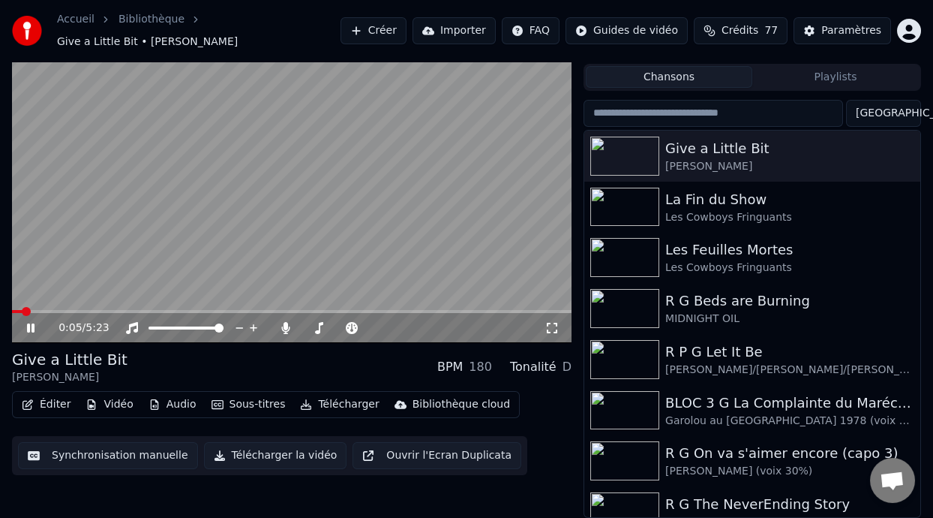
click at [79, 308] on video at bounding box center [292, 185] width 560 height 315
click at [78, 311] on span at bounding box center [292, 311] width 560 height 3
click at [31, 328] on icon at bounding box center [30, 328] width 9 height 11
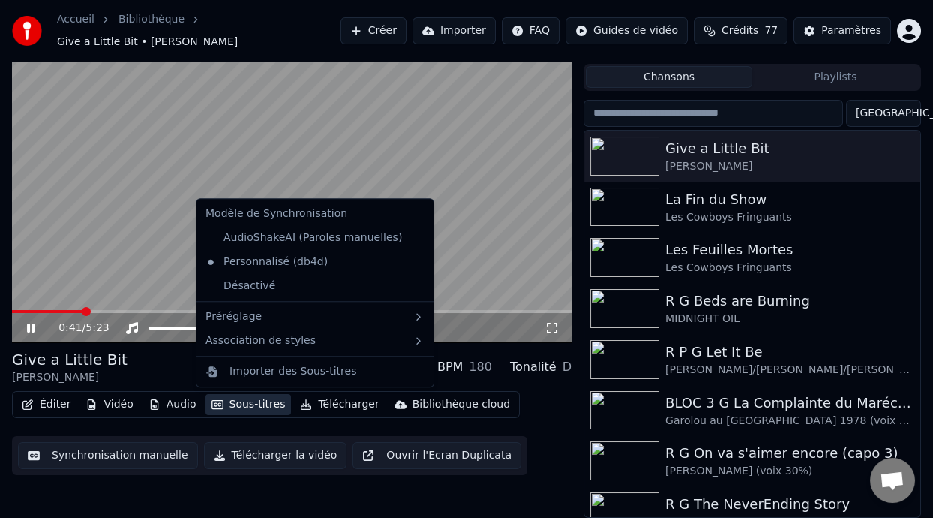
click at [253, 401] on button "Sous-titres" at bounding box center [249, 404] width 86 height 21
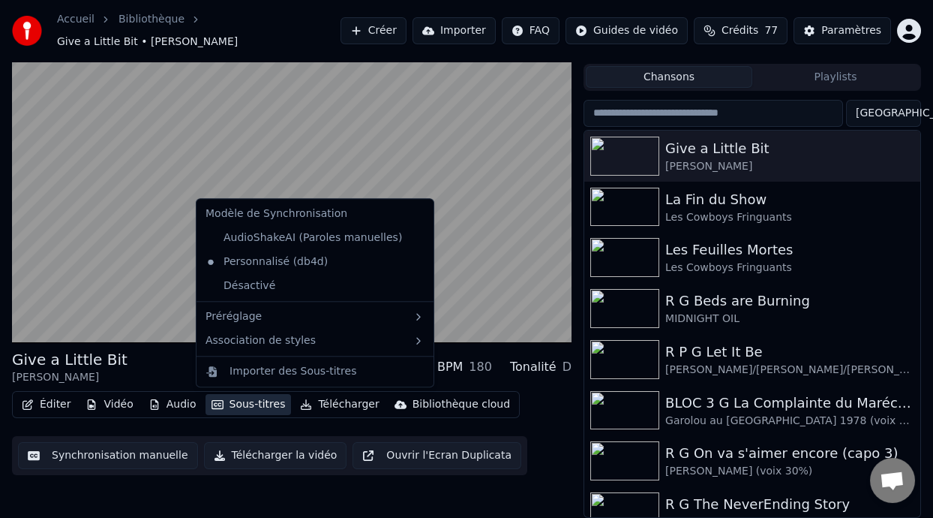
click at [552, 427] on div "Éditer Vidéo Audio Sous-titres Télécharger Bibliothèque cloud Synchronisation m…" at bounding box center [292, 433] width 560 height 84
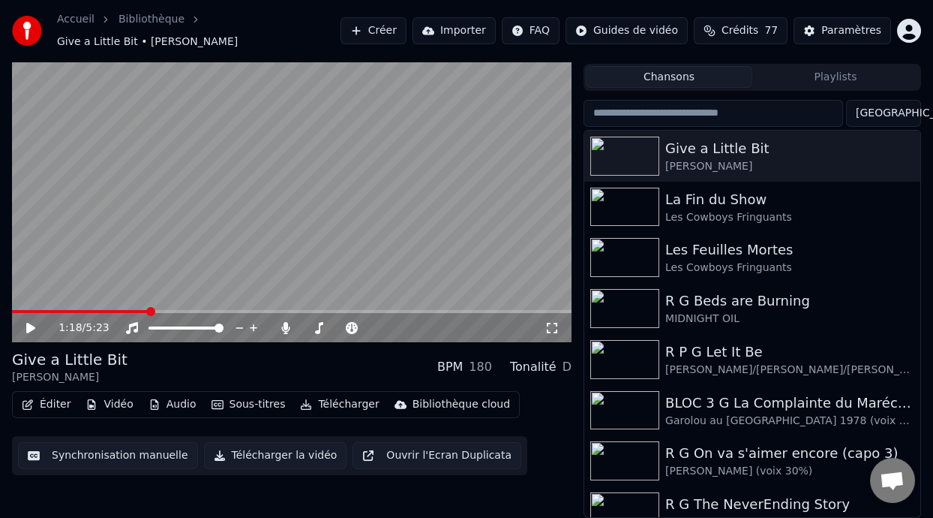
click at [172, 401] on button "Audio" at bounding box center [173, 404] width 60 height 21
click at [114, 407] on button "Vidéo" at bounding box center [109, 404] width 59 height 21
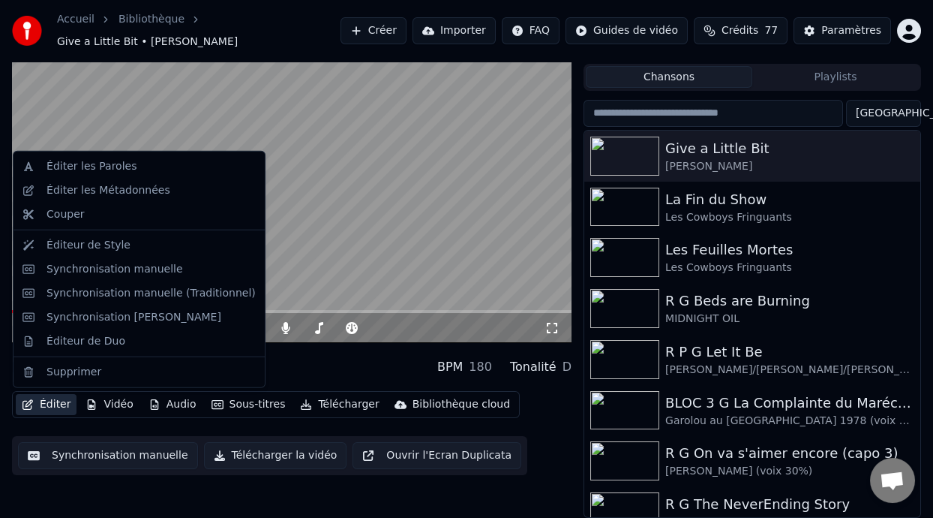
click at [53, 408] on button "Éditer" at bounding box center [46, 404] width 61 height 21
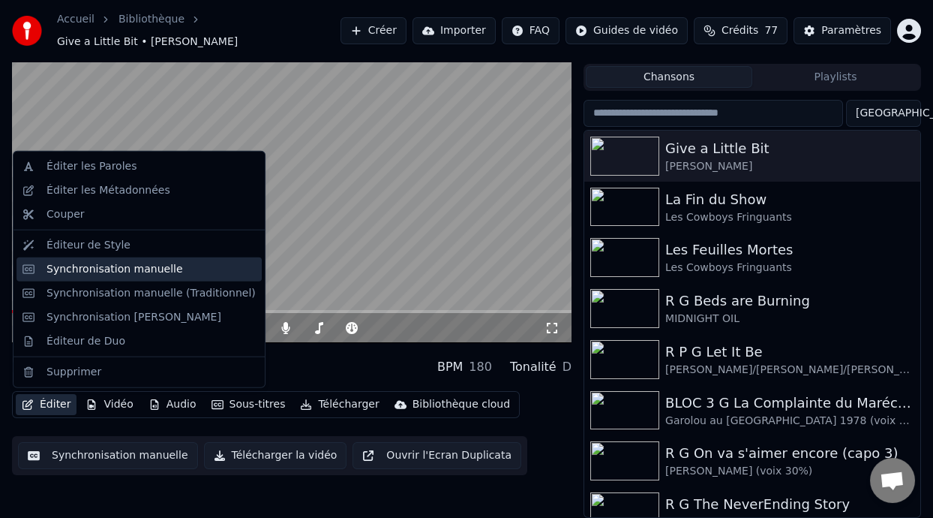
click at [153, 271] on div "Synchronisation manuelle" at bounding box center [115, 269] width 137 height 15
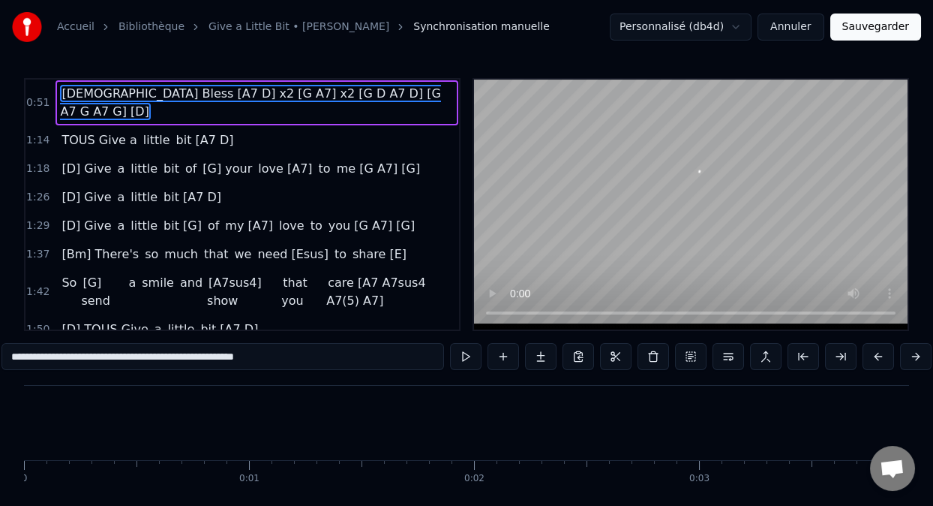
scroll to position [0, 11452]
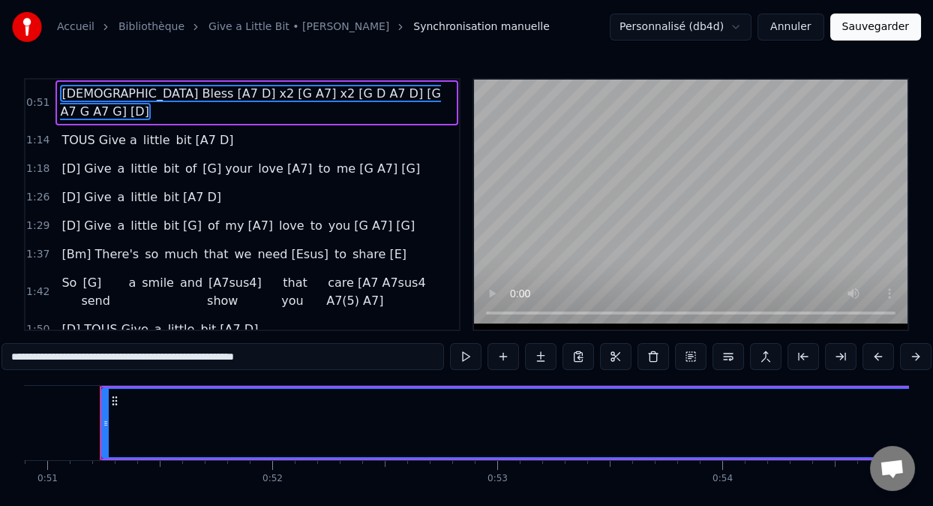
click at [798, 27] on button "Annuler" at bounding box center [791, 27] width 66 height 27
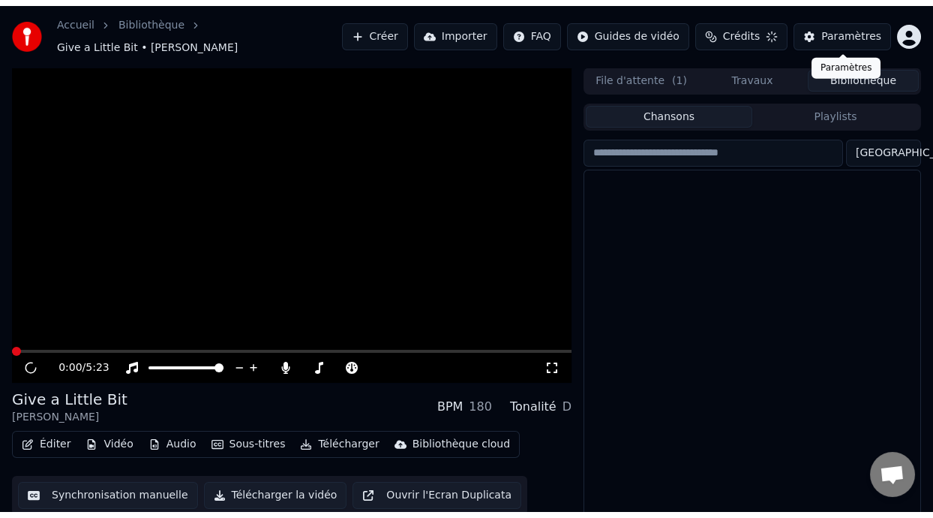
scroll to position [34, 0]
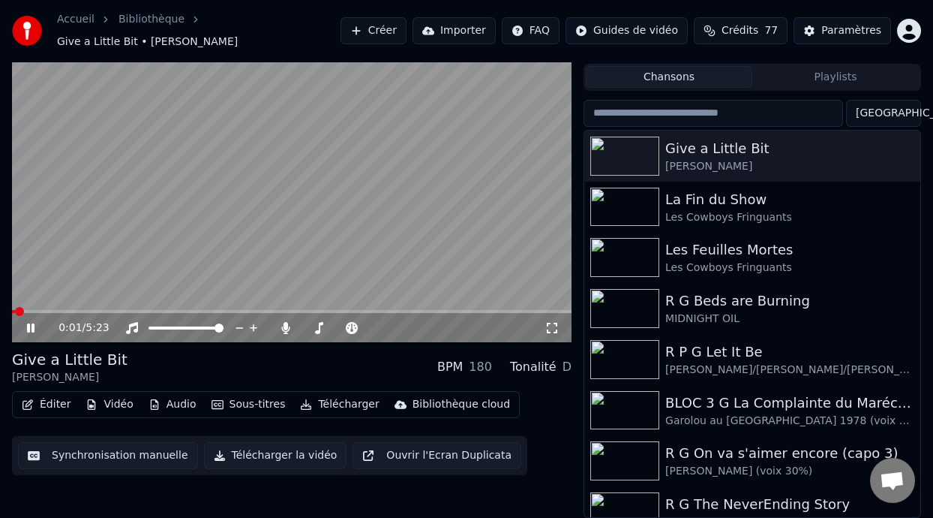
click at [29, 322] on icon at bounding box center [41, 328] width 35 height 12
click at [50, 400] on button "Éditer" at bounding box center [46, 404] width 61 height 21
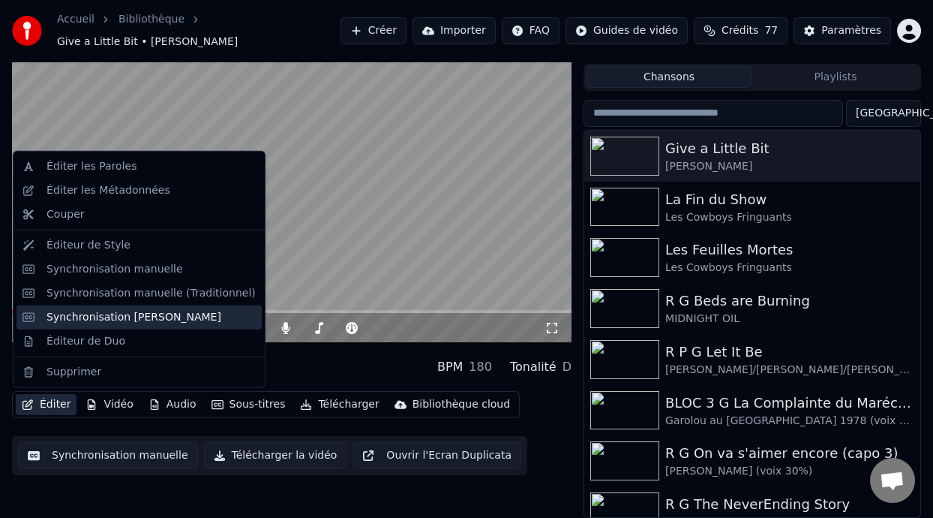
click at [151, 312] on div "Synchronisation [PERSON_NAME]" at bounding box center [134, 317] width 175 height 15
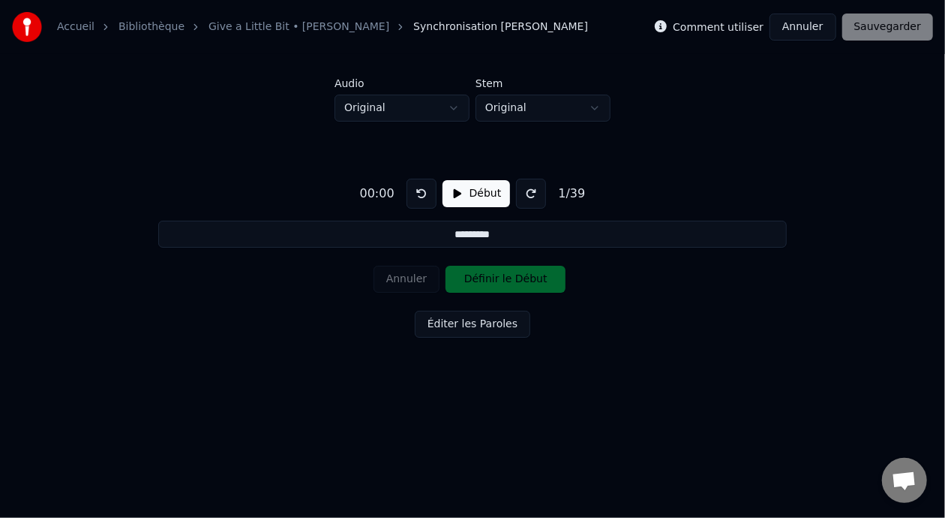
click at [458, 196] on button "Début" at bounding box center [477, 193] width 68 height 27
click at [479, 320] on button "Éditer les Paroles" at bounding box center [473, 324] width 116 height 27
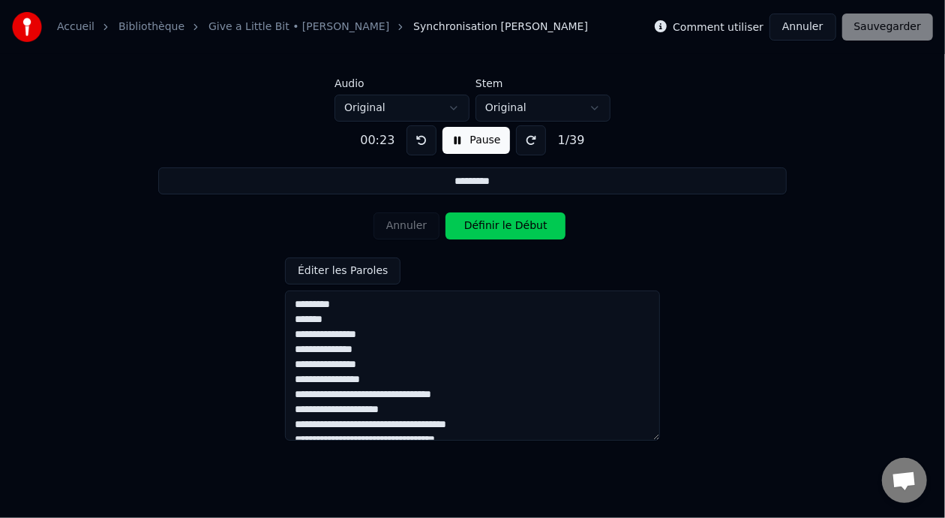
click at [467, 131] on button "Pause" at bounding box center [476, 140] width 67 height 27
click at [592, 113] on html "Accueil Bibliothèque Give a Little Bit • [PERSON_NAME] Synchronisation [PERSON_…" at bounding box center [472, 206] width 945 height 413
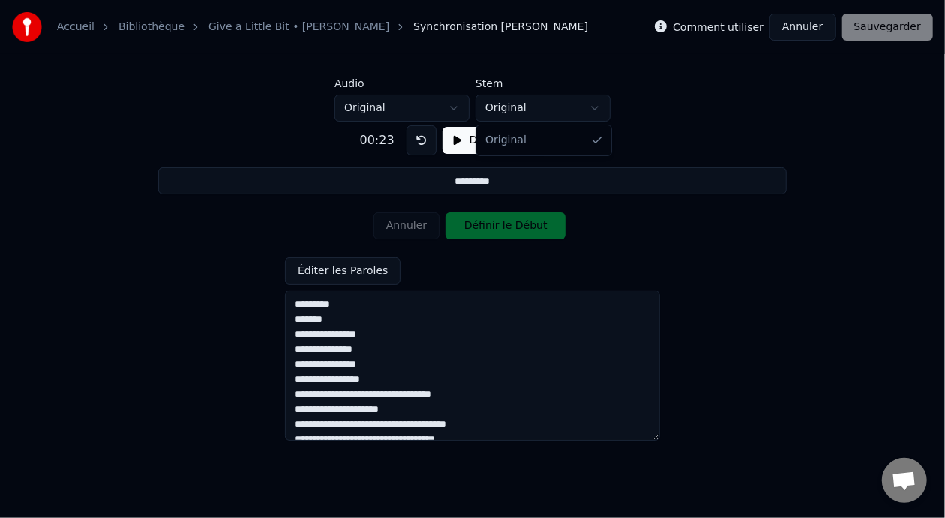
click at [593, 110] on html "Accueil Bibliothèque Give a Little Bit • [PERSON_NAME] Synchronisation [PERSON_…" at bounding box center [472, 206] width 945 height 413
click at [413, 103] on html "Accueil Bibliothèque Give a Little Bit • [PERSON_NAME] Synchronisation [PERSON_…" at bounding box center [472, 206] width 945 height 413
click at [541, 110] on html "Accueil Bibliothèque Give a Little Bit • [PERSON_NAME] Synchronisation [PERSON_…" at bounding box center [472, 206] width 945 height 413
click at [541, 108] on html "Accueil Bibliothèque Give a Little Bit • [PERSON_NAME] Synchronisation [PERSON_…" at bounding box center [472, 206] width 945 height 413
click at [467, 140] on button "Début" at bounding box center [477, 140] width 68 height 27
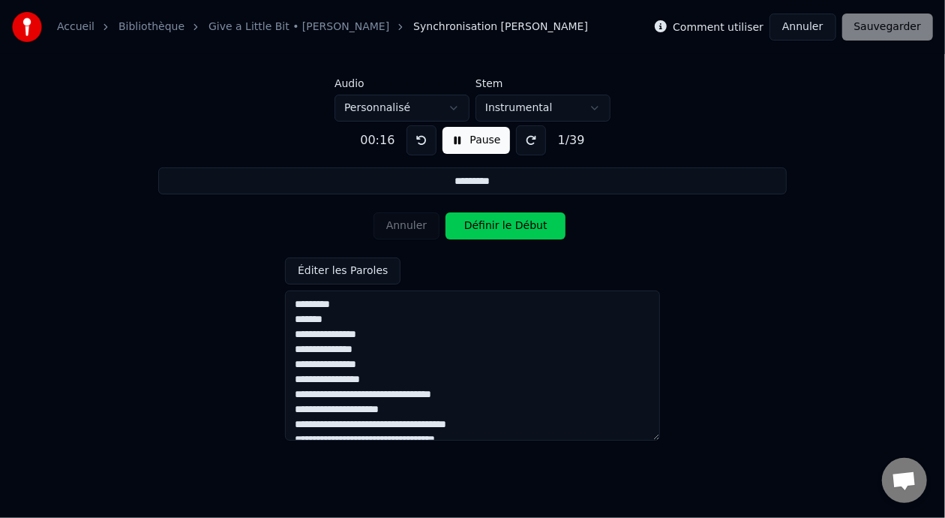
click at [417, 110] on html "Accueil Bibliothèque Give a Little Bit • [PERSON_NAME] Synchronisation [PERSON_…" at bounding box center [472, 206] width 945 height 413
click at [476, 140] on button "Pause" at bounding box center [476, 140] width 67 height 27
click at [509, 108] on html "Accueil Bibliothèque Give a Little Bit • [PERSON_NAME] Synchronisation [PERSON_…" at bounding box center [472, 206] width 945 height 413
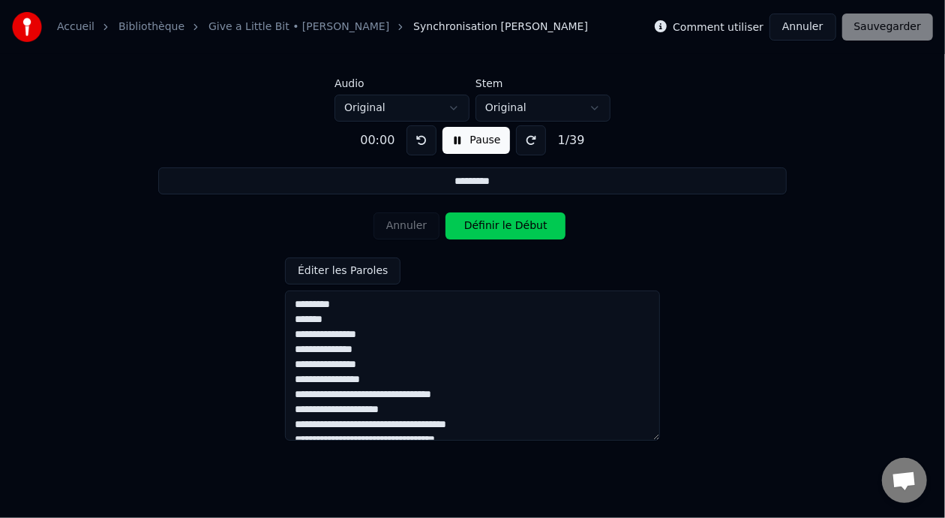
click at [483, 145] on button "Pause" at bounding box center [476, 140] width 67 height 27
click at [483, 144] on button "Pause" at bounding box center [476, 140] width 67 height 27
click at [521, 260] on div "Éditer les Paroles" at bounding box center [472, 348] width 375 height 183
click at [419, 227] on div "Annuler Définir le Début" at bounding box center [473, 225] width 198 height 39
click at [539, 231] on button "Définir le Début" at bounding box center [506, 225] width 120 height 27
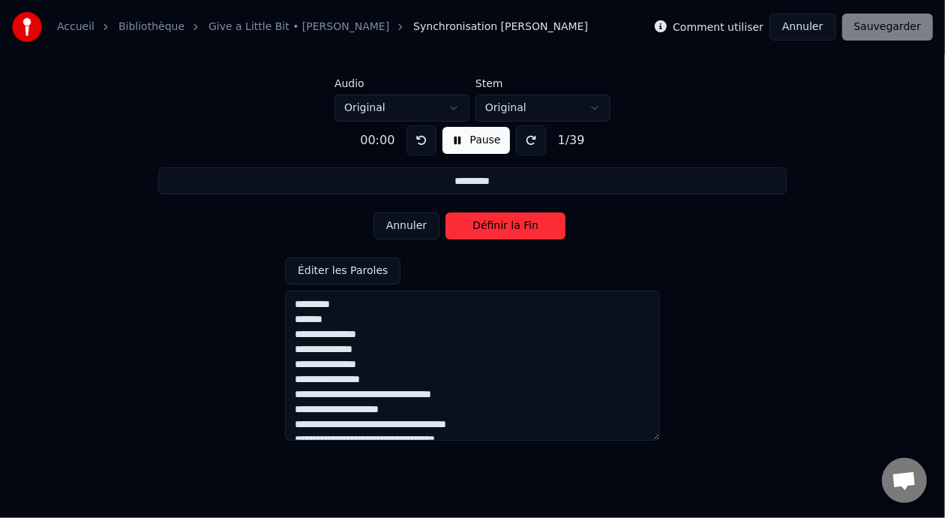
click at [728, 26] on label "Comment utiliser" at bounding box center [718, 27] width 91 height 11
click at [812, 21] on button "Annuler" at bounding box center [803, 27] width 66 height 27
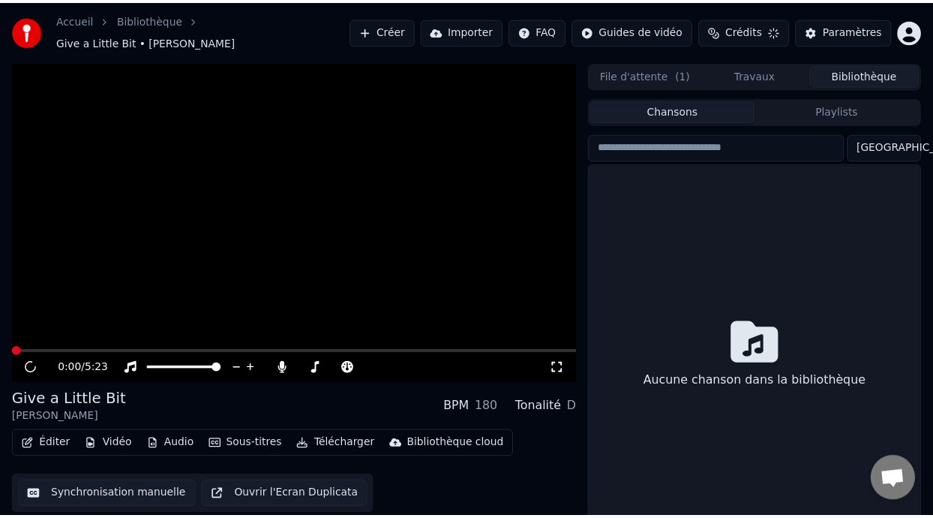
scroll to position [34, 0]
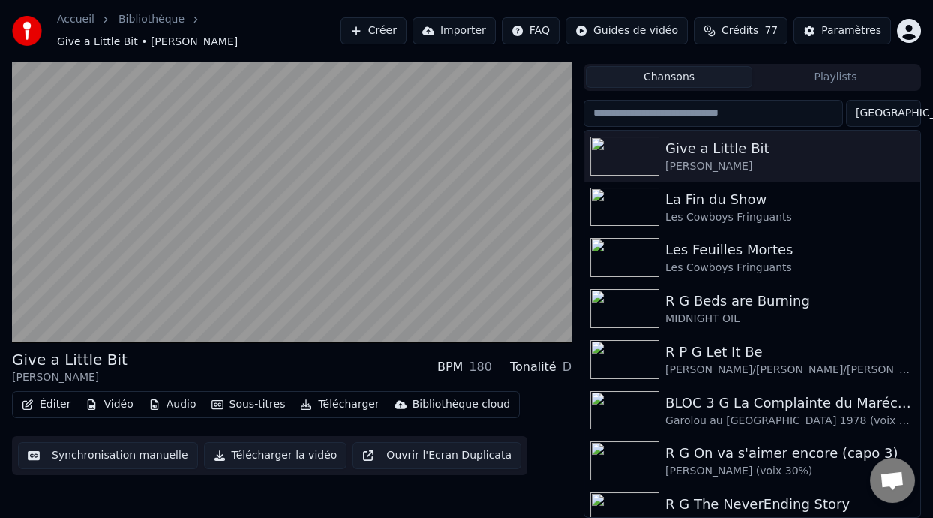
click at [110, 454] on button "Synchronisation manuelle" at bounding box center [108, 455] width 180 height 27
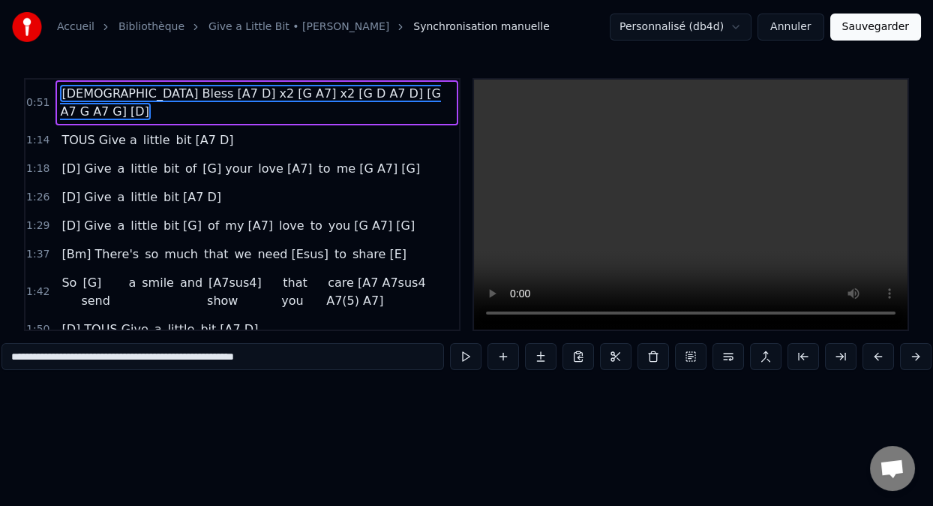
scroll to position [0, 11452]
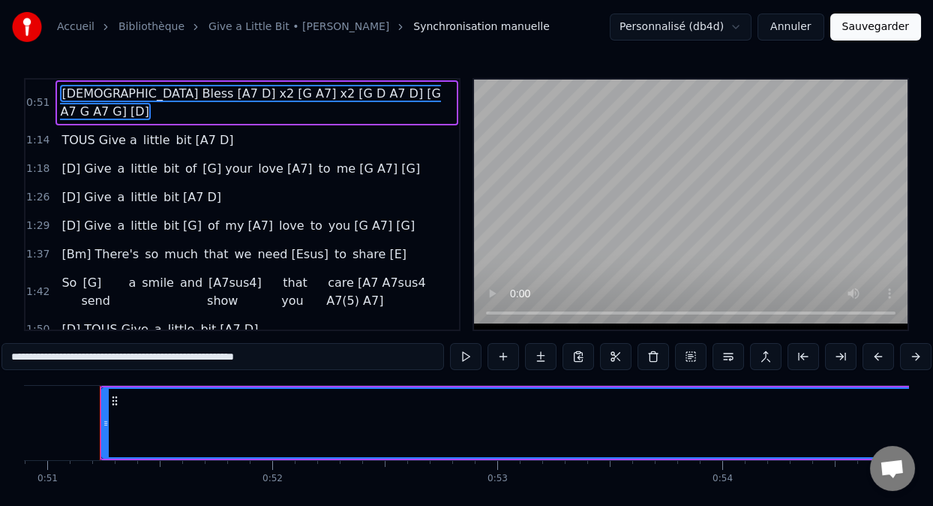
click at [225, 89] on span "[DEMOGRAPHIC_DATA] Bless [A7 D] x2 [G A7] x2 [G D A7 D] [G A7 G A7 G] [D]" at bounding box center [250, 102] width 380 height 35
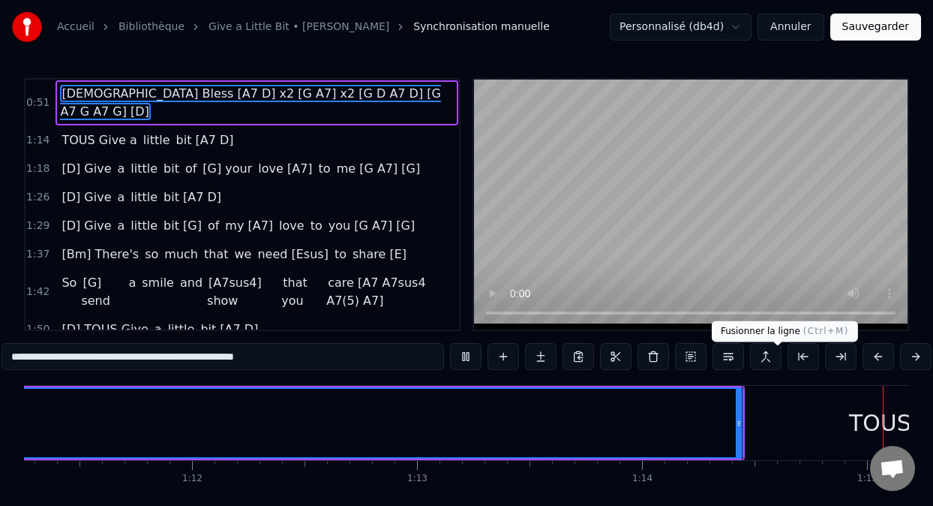
scroll to position [0, 16803]
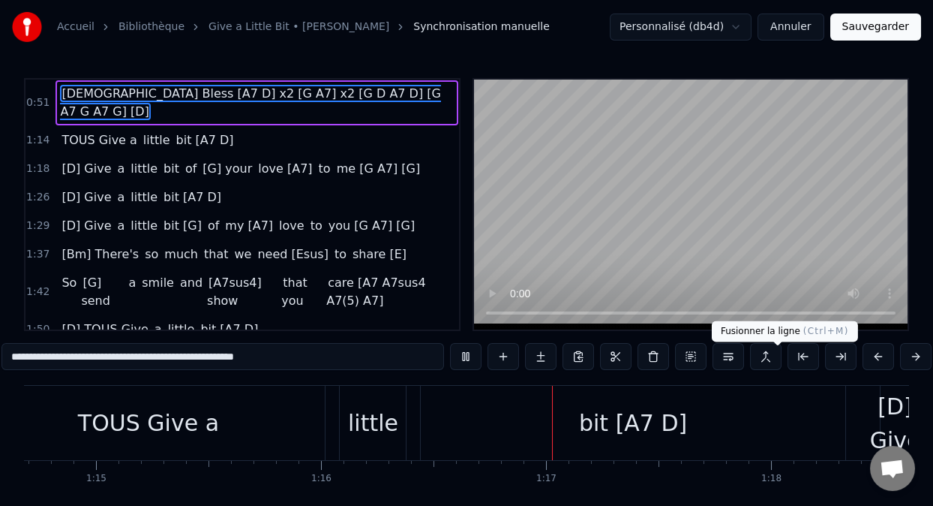
click at [777, 361] on button at bounding box center [766, 356] width 32 height 27
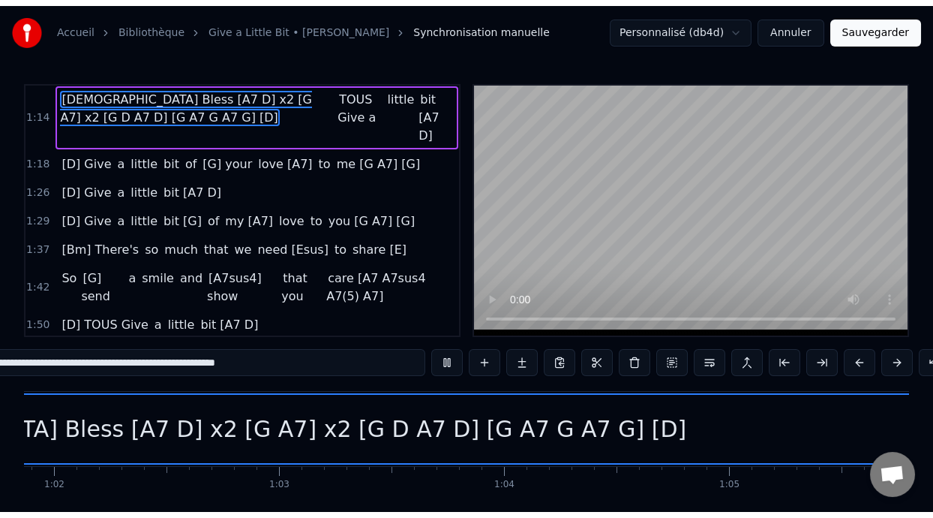
scroll to position [0, 14716]
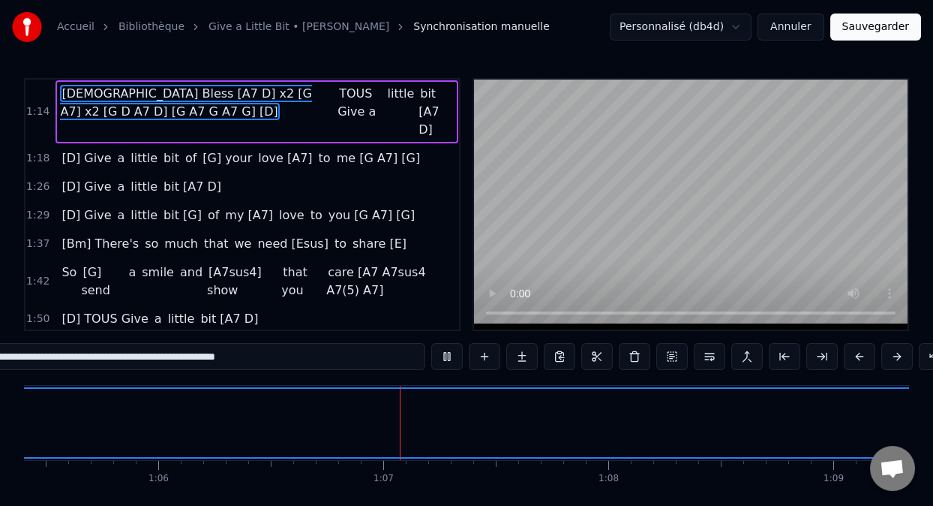
click at [368, 104] on div "[DEMOGRAPHIC_DATA] Bless [A7 D] x2 [G A7] x2 [G D A7 D] [G A7 G A7 G] [D] TOUS …" at bounding box center [257, 111] width 403 height 63
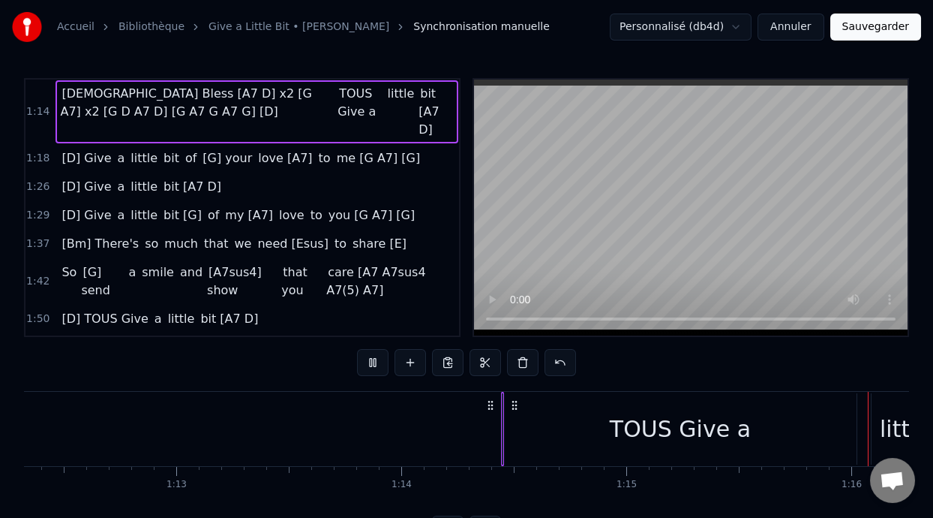
scroll to position [0, 17053]
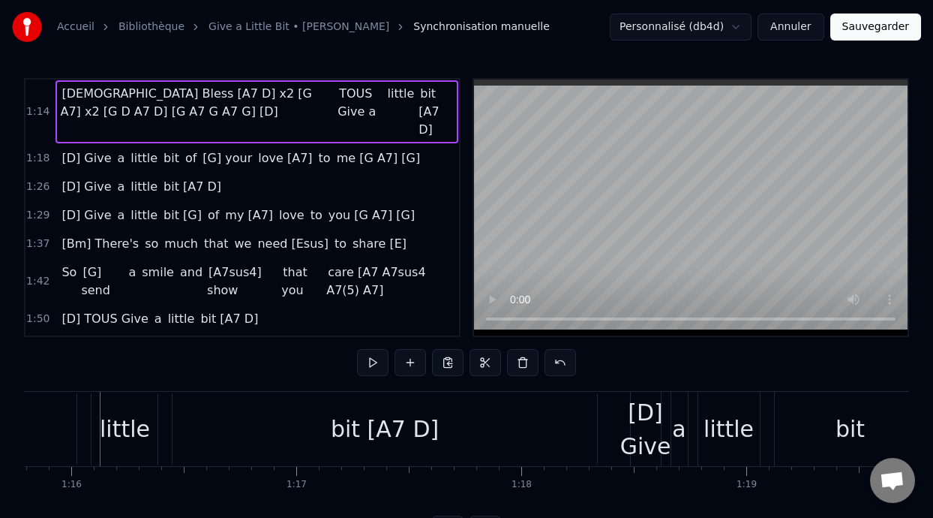
click at [386, 101] on span "little" at bounding box center [401, 93] width 30 height 17
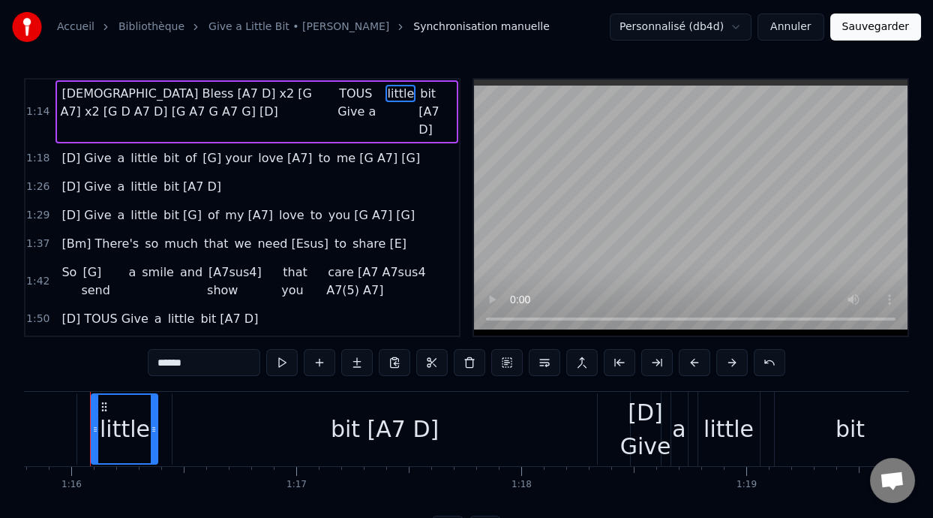
scroll to position [0, 17043]
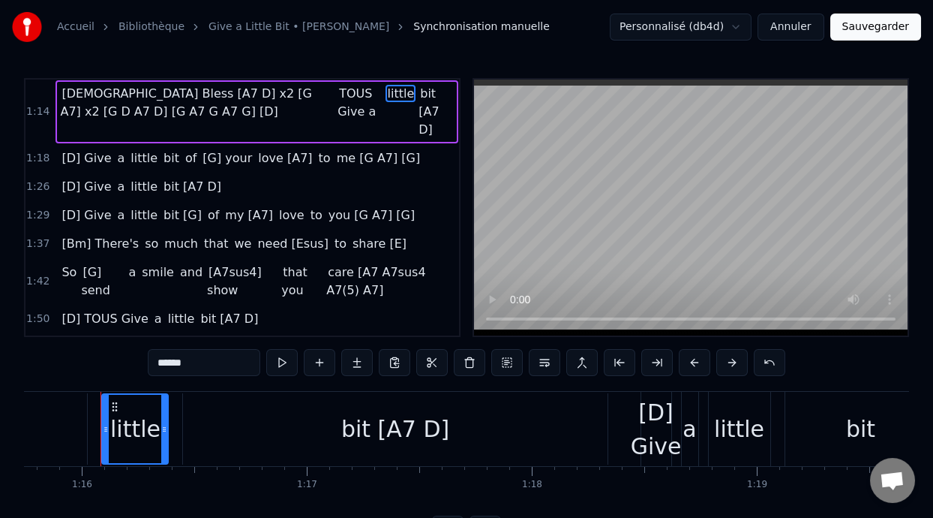
click at [347, 98] on span "TOUS Give a" at bounding box center [360, 112] width 45 height 54
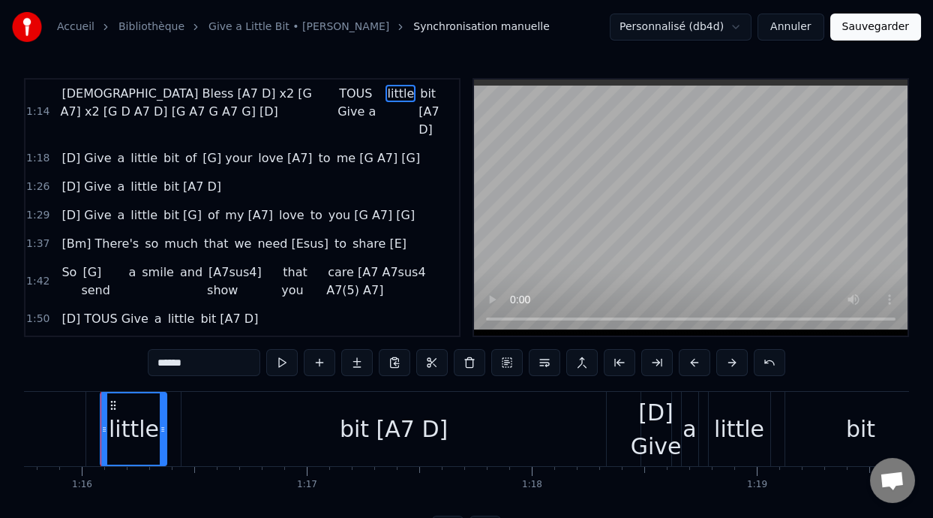
click at [338, 99] on span "TOUS Give a" at bounding box center [358, 102] width 40 height 35
type input "**********"
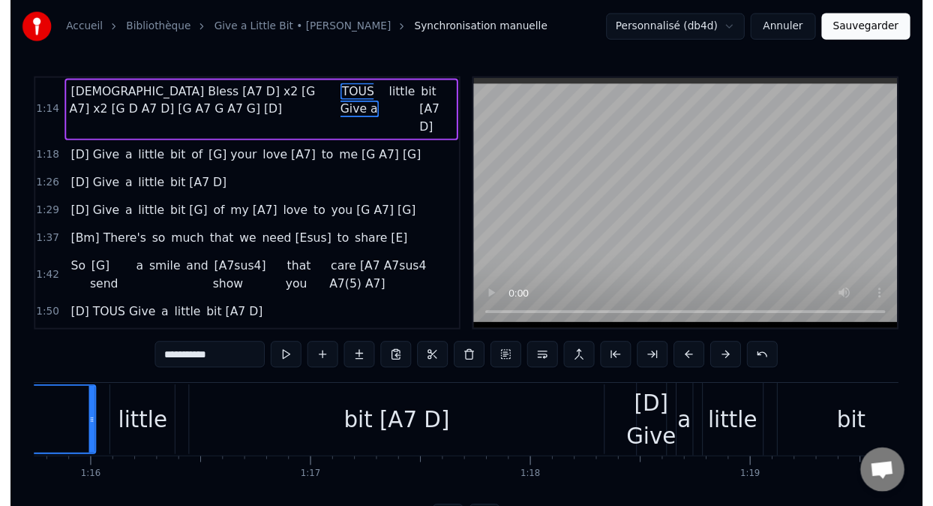
scroll to position [0, 16675]
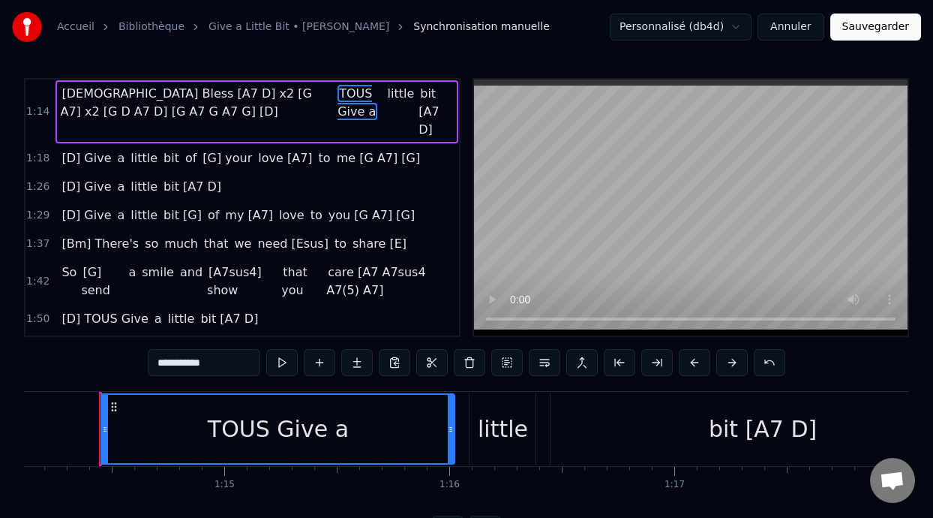
click at [39, 104] on span "1:14" at bounding box center [37, 111] width 23 height 15
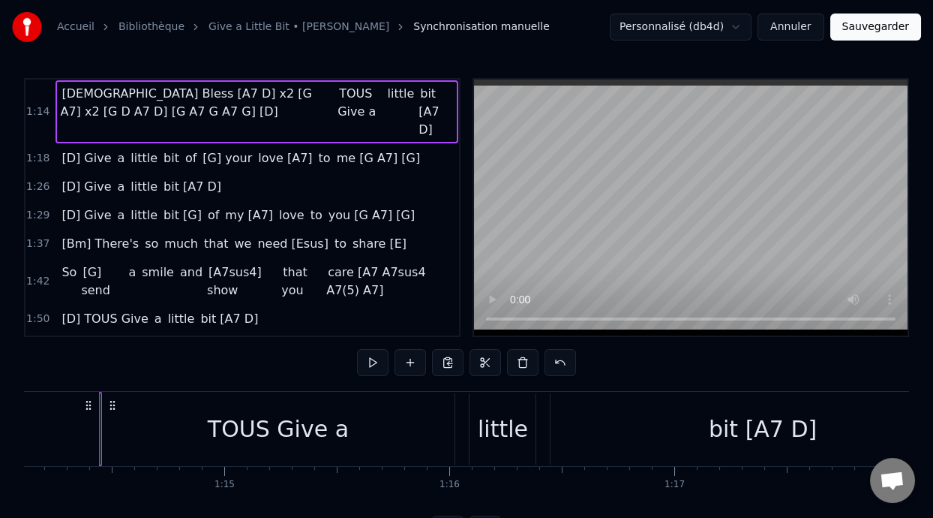
click at [74, 101] on span "[DEMOGRAPHIC_DATA] Bless [A7 D] x2 [G A7] x2 [G D A7 D] [G A7 G A7 G] [D]" at bounding box center [186, 102] width 252 height 35
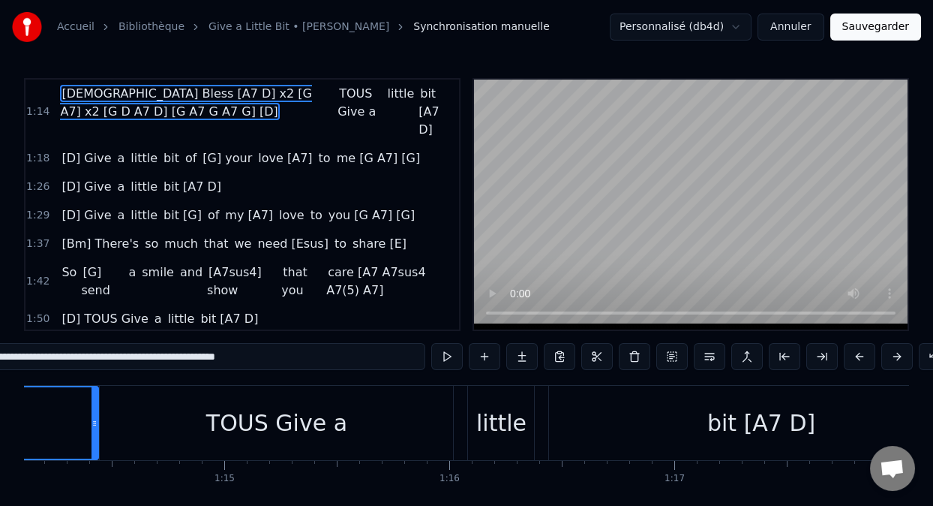
scroll to position [0, 11452]
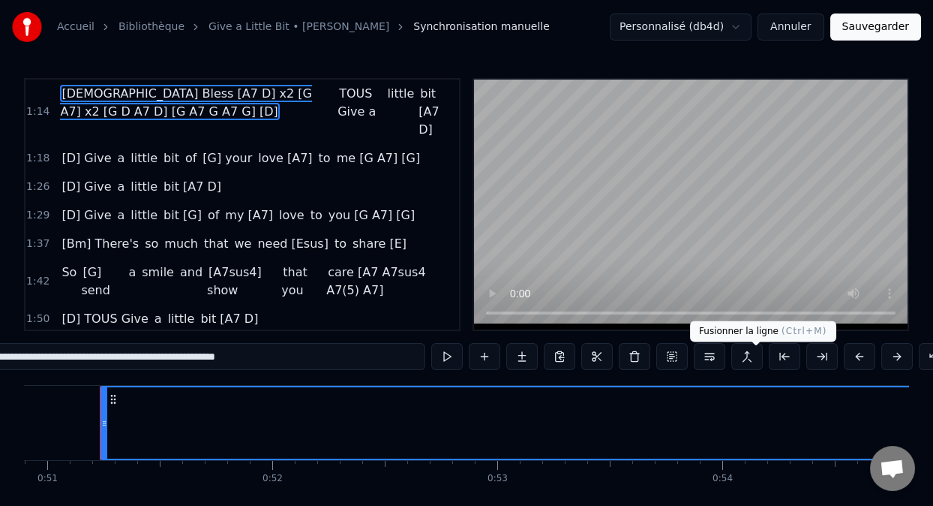
click at [756, 361] on button at bounding box center [747, 356] width 32 height 27
click at [804, 29] on button "Annuler" at bounding box center [791, 27] width 66 height 27
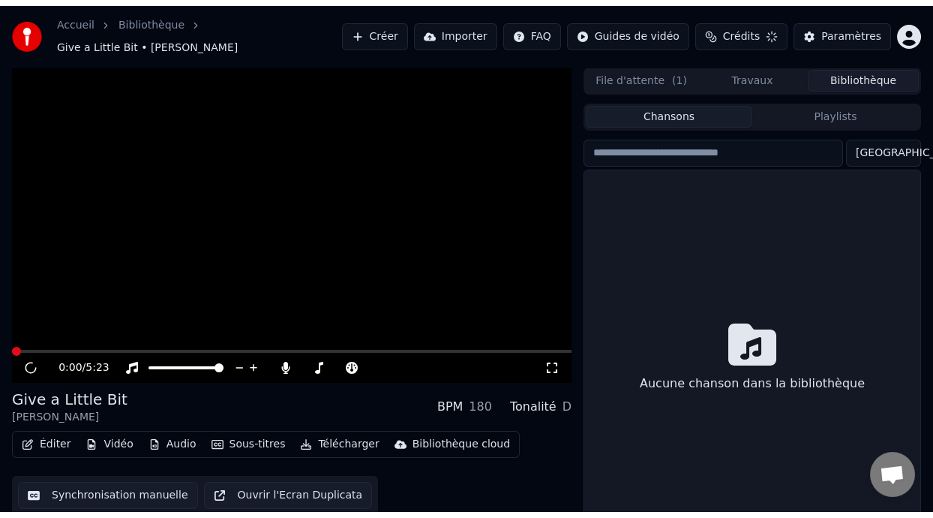
scroll to position [34, 0]
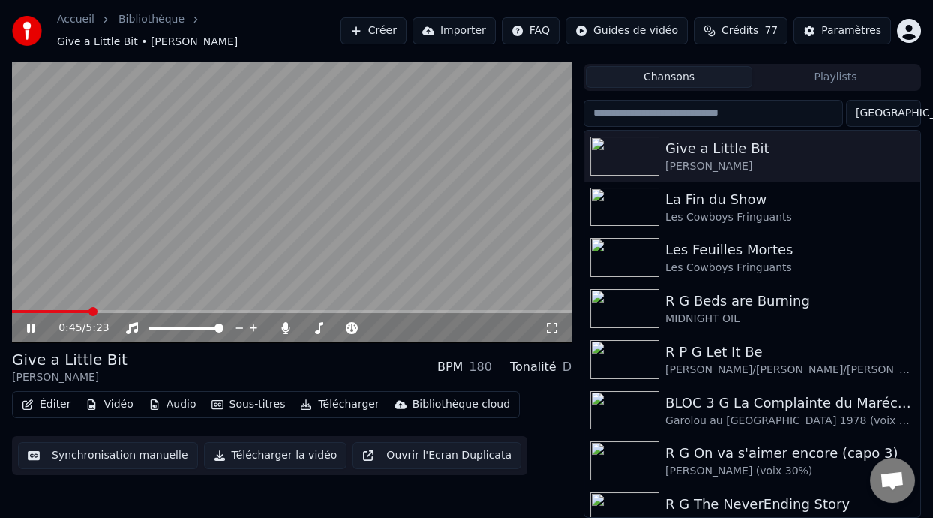
click at [89, 310] on span at bounding box center [93, 311] width 9 height 9
click at [54, 404] on button "Éditer" at bounding box center [46, 404] width 61 height 21
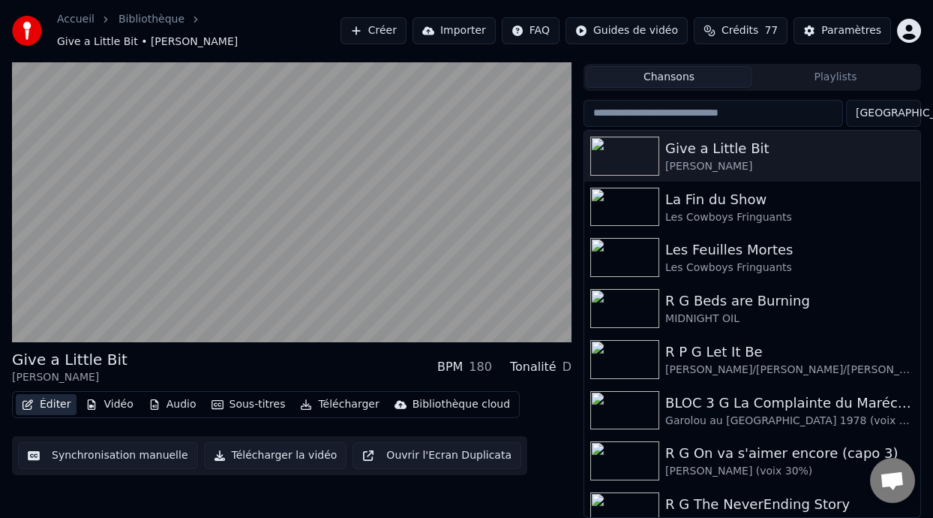
click at [54, 404] on button "Éditer" at bounding box center [46, 404] width 61 height 21
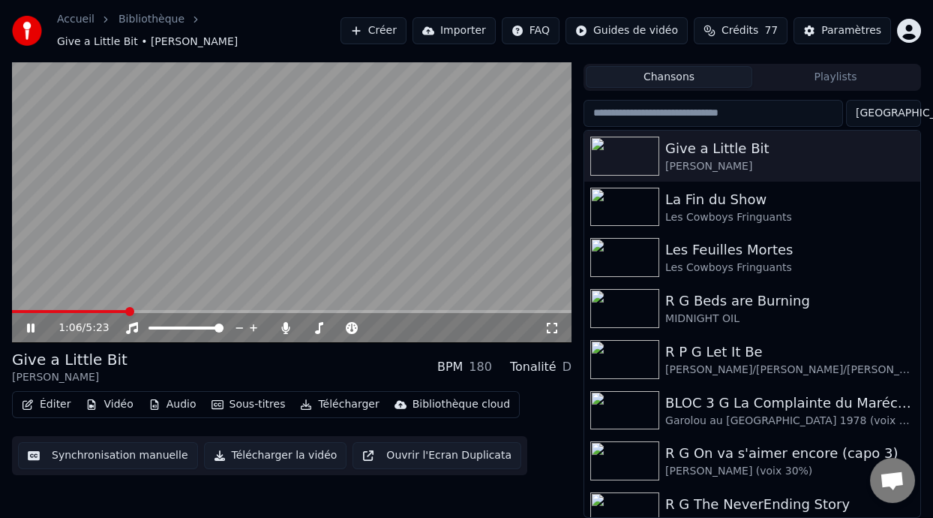
click at [34, 326] on icon at bounding box center [31, 327] width 8 height 9
click at [59, 399] on button "Éditer" at bounding box center [46, 404] width 61 height 21
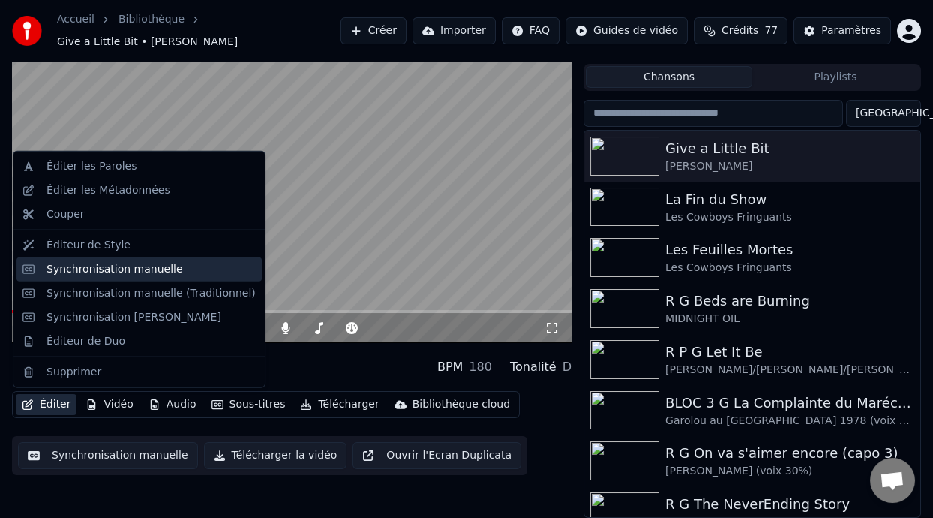
click at [140, 269] on div "Synchronisation manuelle" at bounding box center [115, 269] width 137 height 15
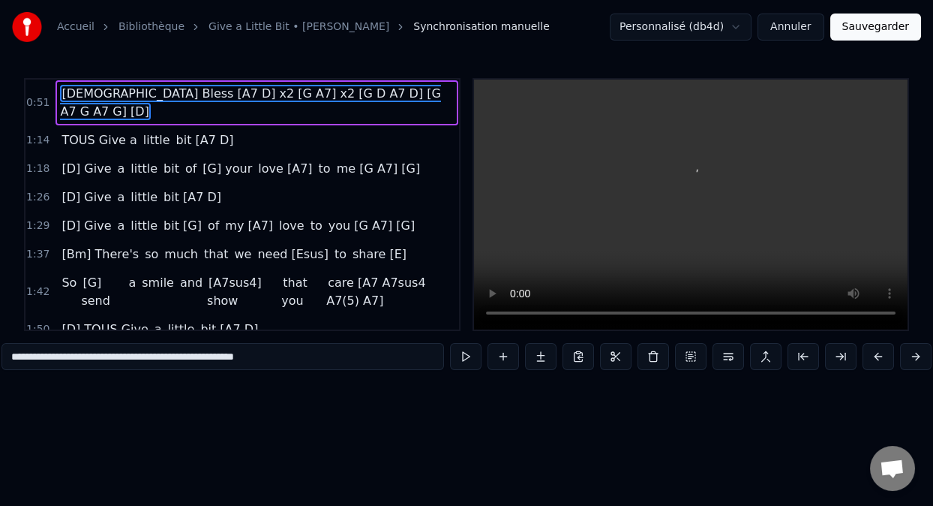
scroll to position [0, 11452]
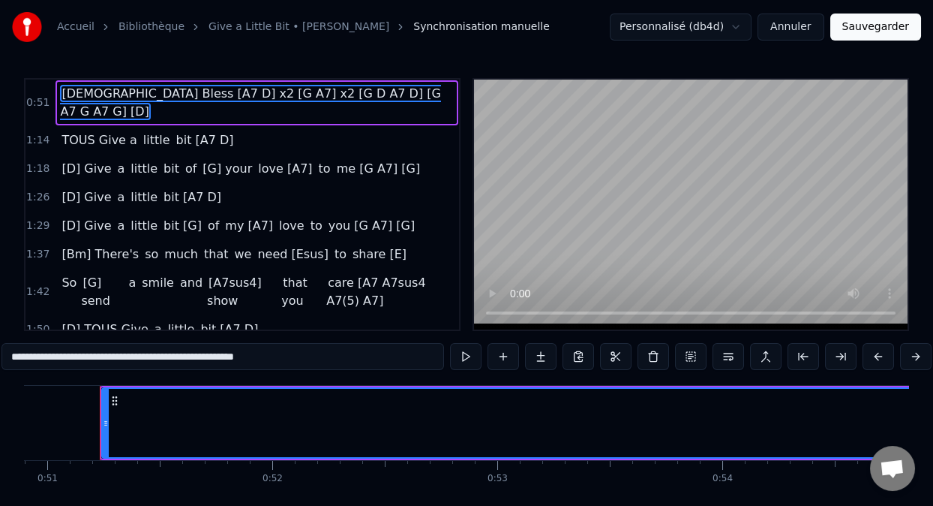
click at [737, 26] on html "Accueil Bibliothèque Give a Little Bit • [PERSON_NAME] Synchronisation manuelle…" at bounding box center [466, 280] width 933 height 560
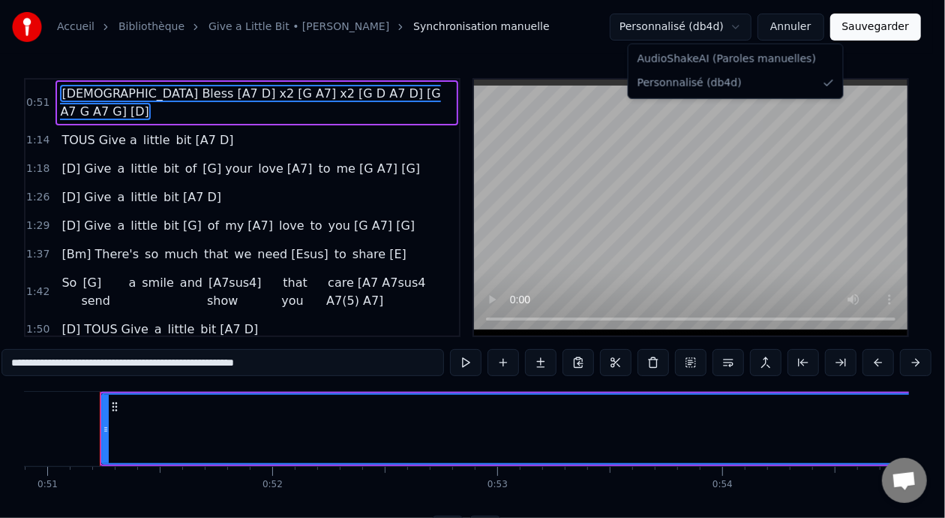
click at [734, 26] on html "Accueil Bibliothèque Give a Little Bit • [PERSON_NAME] Synchronisation manuelle…" at bounding box center [472, 283] width 945 height 566
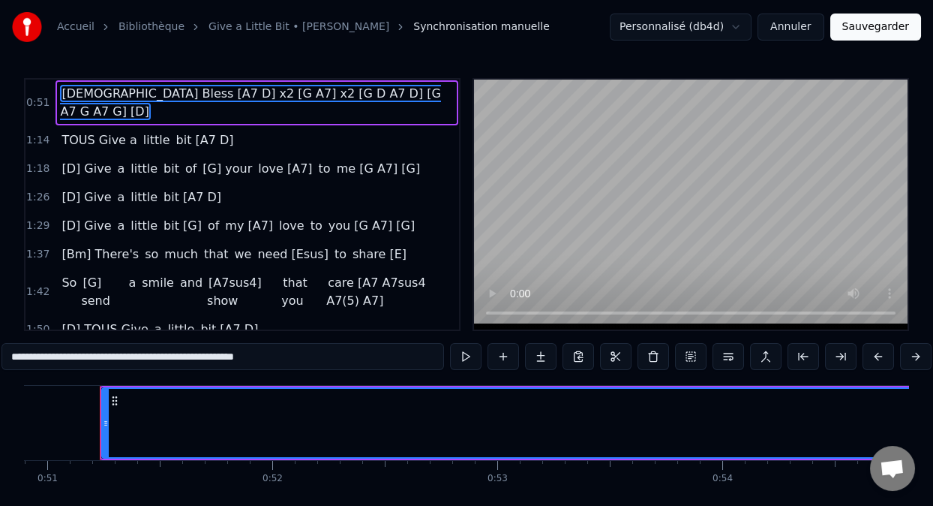
click at [797, 23] on button "Annuler" at bounding box center [791, 27] width 66 height 27
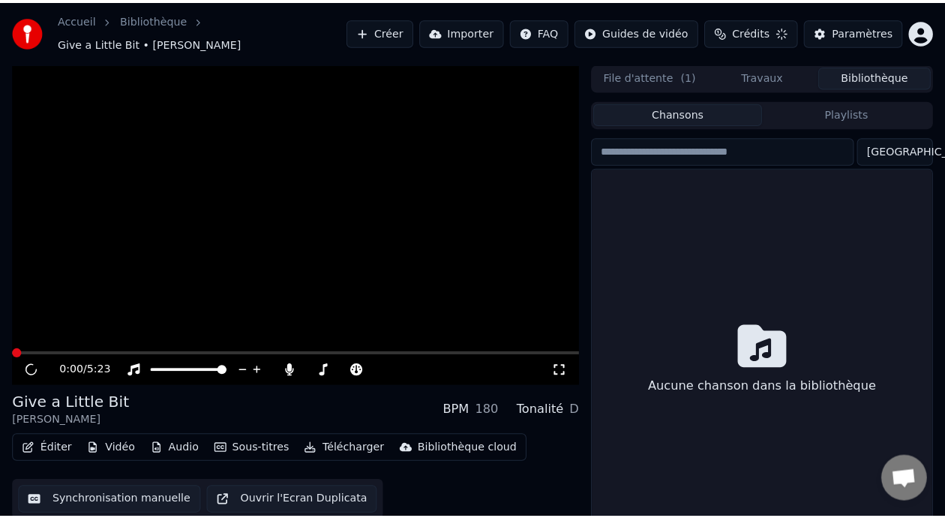
scroll to position [34, 0]
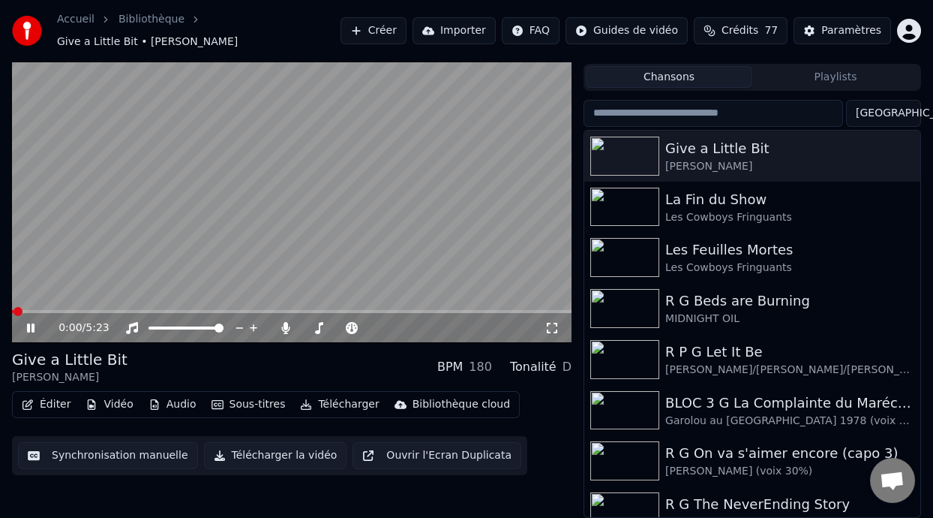
click at [30, 323] on icon at bounding box center [41, 328] width 35 height 12
click at [54, 406] on button "Éditer" at bounding box center [46, 404] width 61 height 21
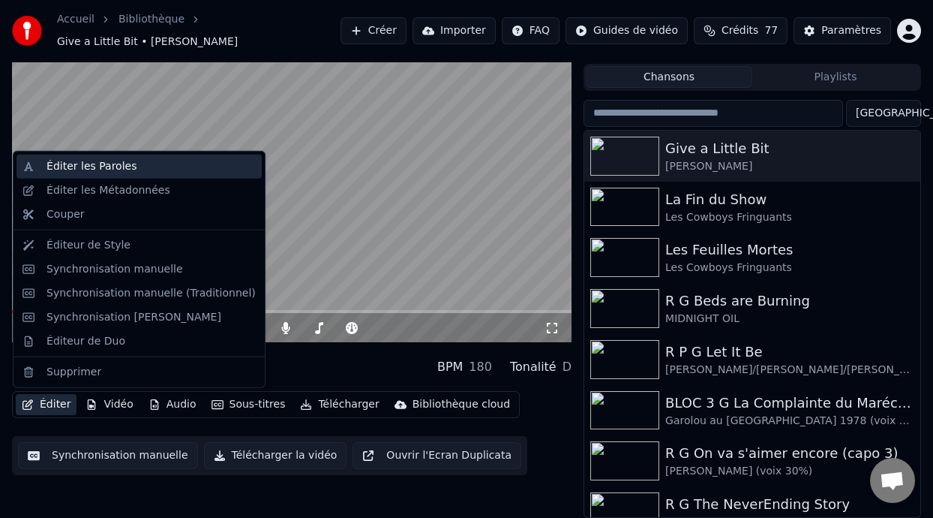
click at [141, 170] on div "Éditer les Paroles" at bounding box center [151, 166] width 209 height 15
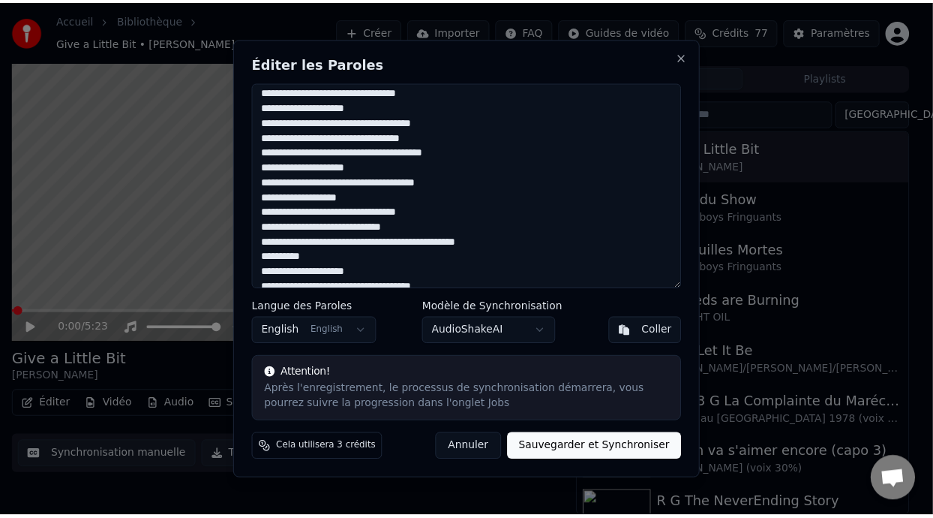
scroll to position [0, 0]
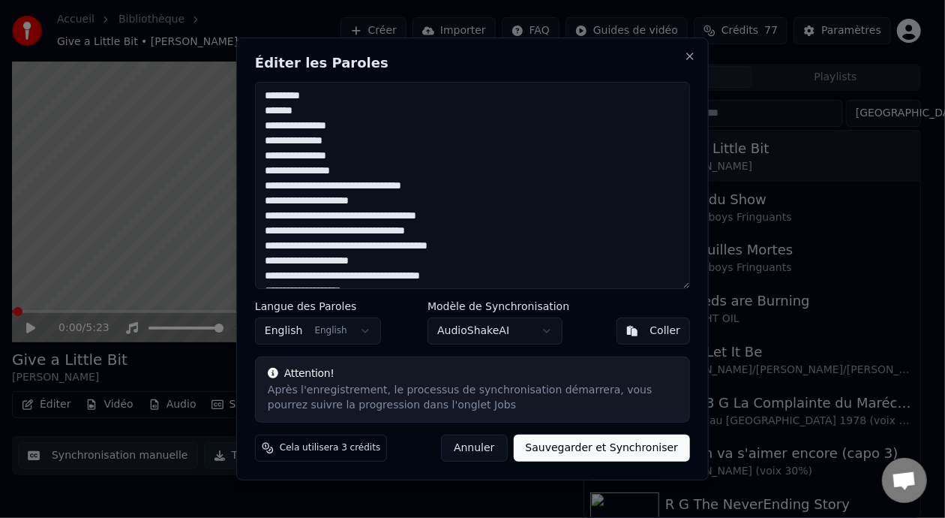
click at [490, 443] on button "Annuler" at bounding box center [474, 447] width 66 height 27
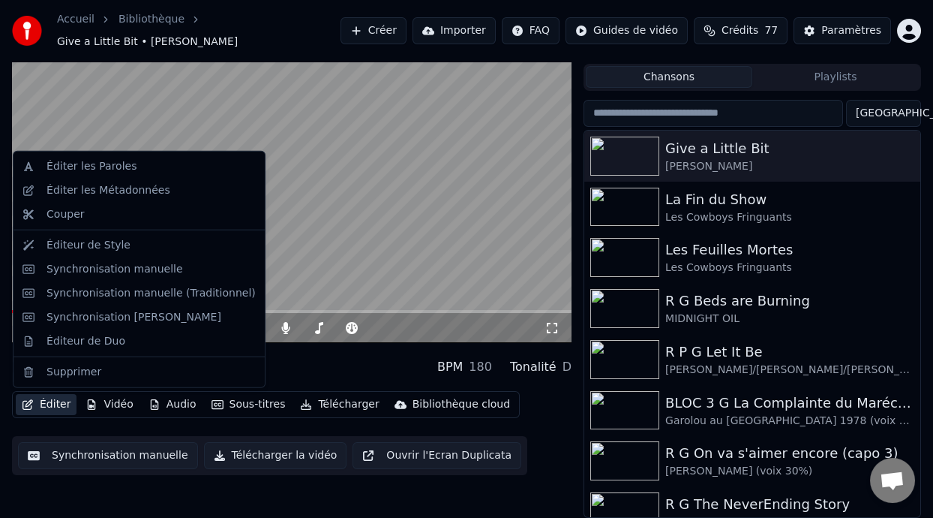
click at [59, 402] on button "Éditer" at bounding box center [46, 404] width 61 height 21
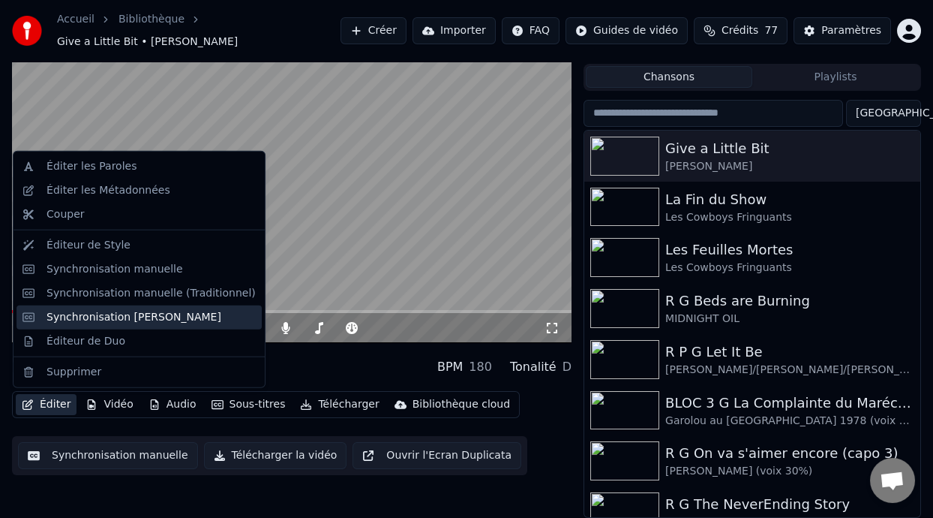
click at [158, 315] on div "Synchronisation [PERSON_NAME]" at bounding box center [134, 317] width 175 height 15
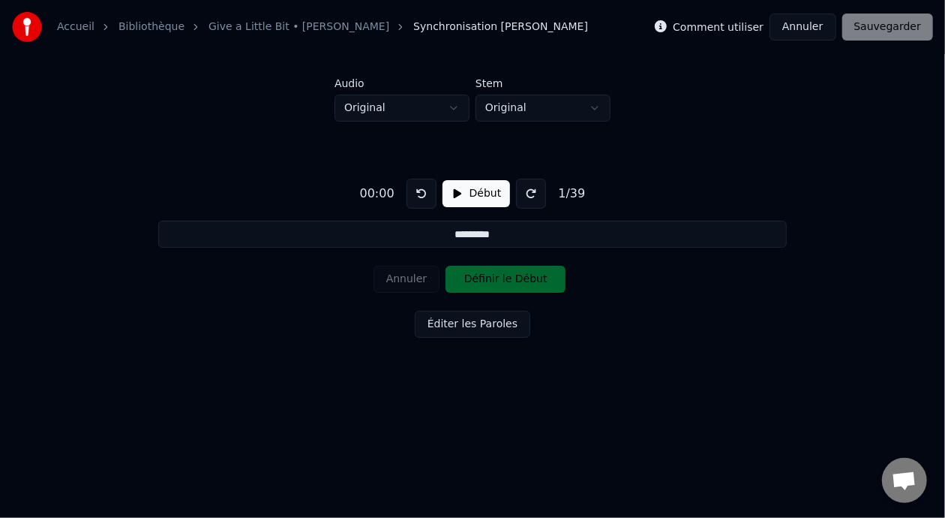
click at [464, 199] on button "Début" at bounding box center [477, 193] width 68 height 27
click at [479, 194] on button "Pause" at bounding box center [476, 193] width 67 height 27
click at [419, 110] on html "Accueil Bibliothèque Give a Little Bit • [PERSON_NAME] Synchronisation [PERSON_…" at bounding box center [472, 206] width 945 height 413
click at [425, 113] on html "Accueil Bibliothèque Give a Little Bit • [PERSON_NAME] Synchronisation [PERSON_…" at bounding box center [472, 206] width 945 height 413
click at [479, 200] on button "Début" at bounding box center [477, 193] width 68 height 27
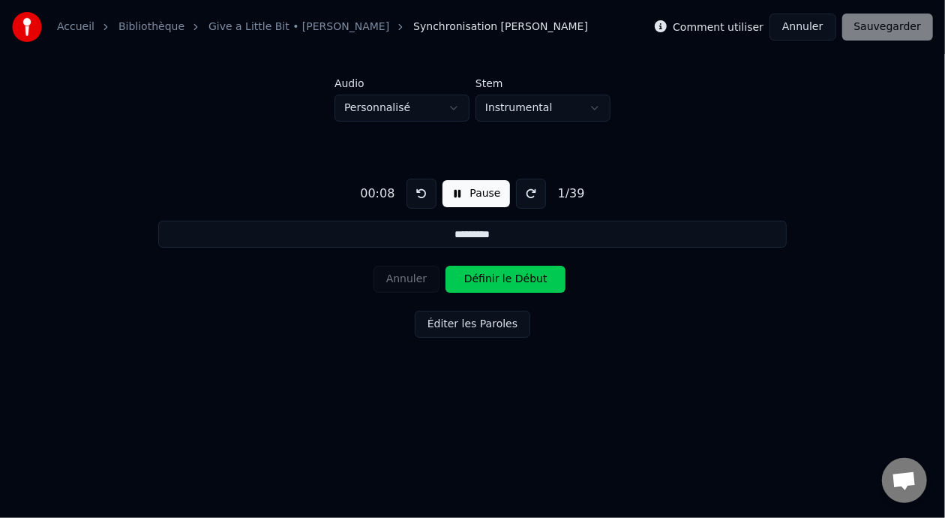
click at [555, 106] on html "Accueil Bibliothèque Give a Little Bit • [PERSON_NAME] Synchronisation [PERSON_…" at bounding box center [472, 206] width 945 height 413
click at [435, 101] on html "Accueil Bibliothèque Give a Little Bit • [PERSON_NAME] Synchronisation [PERSON_…" at bounding box center [472, 206] width 945 height 413
click at [473, 194] on button "Pause" at bounding box center [476, 193] width 67 height 27
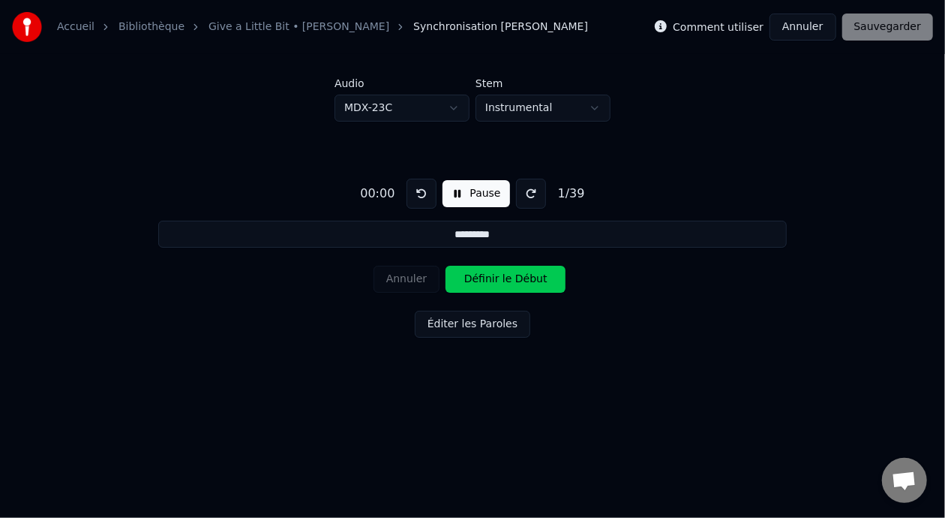
click at [418, 191] on button at bounding box center [422, 194] width 30 height 30
click at [527, 191] on button at bounding box center [531, 194] width 30 height 30
click at [465, 191] on button "Pause" at bounding box center [476, 193] width 67 height 27
click at [809, 27] on button "Annuler" at bounding box center [803, 27] width 66 height 27
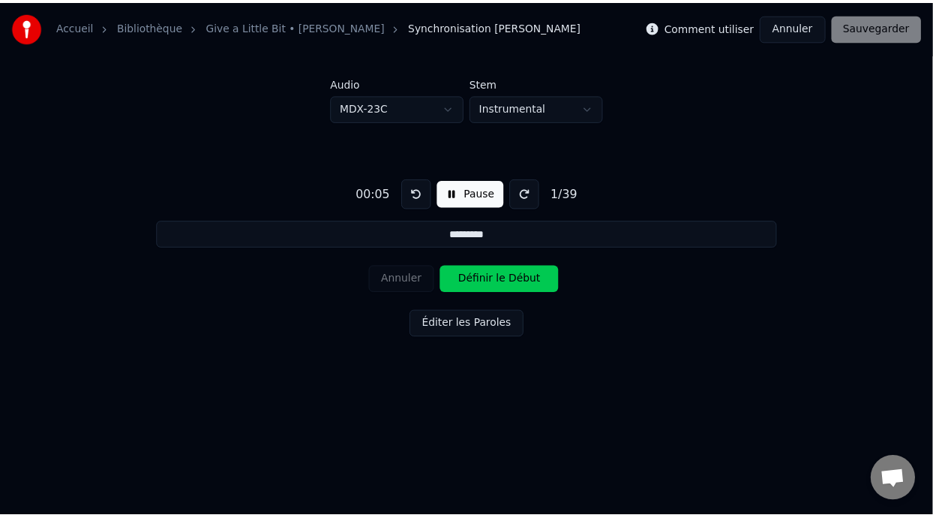
scroll to position [34, 0]
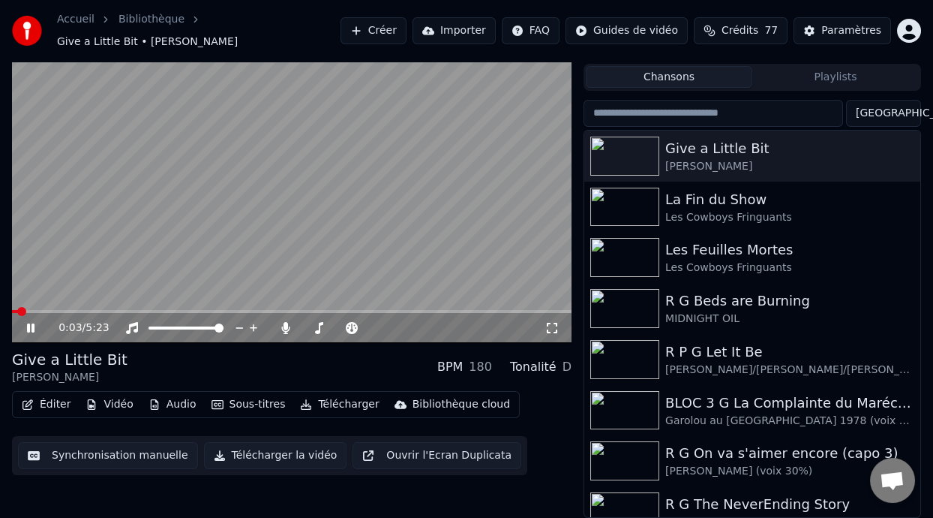
click at [29, 326] on icon at bounding box center [31, 327] width 8 height 9
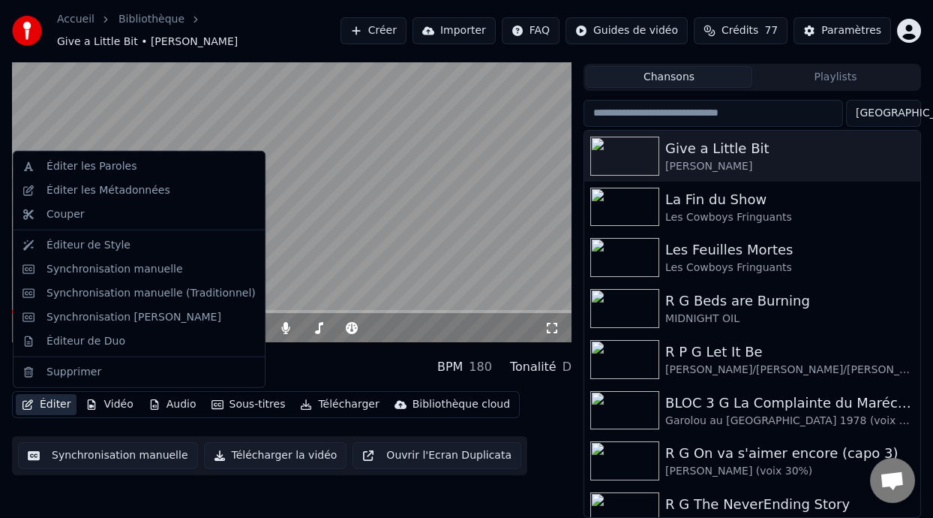
click at [58, 404] on button "Éditer" at bounding box center [46, 404] width 61 height 21
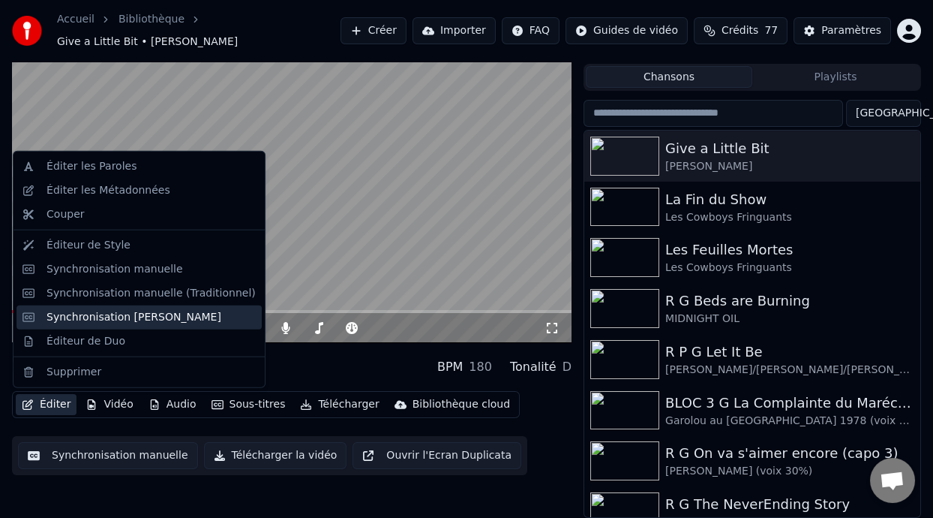
click at [181, 319] on div "Synchronisation [PERSON_NAME]" at bounding box center [134, 317] width 175 height 15
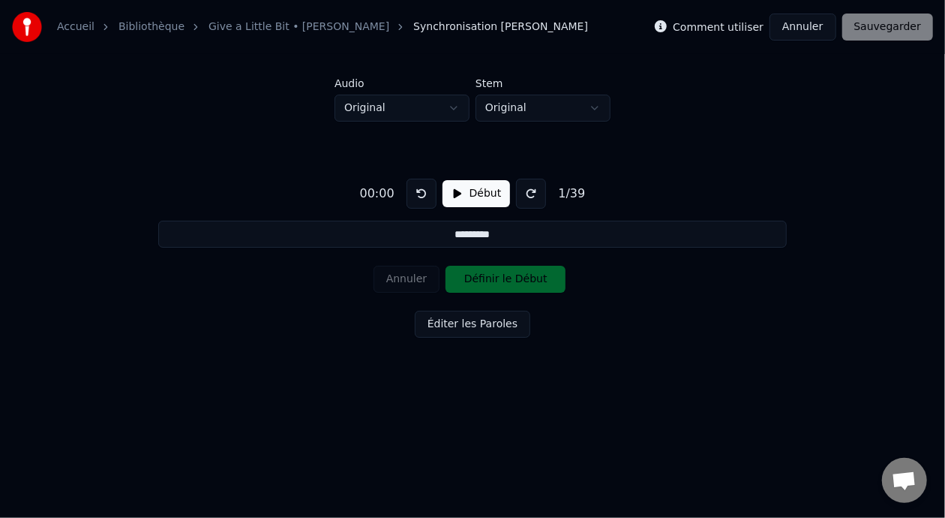
click at [481, 193] on button "Début" at bounding box center [477, 193] width 68 height 27
click at [814, 26] on button "Annuler" at bounding box center [803, 27] width 66 height 27
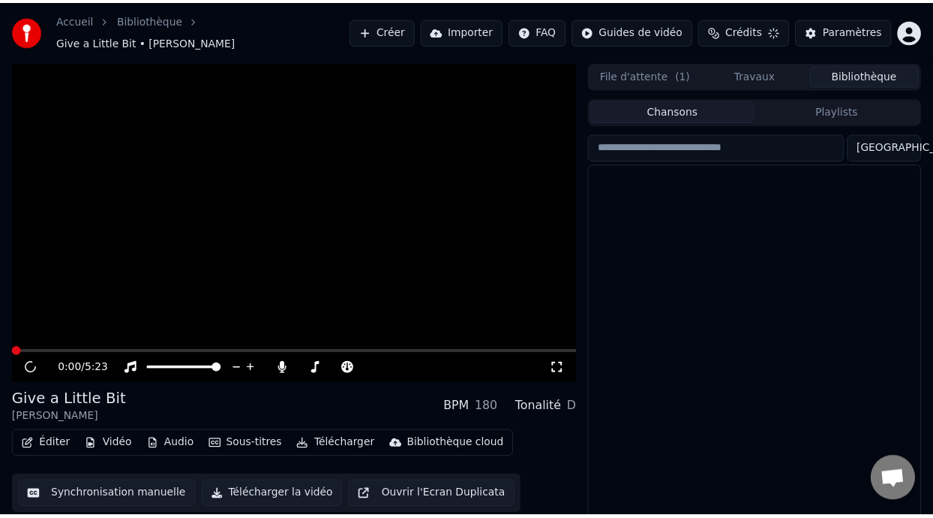
scroll to position [34, 0]
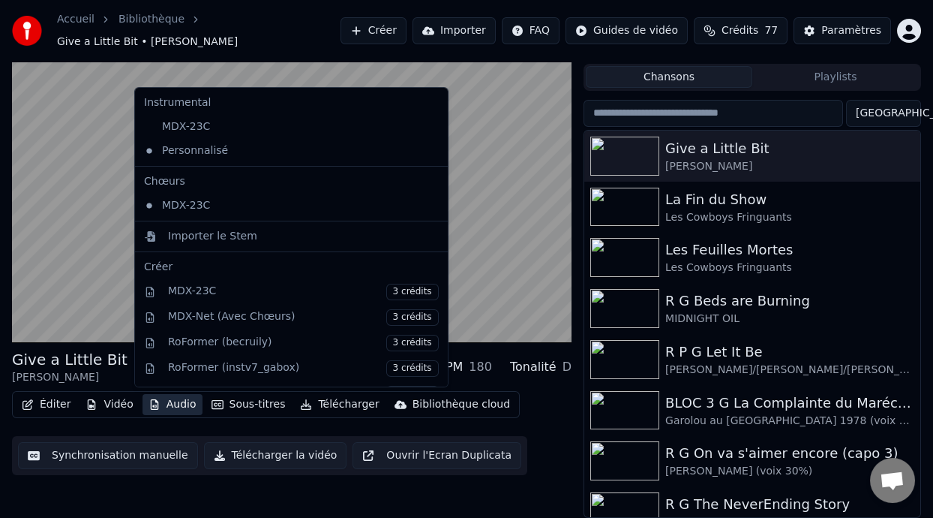
click at [167, 404] on button "Audio" at bounding box center [173, 404] width 60 height 21
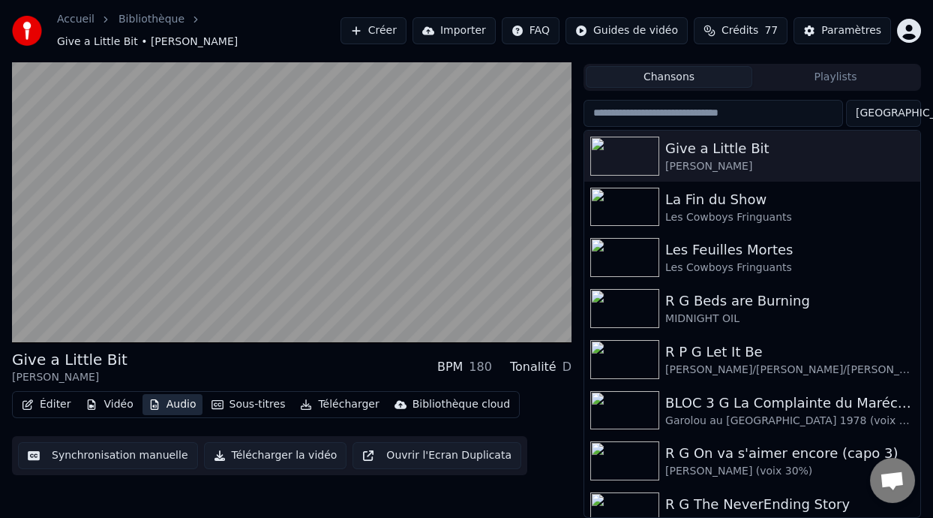
click at [170, 404] on button "Audio" at bounding box center [173, 404] width 60 height 21
click at [112, 407] on button "Vidéo" at bounding box center [109, 404] width 59 height 21
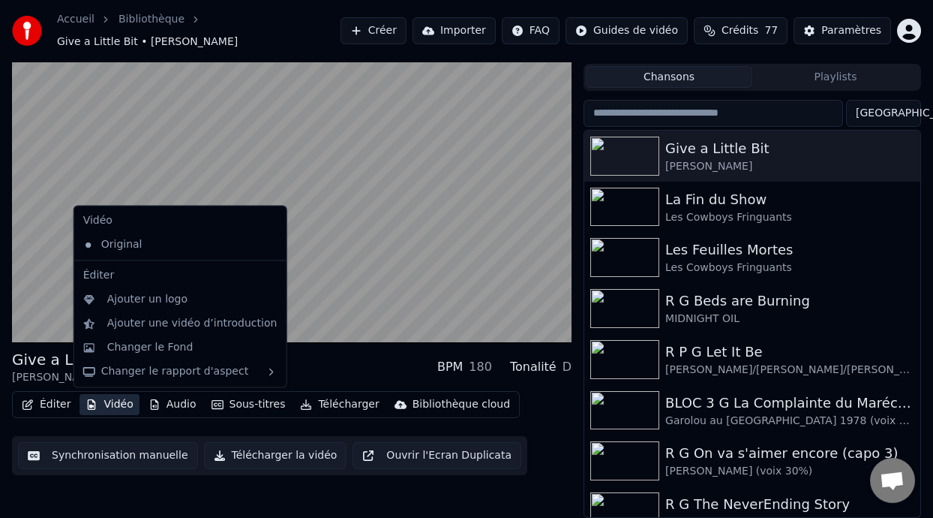
click at [116, 403] on button "Vidéo" at bounding box center [109, 404] width 59 height 21
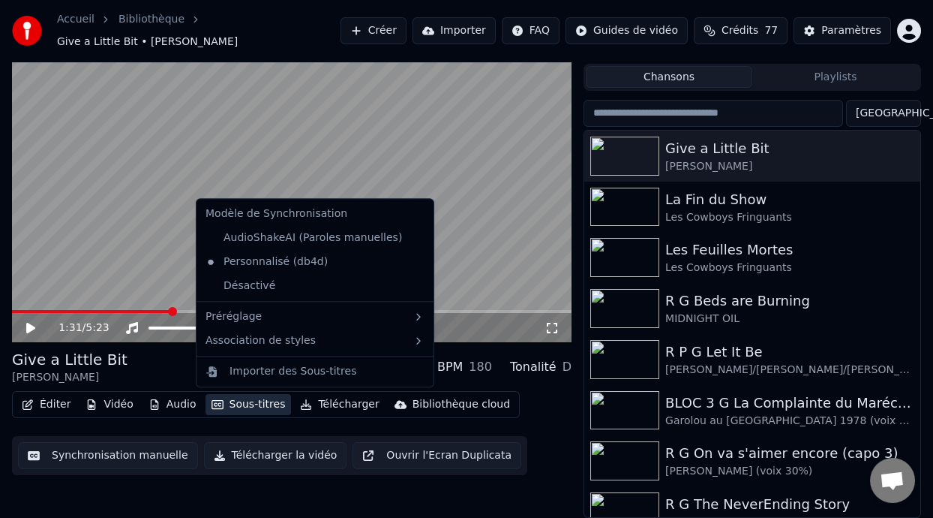
click at [420, 384] on div "Give a Little Bit [PERSON_NAME] BPM 180 Tonalité D Éditer Vidéo Audio Sous-titr…" at bounding box center [292, 412] width 560 height 126
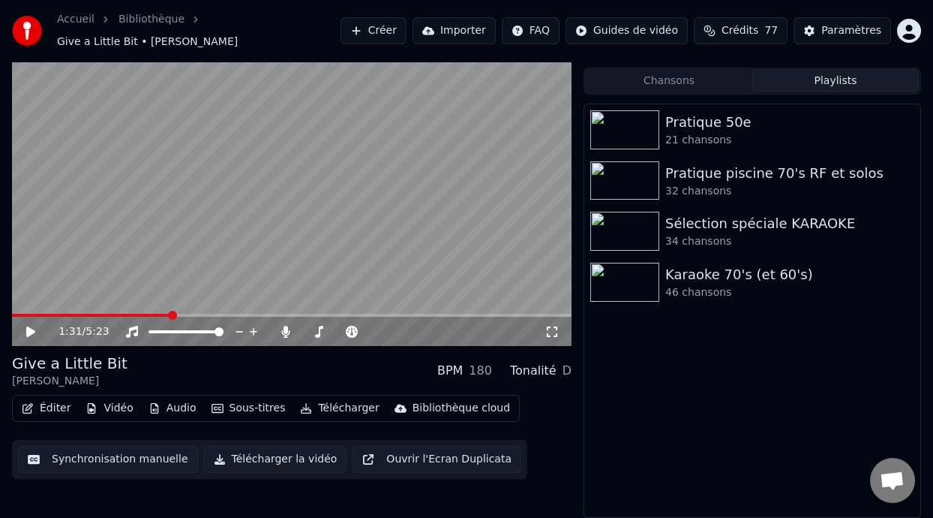
scroll to position [29, 0]
click at [826, 78] on button "Playlists" at bounding box center [835, 82] width 167 height 22
click at [719, 283] on div "Karaoke 70's (et 60's)" at bounding box center [782, 275] width 234 height 21
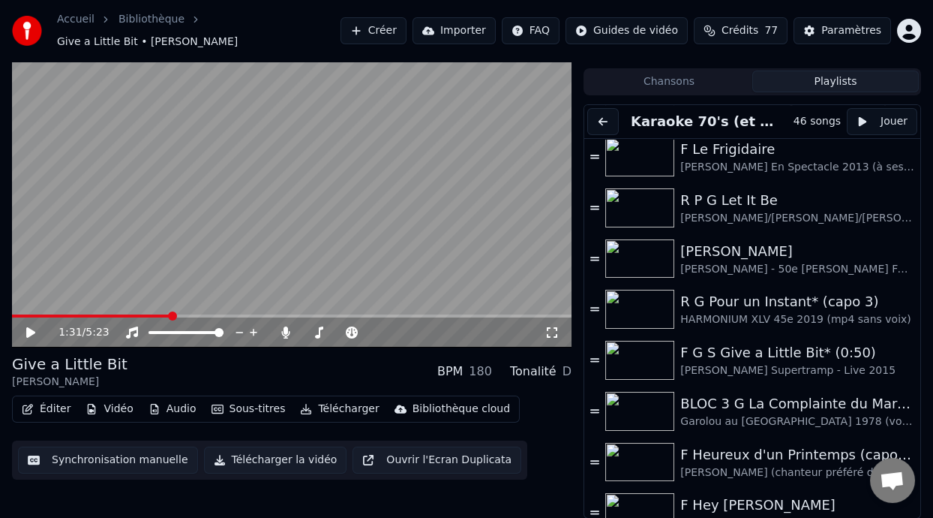
scroll to position [784, 0]
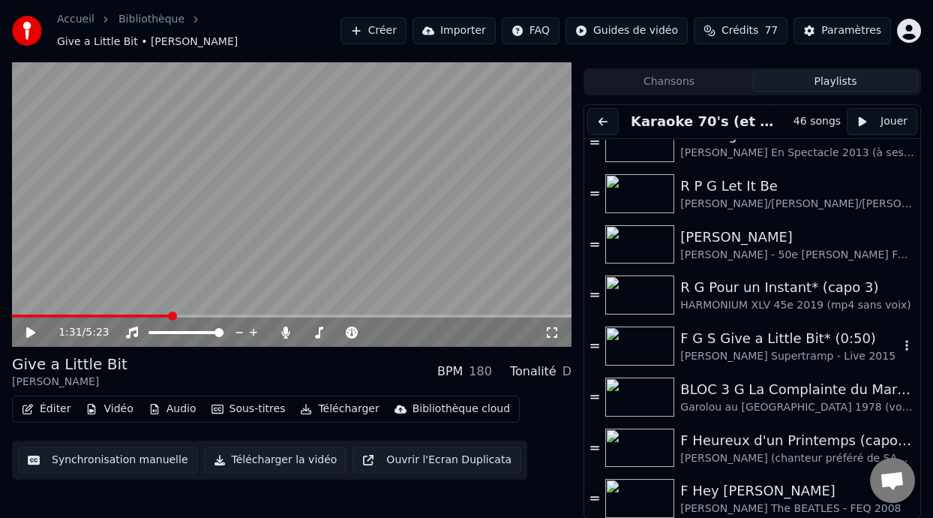
click at [766, 340] on div "F G S Give a Little Bit* (0:50)" at bounding box center [789, 338] width 219 height 21
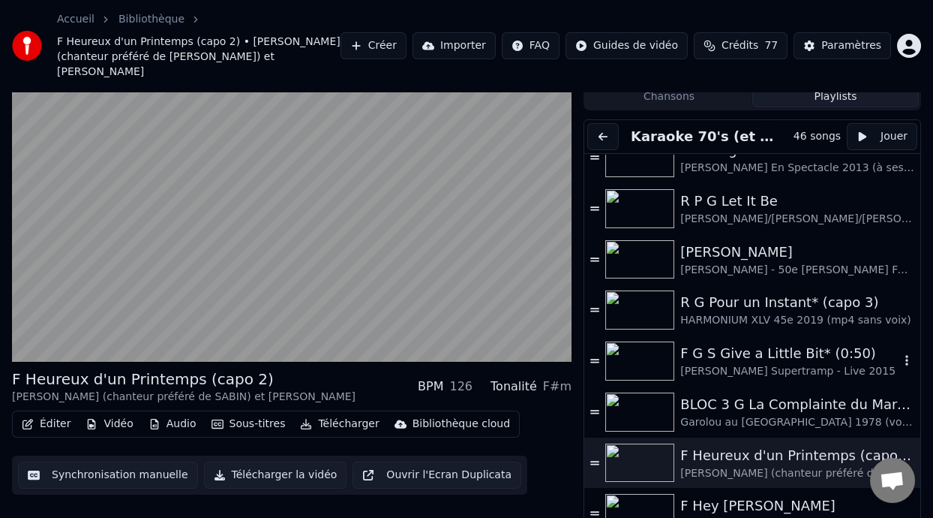
click at [784, 343] on div "F G S Give a Little Bit* (0:50)" at bounding box center [789, 353] width 219 height 21
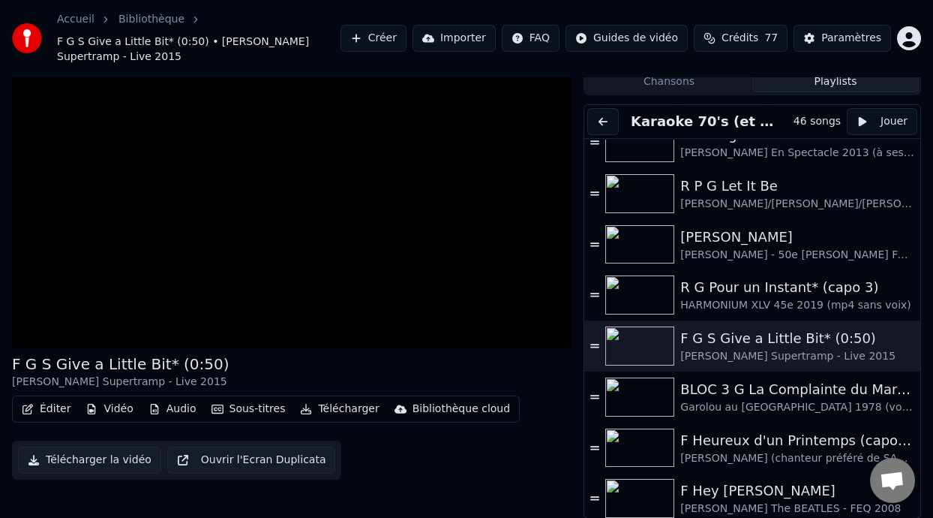
scroll to position [0, 0]
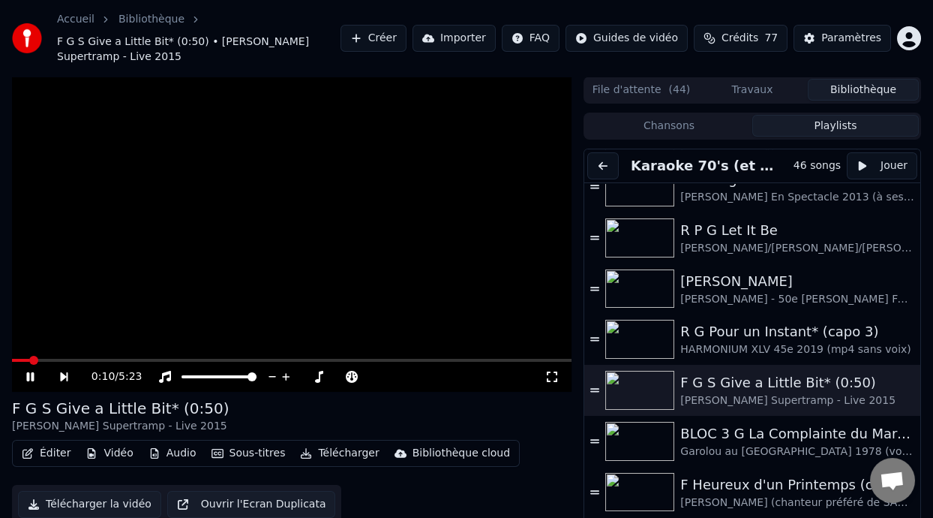
click at [71, 357] on video at bounding box center [292, 234] width 560 height 315
click at [71, 359] on span at bounding box center [292, 360] width 560 height 3
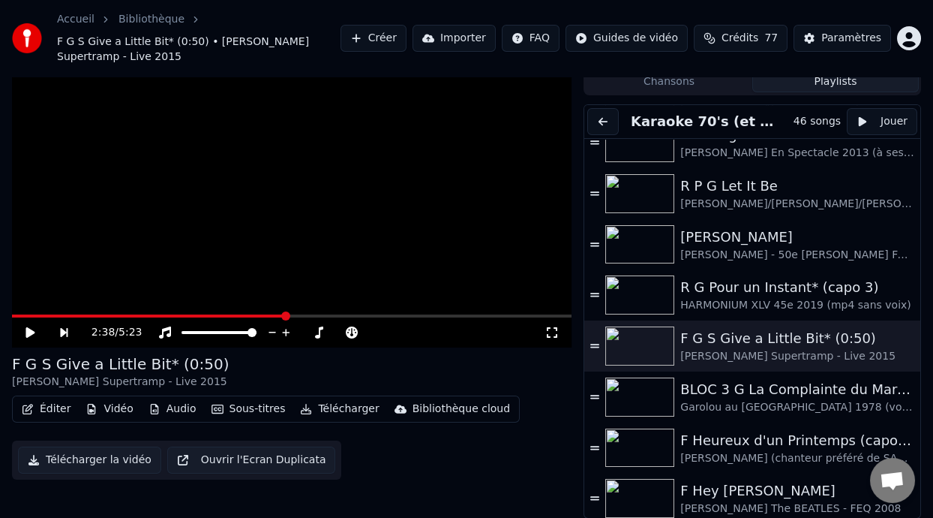
click at [30, 329] on icon at bounding box center [30, 332] width 9 height 11
click at [326, 314] on span at bounding box center [169, 315] width 315 height 3
click at [26, 329] on icon at bounding box center [41, 332] width 34 height 12
click at [356, 311] on video at bounding box center [292, 189] width 560 height 315
click at [356, 314] on span at bounding box center [219, 315] width 414 height 3
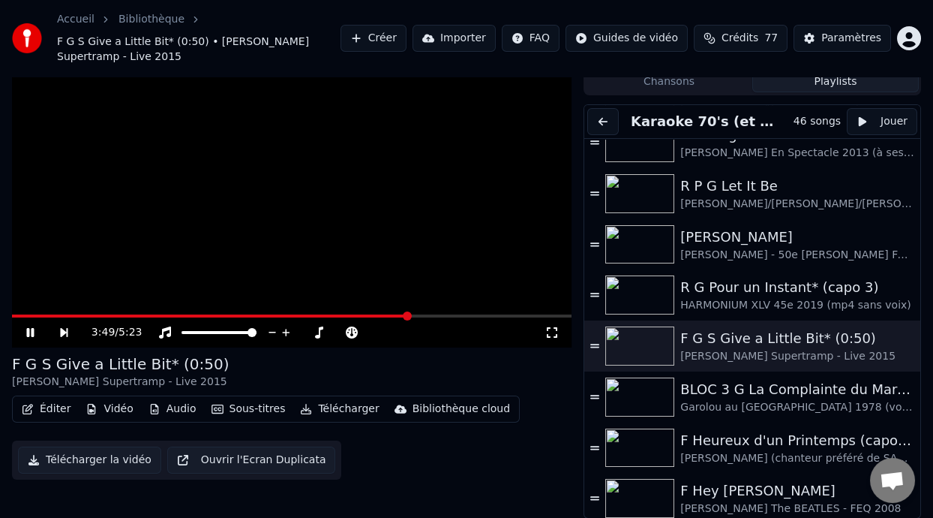
click at [30, 331] on icon at bounding box center [41, 332] width 34 height 12
click at [26, 329] on icon at bounding box center [30, 332] width 9 height 11
click at [383, 314] on span at bounding box center [197, 315] width 371 height 3
click at [36, 329] on icon at bounding box center [41, 332] width 34 height 12
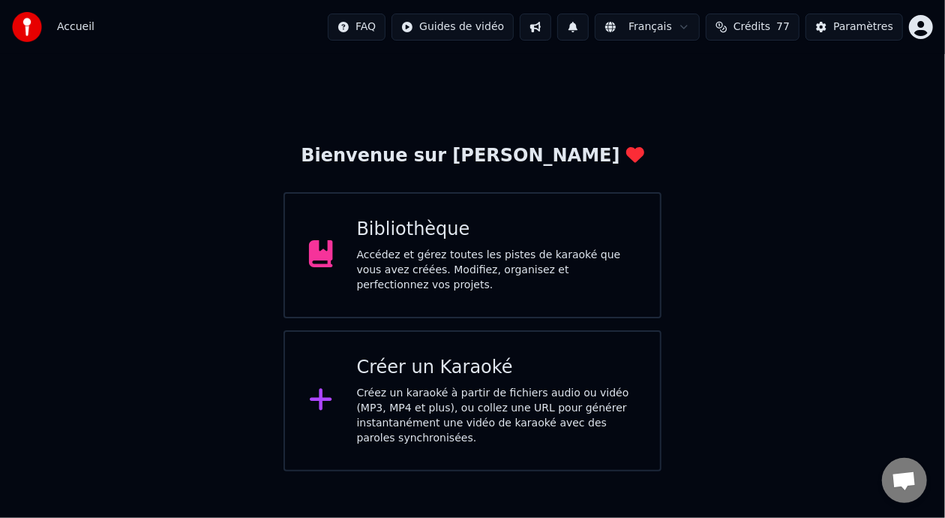
click at [535, 258] on div "Accédez et gérez toutes les pistes de karaoké que vous avez créées. Modifiez, o…" at bounding box center [497, 270] width 280 height 45
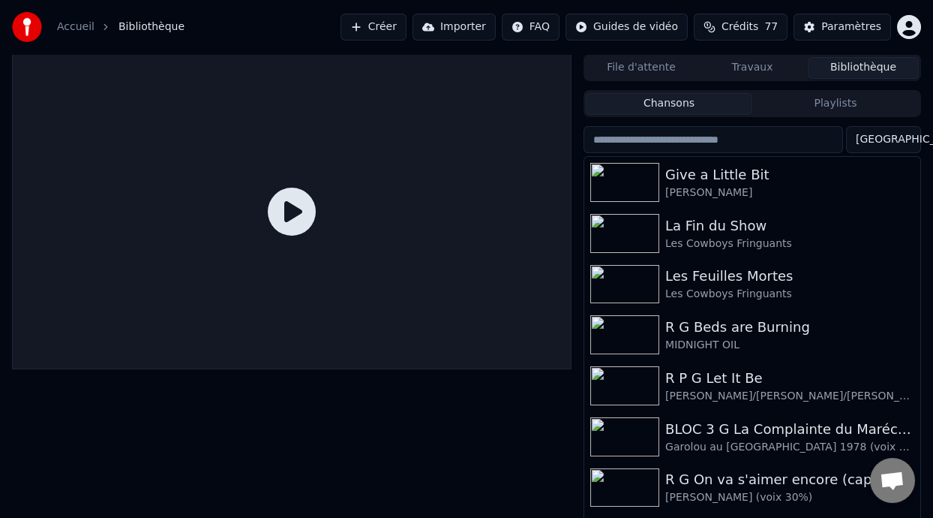
click at [837, 100] on button "Playlists" at bounding box center [835, 104] width 167 height 22
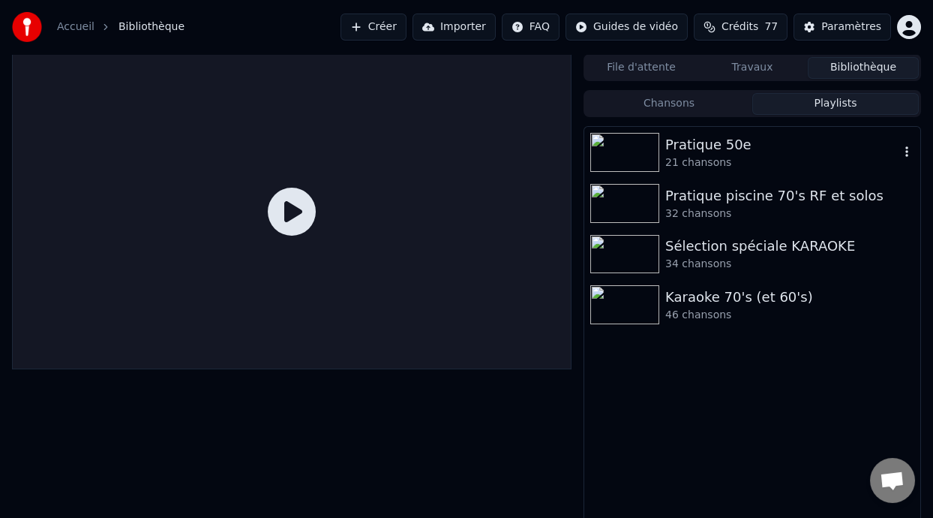
click at [745, 144] on div "Pratique 50e" at bounding box center [782, 144] width 234 height 21
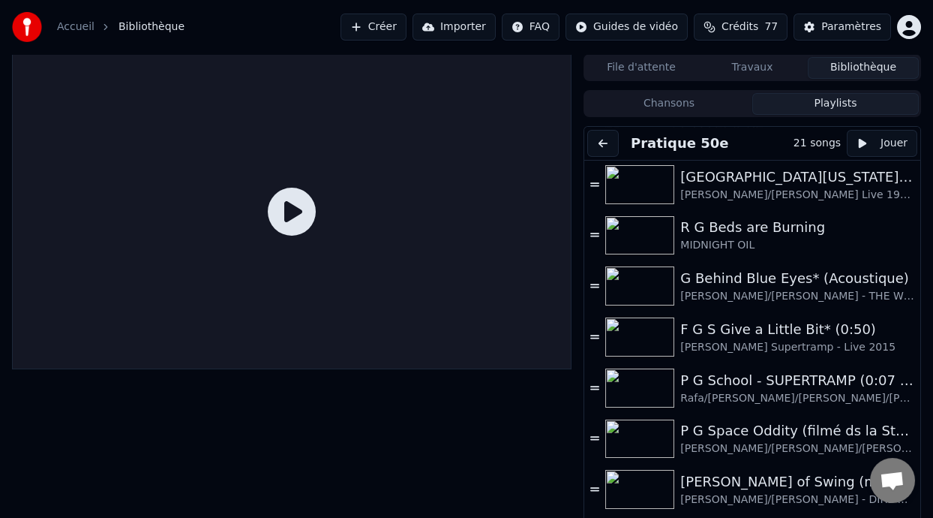
scroll to position [462, 0]
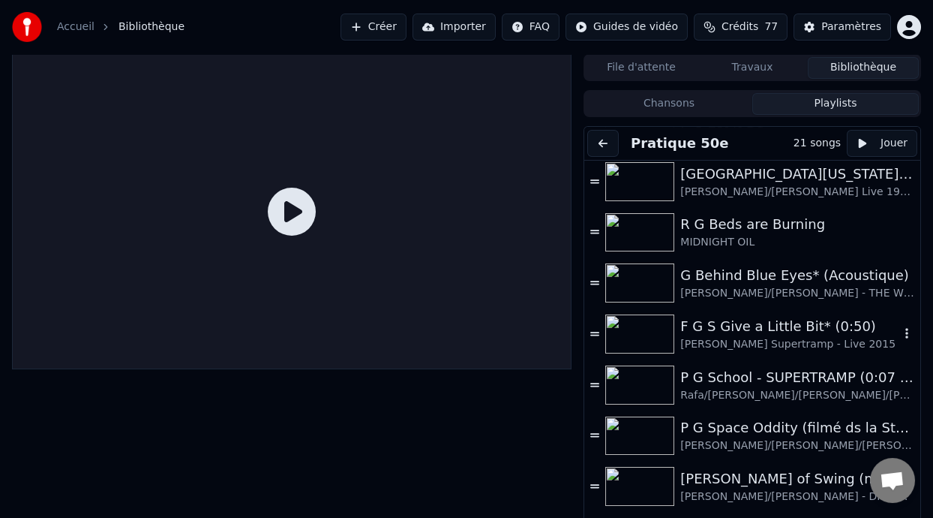
click at [747, 331] on div "F G S Give a Little Bit* (0:50)" at bounding box center [789, 326] width 219 height 21
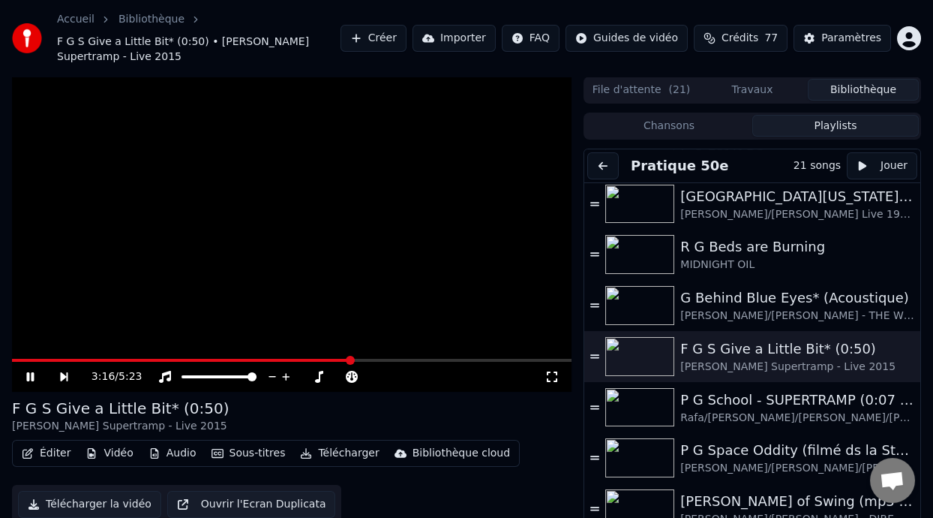
click at [350, 356] on span at bounding box center [350, 360] width 9 height 9
click at [410, 414] on div "F G S Give a Little Bit* (0:50) ROGER HODGSON Supertramp - Live 2015" at bounding box center [292, 416] width 560 height 36
click at [411, 414] on div "F G S Give a Little Bit* (0:50) ROGER HODGSON Supertramp - Live 2015" at bounding box center [292, 416] width 560 height 36
click at [29, 374] on icon at bounding box center [30, 376] width 8 height 9
click at [29, 374] on icon at bounding box center [30, 376] width 9 height 11
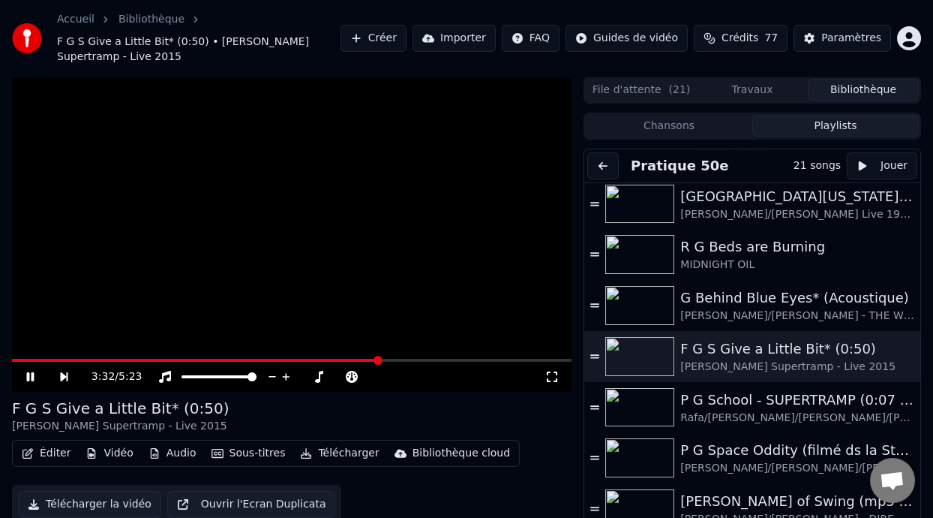
click at [32, 375] on icon at bounding box center [30, 376] width 8 height 9
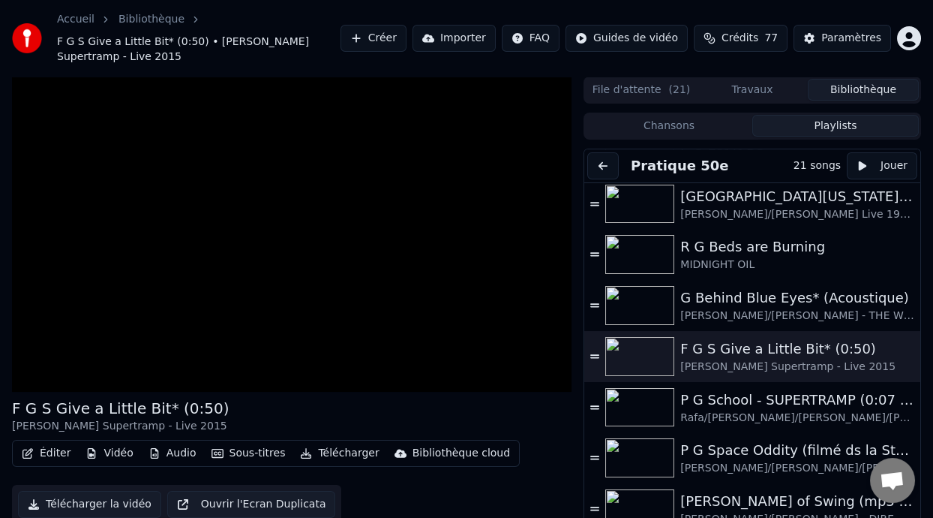
scroll to position [44, 0]
